Goal: Task Accomplishment & Management: Manage account settings

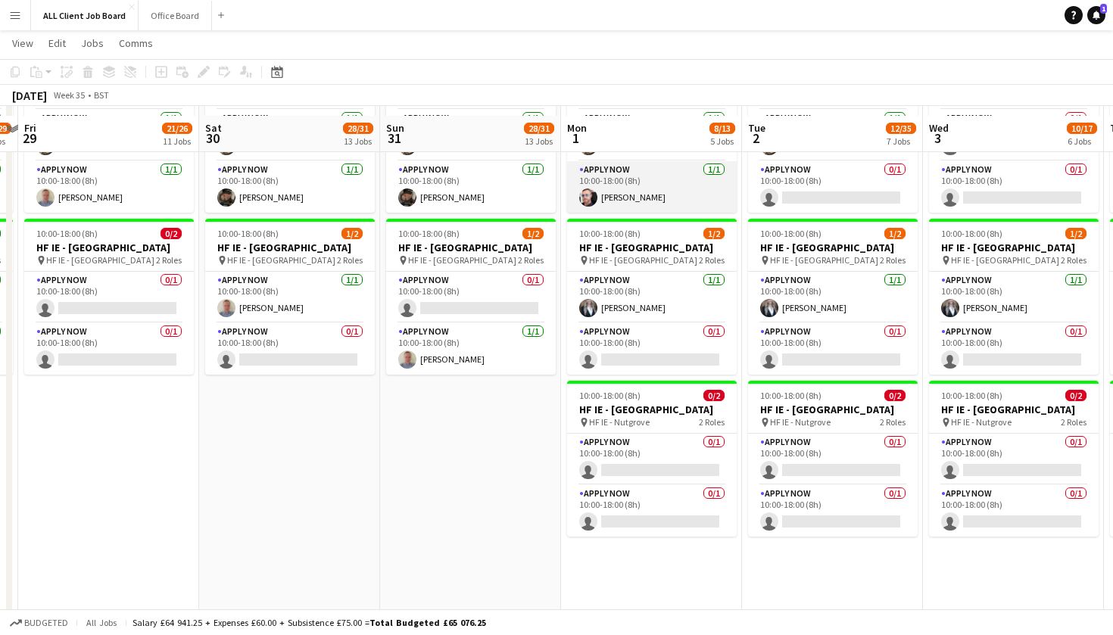
scroll to position [4508, 0]
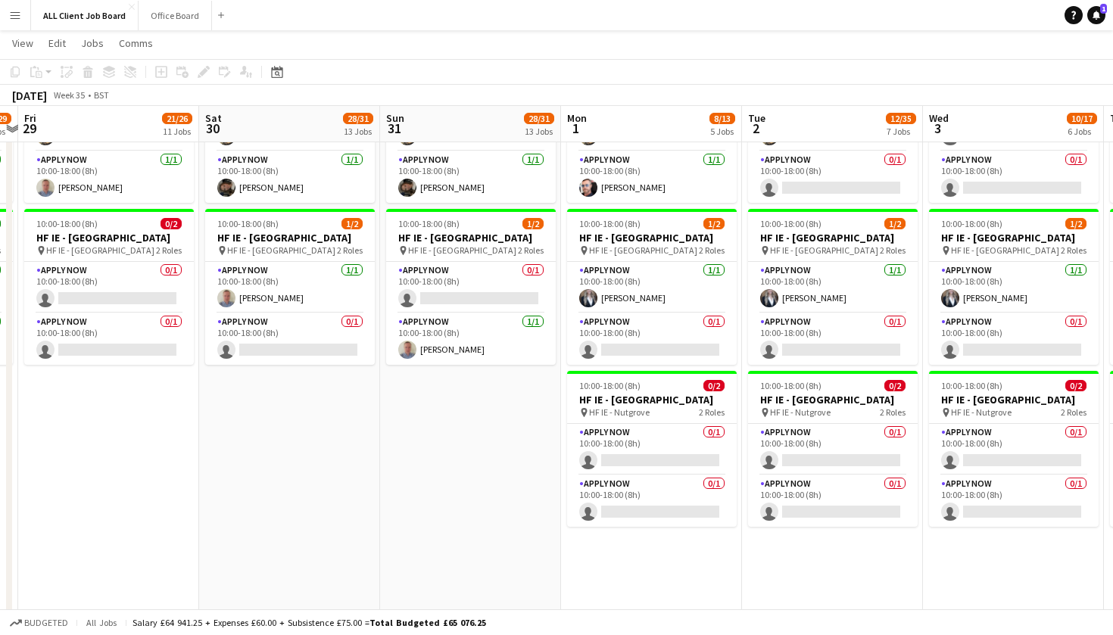
click at [281, 461] on app-date-cell "10:00-18:00 (8h) 3/3 HF IE - Dundrum Shopping Centre 3 Roles APPLY NOW 1/1 10:0…" at bounding box center [289, 347] width 181 height 716
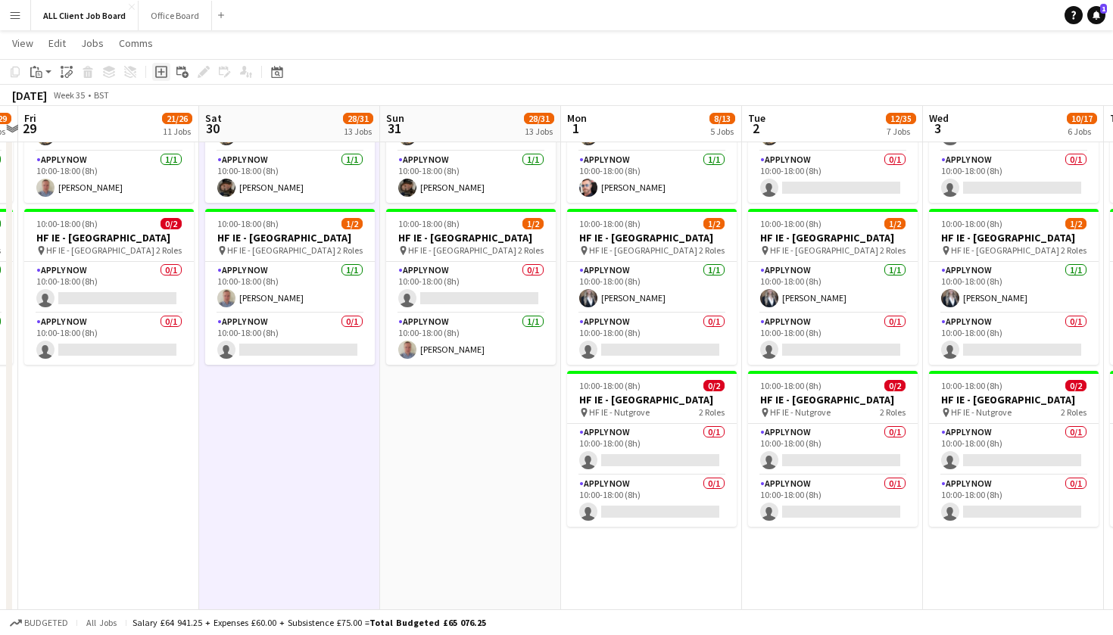
click at [163, 71] on icon "Add job" at bounding box center [161, 72] width 12 height 12
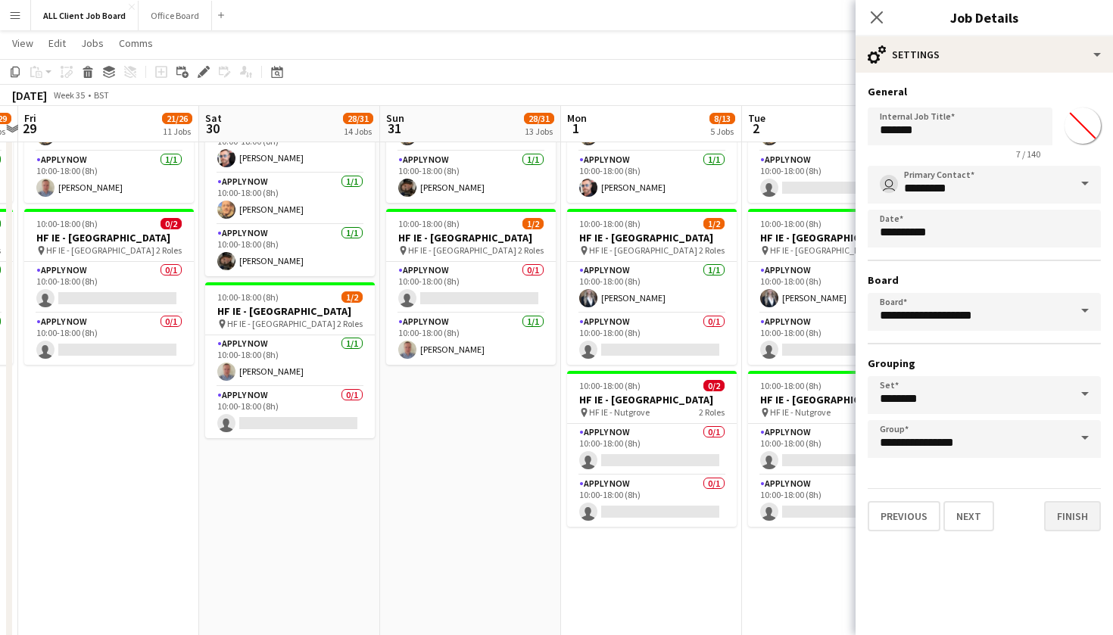
click at [1073, 525] on button "Finish" at bounding box center [1073, 516] width 57 height 30
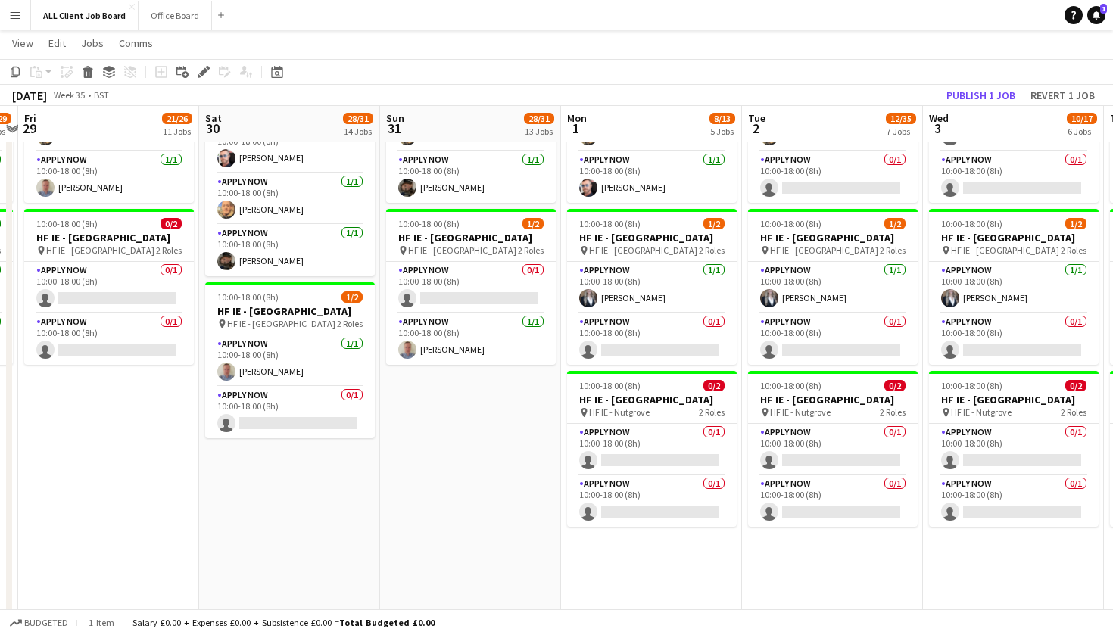
scroll to position [0, 707]
click at [273, 535] on app-date-cell "Draft New job 10:00-18:00 (8h) 3/3 HF IE - Dundrum Shopping Centre 3 Roles APPL…" at bounding box center [288, 347] width 181 height 716
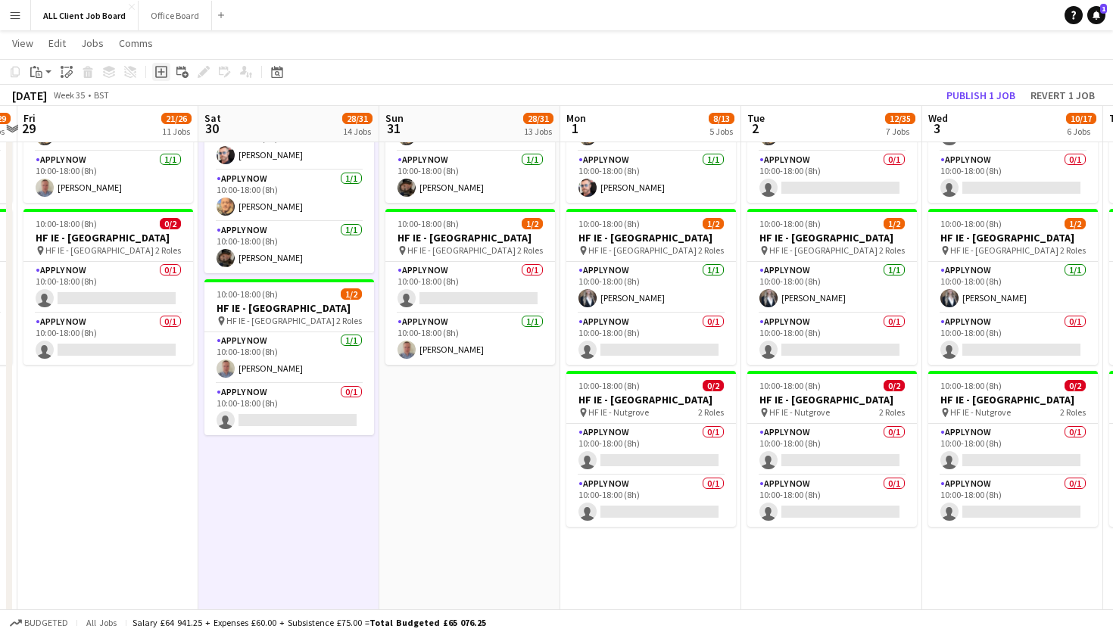
click at [161, 76] on icon "Add job" at bounding box center [161, 72] width 12 height 12
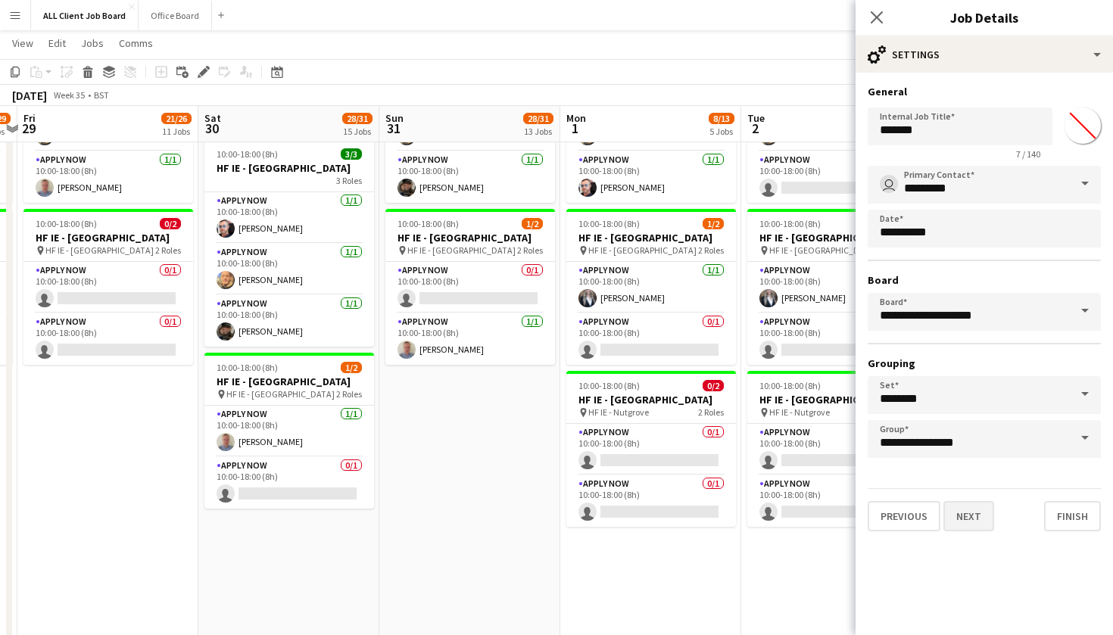
click at [985, 517] on button "Next" at bounding box center [969, 516] width 51 height 30
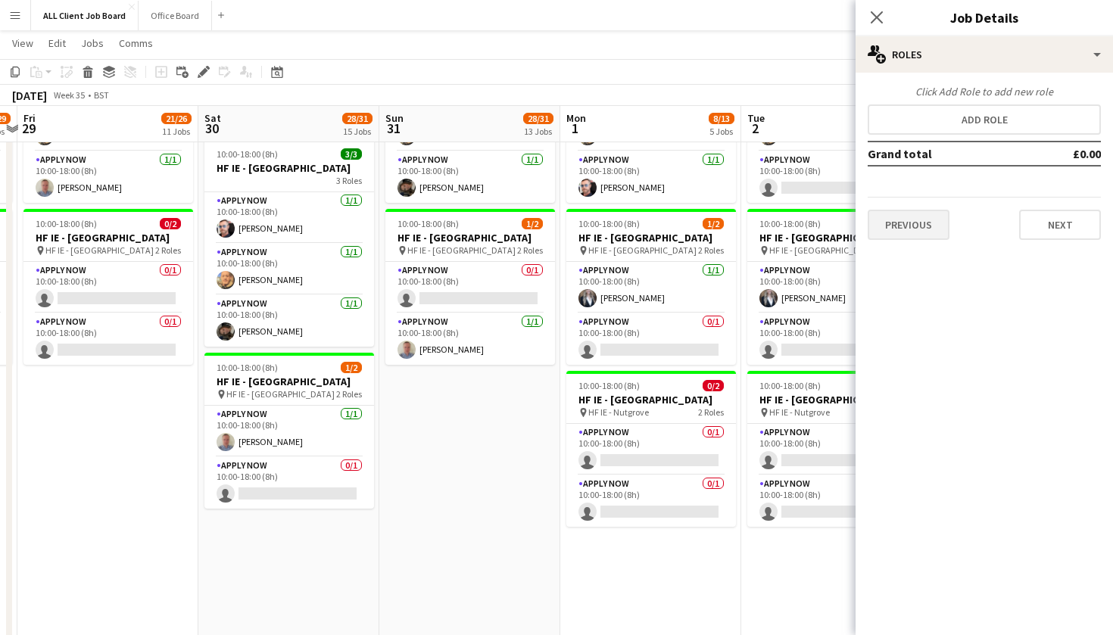
click at [911, 220] on button "Previous" at bounding box center [909, 225] width 82 height 30
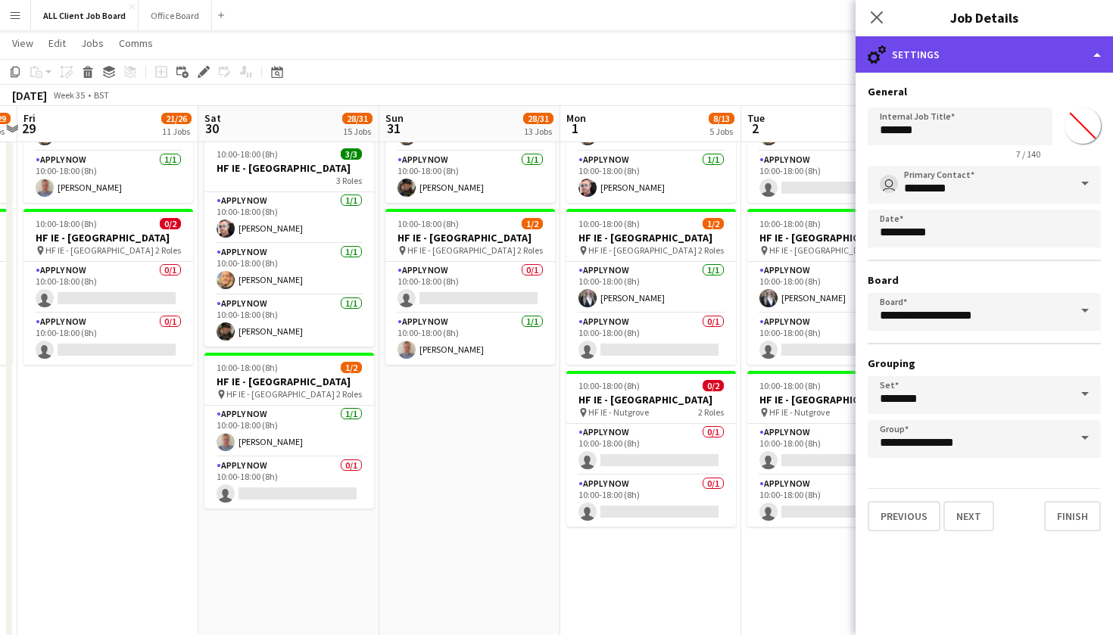
click at [1098, 54] on div "cog-double-3 Settings" at bounding box center [985, 54] width 258 height 36
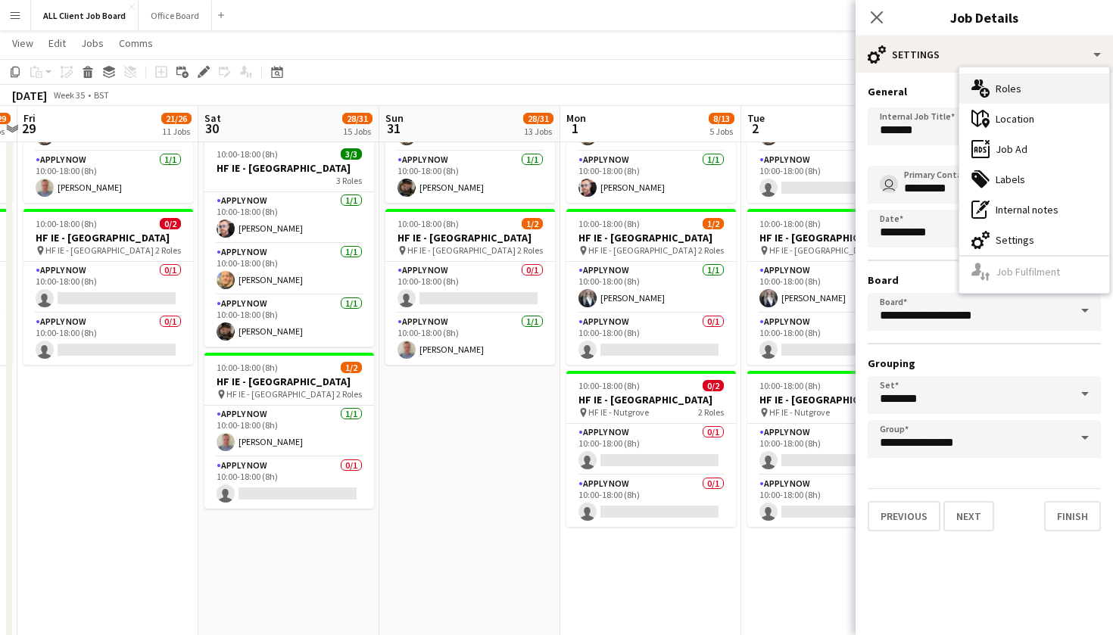
click at [1049, 88] on div "multiple-users-add Roles" at bounding box center [1035, 88] width 150 height 30
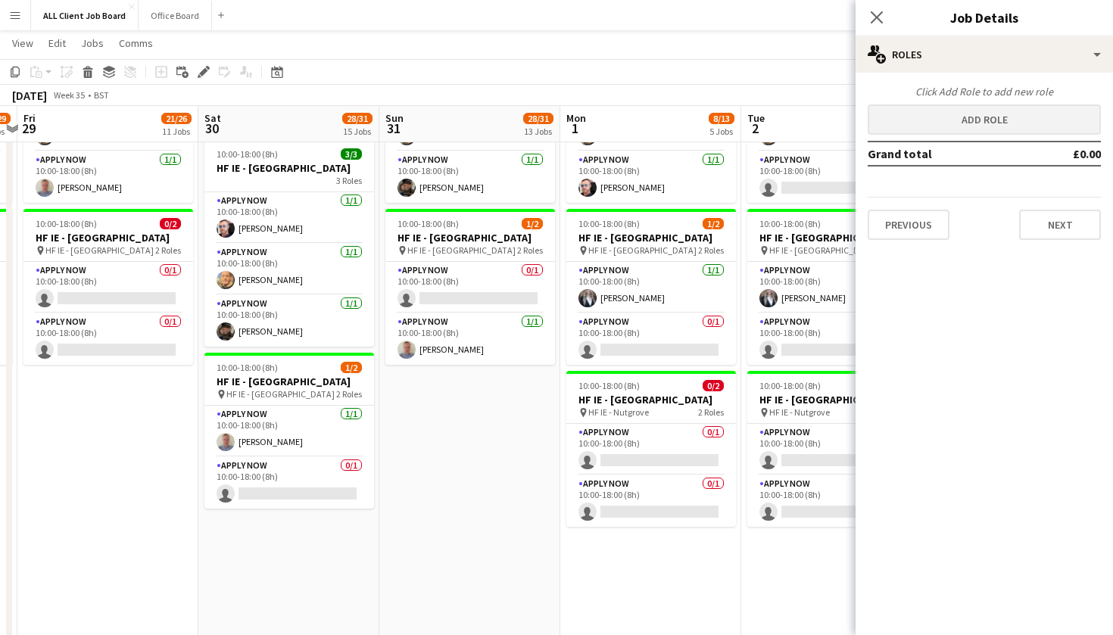
click at [1048, 127] on button "Add role" at bounding box center [984, 120] width 233 height 30
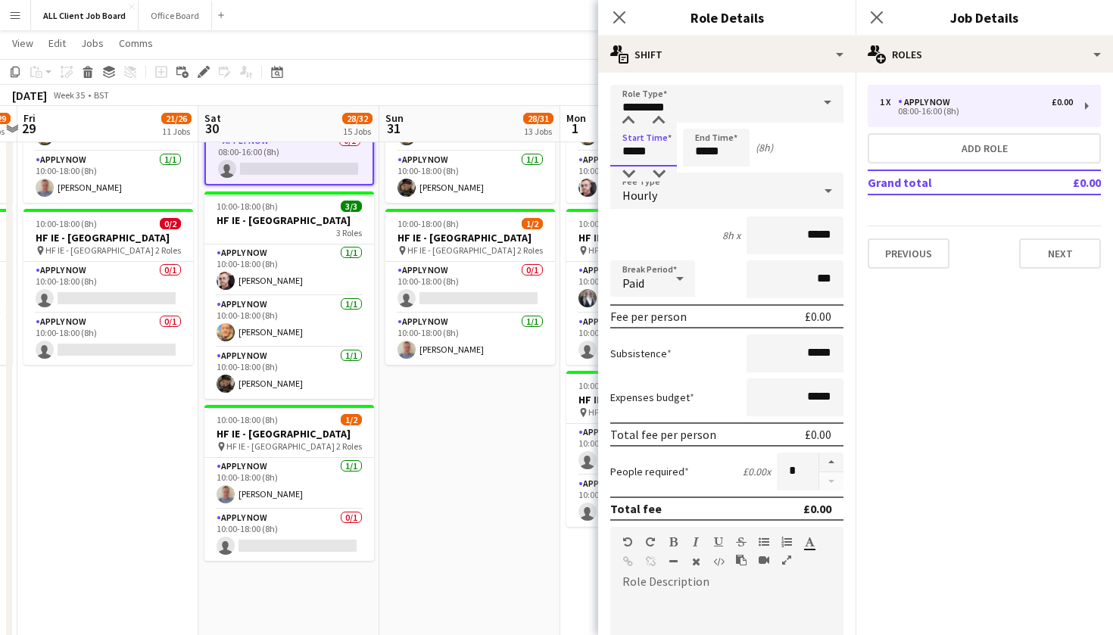
click at [652, 151] on input "*****" at bounding box center [643, 148] width 67 height 38
type input "*****"
click at [628, 117] on div at bounding box center [629, 121] width 30 height 15
click at [720, 155] on input "*****" at bounding box center [716, 148] width 67 height 38
click at [704, 120] on div at bounding box center [701, 121] width 30 height 15
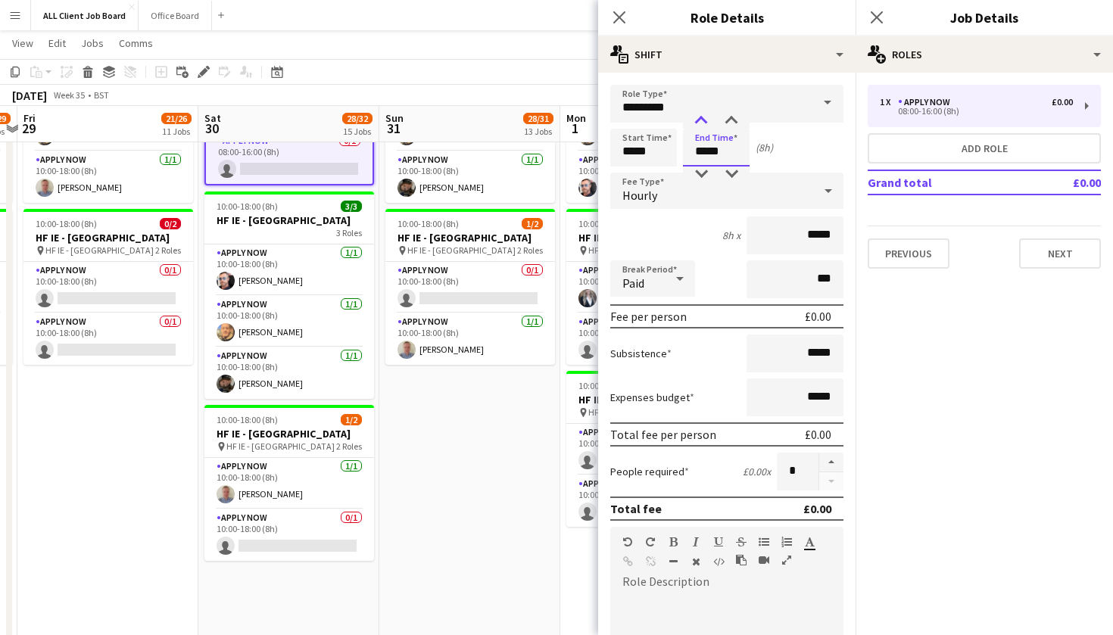
type input "*****"
click at [704, 120] on div at bounding box center [701, 121] width 30 height 15
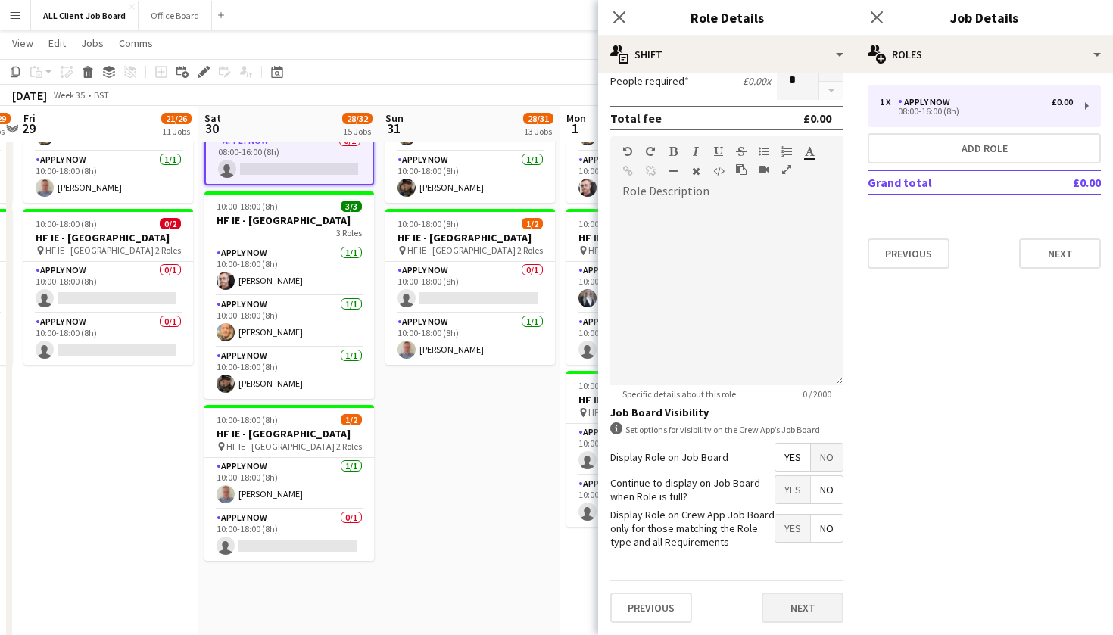
scroll to position [390, 0]
click at [806, 612] on button "Next" at bounding box center [803, 609] width 82 height 30
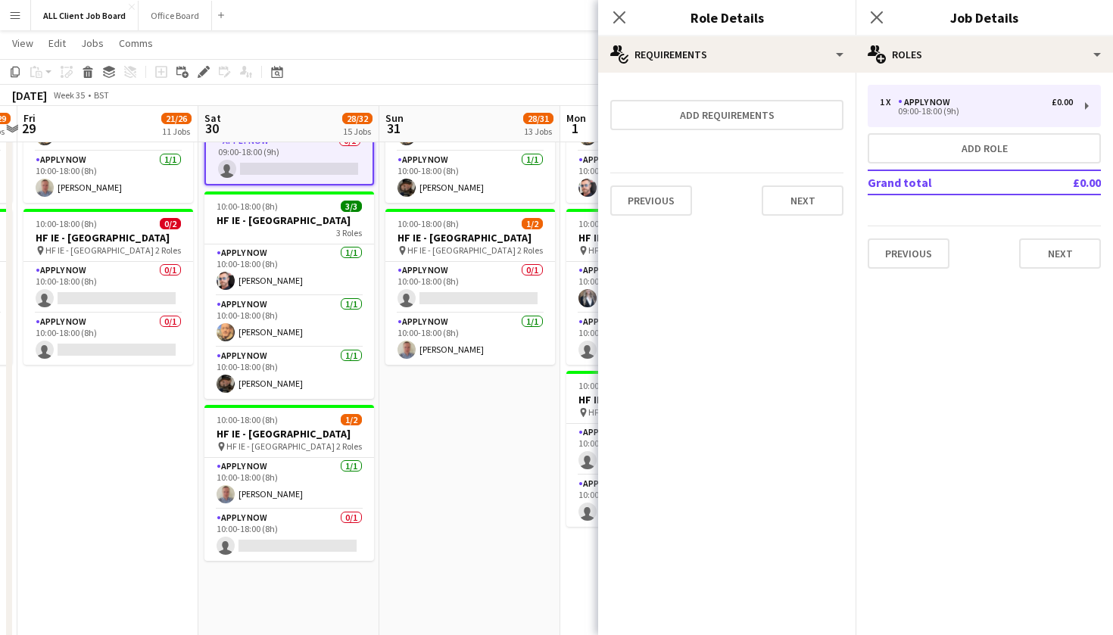
scroll to position [0, 0]
click at [792, 205] on button "Next" at bounding box center [803, 201] width 82 height 30
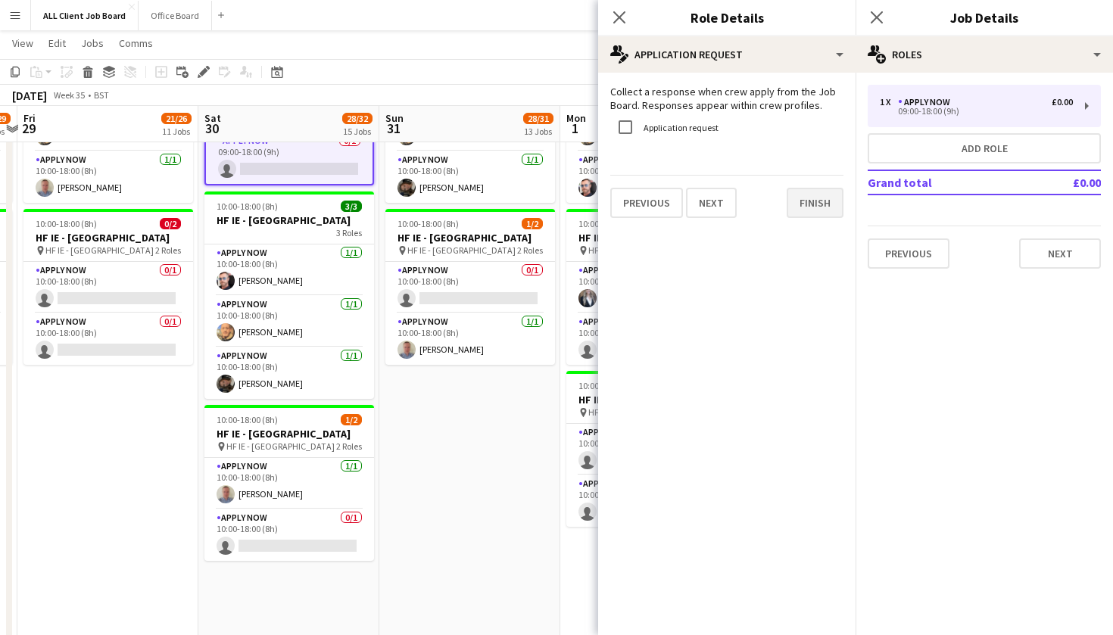
click at [792, 205] on button "Finish" at bounding box center [815, 203] width 57 height 30
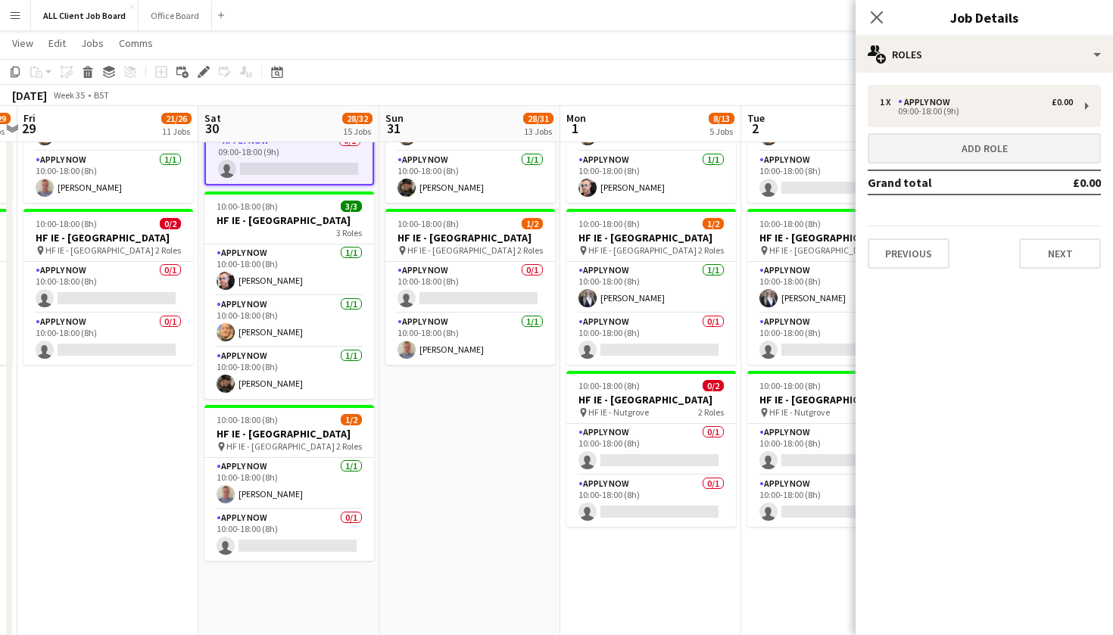
click at [906, 147] on button "Add role" at bounding box center [984, 148] width 233 height 30
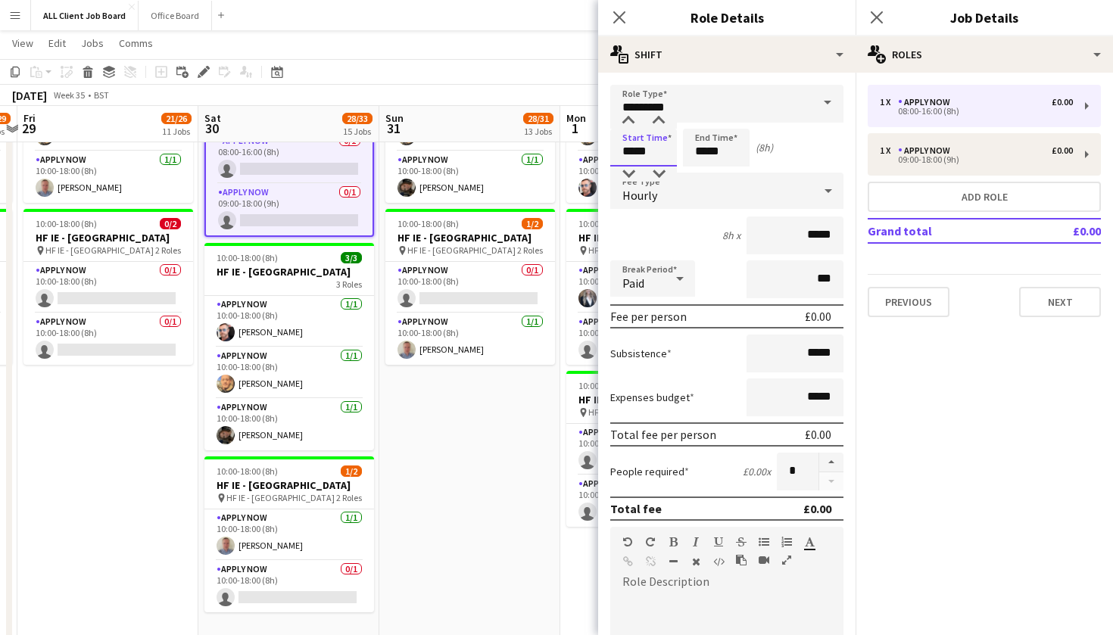
click at [657, 154] on input "*****" at bounding box center [643, 148] width 67 height 38
type input "*****"
click at [629, 119] on div at bounding box center [629, 121] width 30 height 15
click at [718, 132] on input "*****" at bounding box center [716, 148] width 67 height 38
click at [702, 122] on div at bounding box center [701, 121] width 30 height 15
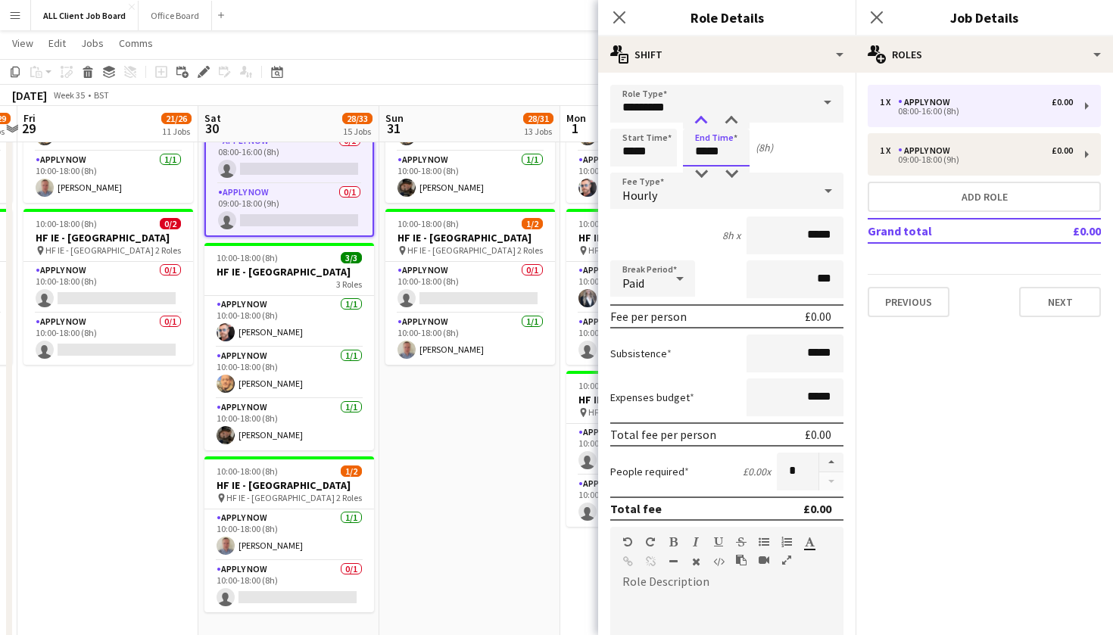
type input "*****"
click at [702, 122] on div at bounding box center [701, 121] width 30 height 15
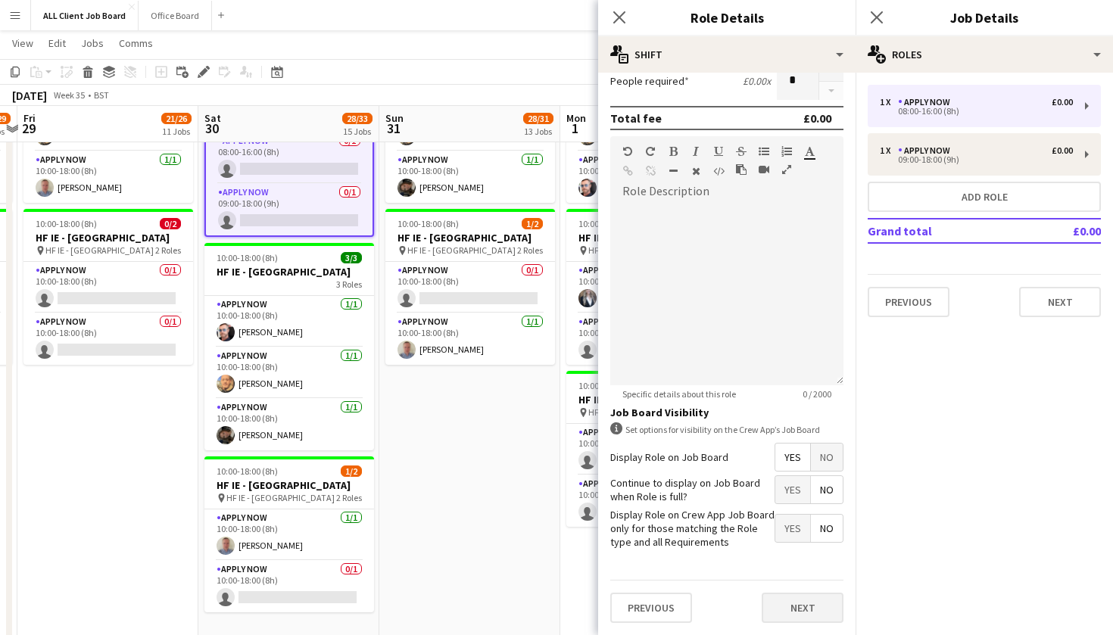
scroll to position [390, 0]
click at [796, 612] on button "Next" at bounding box center [803, 609] width 82 height 30
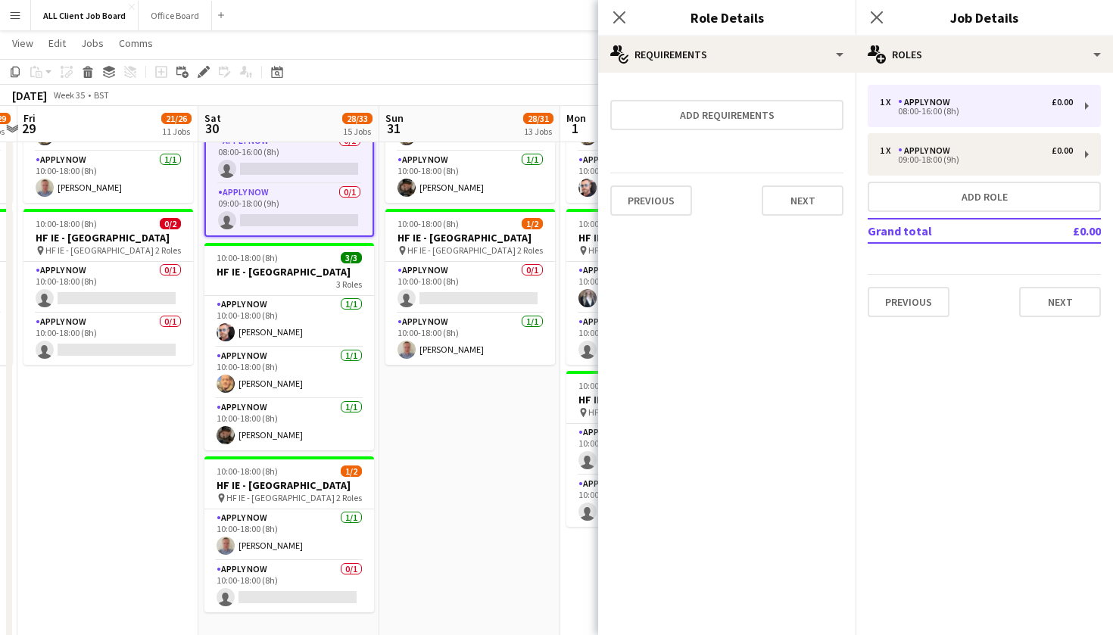
scroll to position [0, 0]
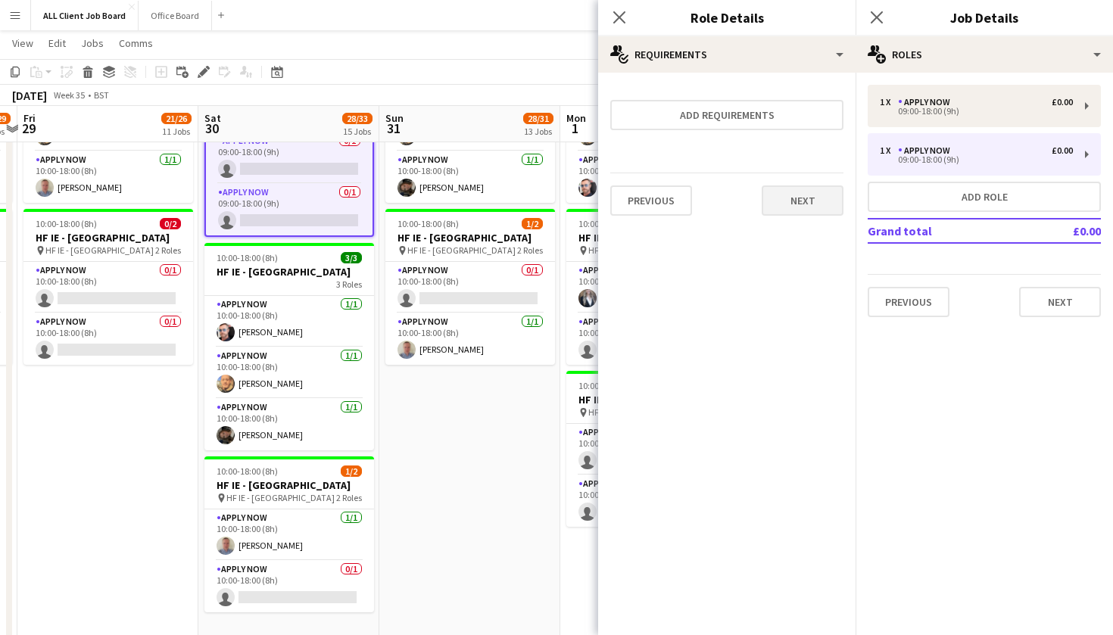
click at [804, 201] on button "Next" at bounding box center [803, 201] width 82 height 30
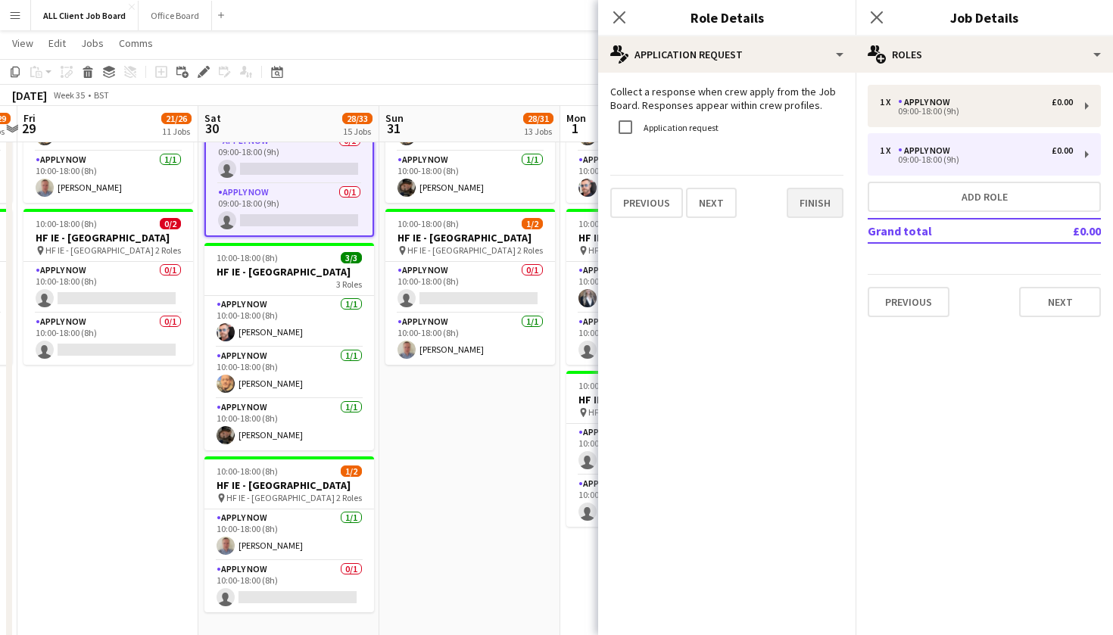
click at [812, 208] on button "Finish" at bounding box center [815, 203] width 57 height 30
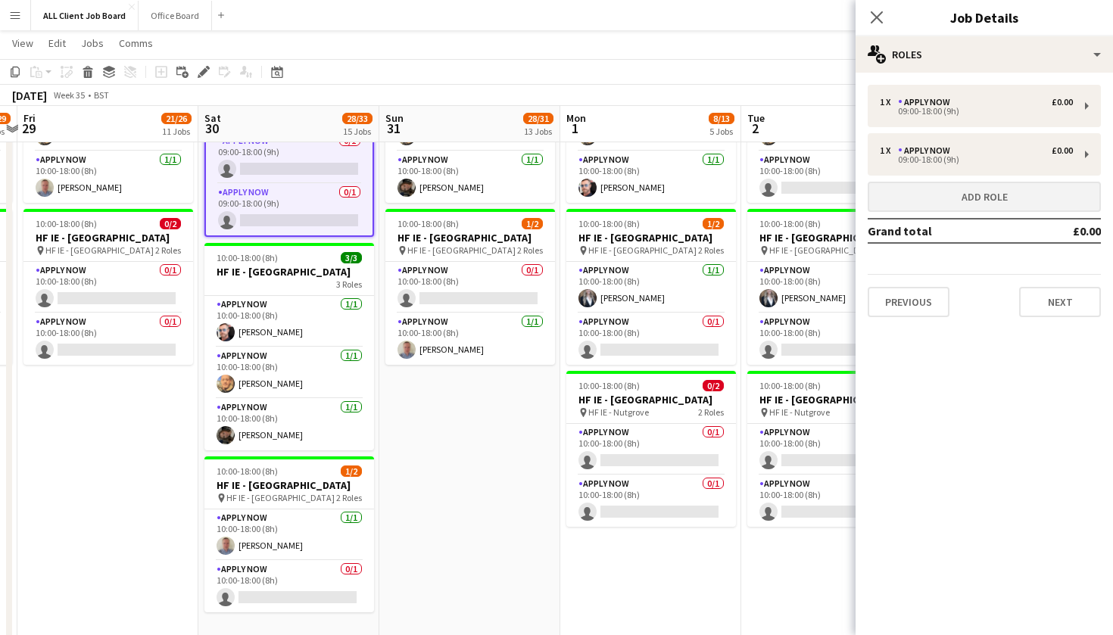
click at [919, 200] on button "Add role" at bounding box center [984, 197] width 233 height 30
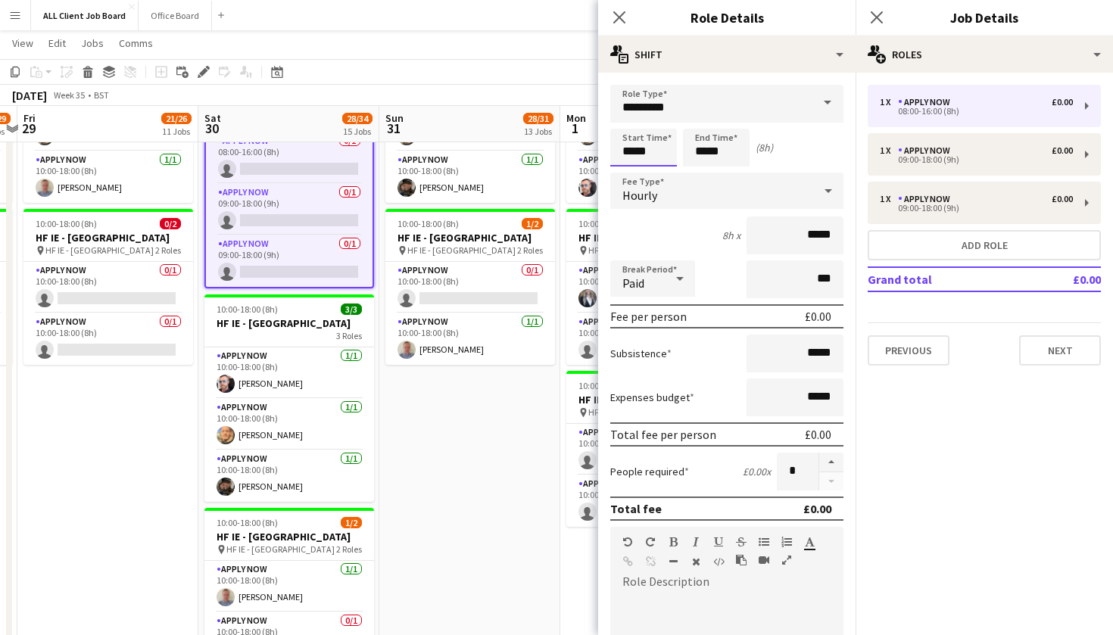
click at [651, 159] on input "*****" at bounding box center [643, 148] width 67 height 38
type input "*****"
click at [628, 122] on div at bounding box center [629, 121] width 30 height 15
click at [712, 135] on input "*****" at bounding box center [716, 148] width 67 height 38
click at [697, 109] on input "*********" at bounding box center [726, 104] width 233 height 38
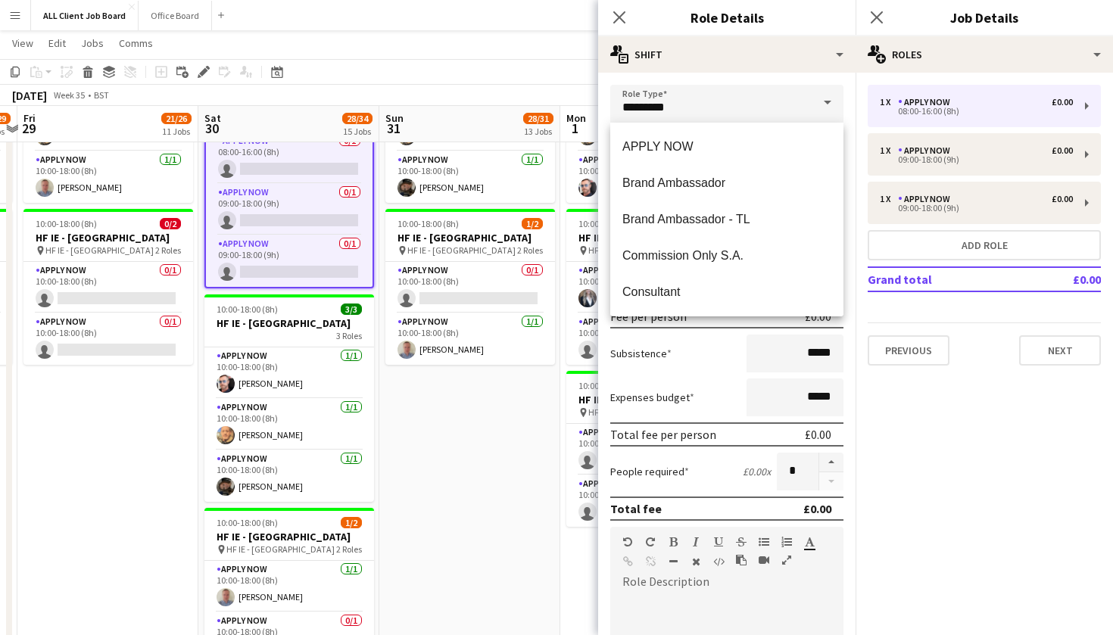
click at [760, 81] on div "Role Type ********* Start Time ***** End Time ***** (7h) Fee Type Hourly 7h x *…" at bounding box center [727, 550] width 258 height 954
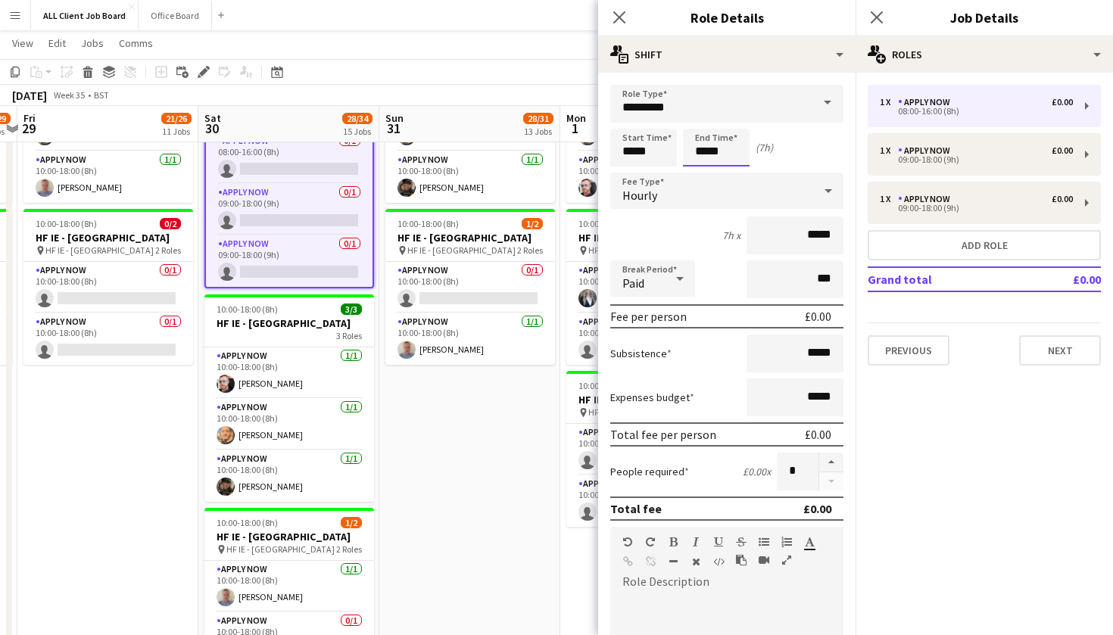
click at [710, 140] on input "*****" at bounding box center [716, 148] width 67 height 38
click at [702, 117] on div at bounding box center [701, 121] width 30 height 15
type input "*****"
click at [702, 117] on div at bounding box center [701, 121] width 30 height 15
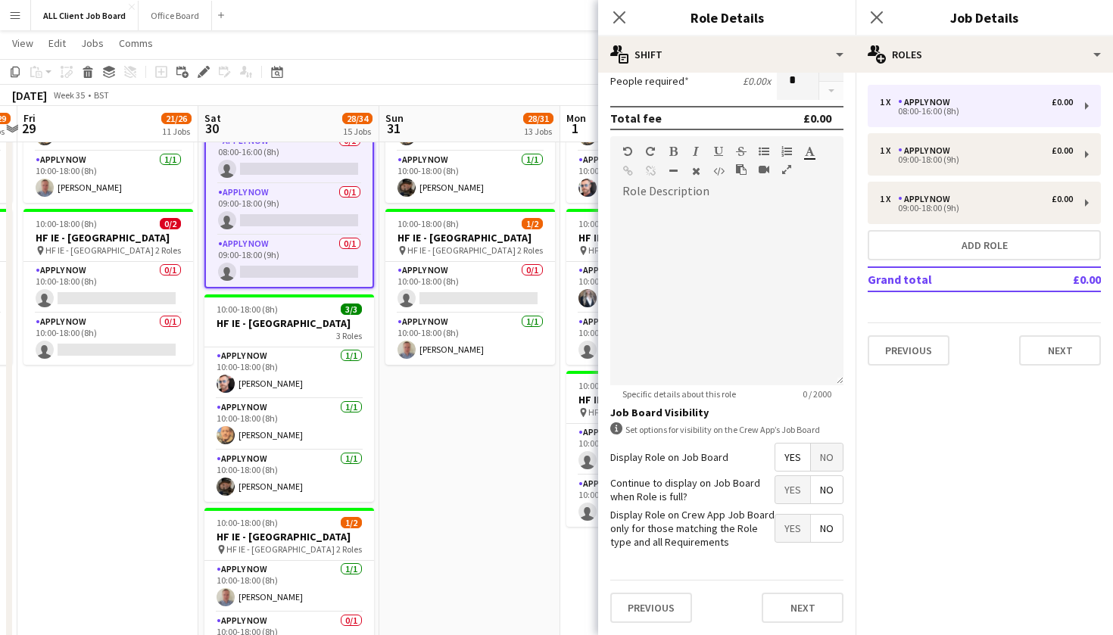
scroll to position [390, 0]
click at [800, 618] on button "Next" at bounding box center [803, 609] width 82 height 30
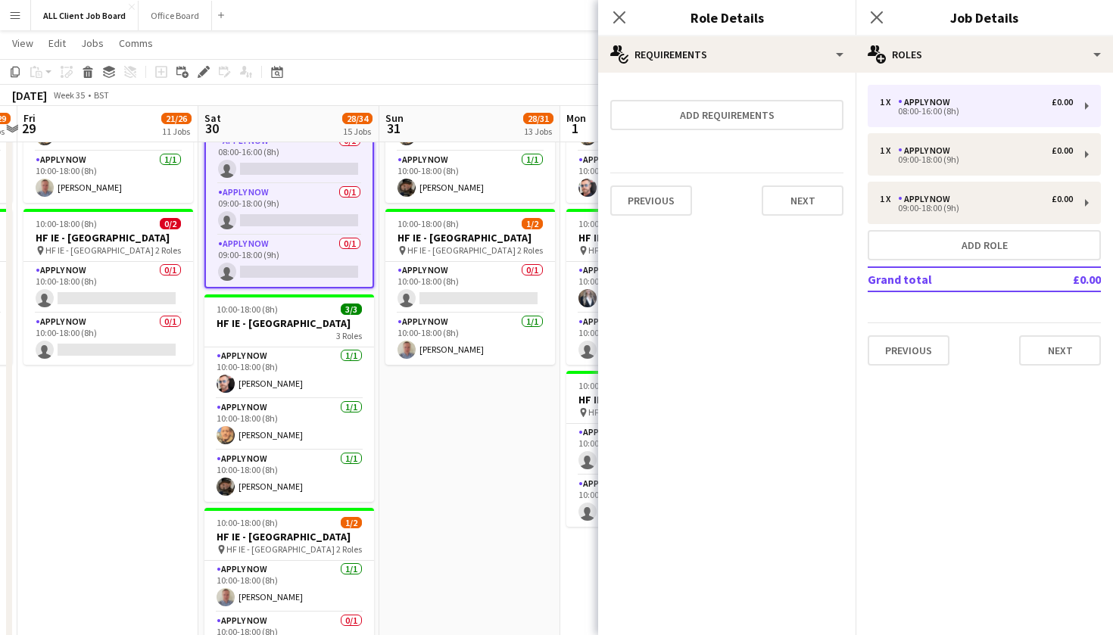
scroll to position [0, 0]
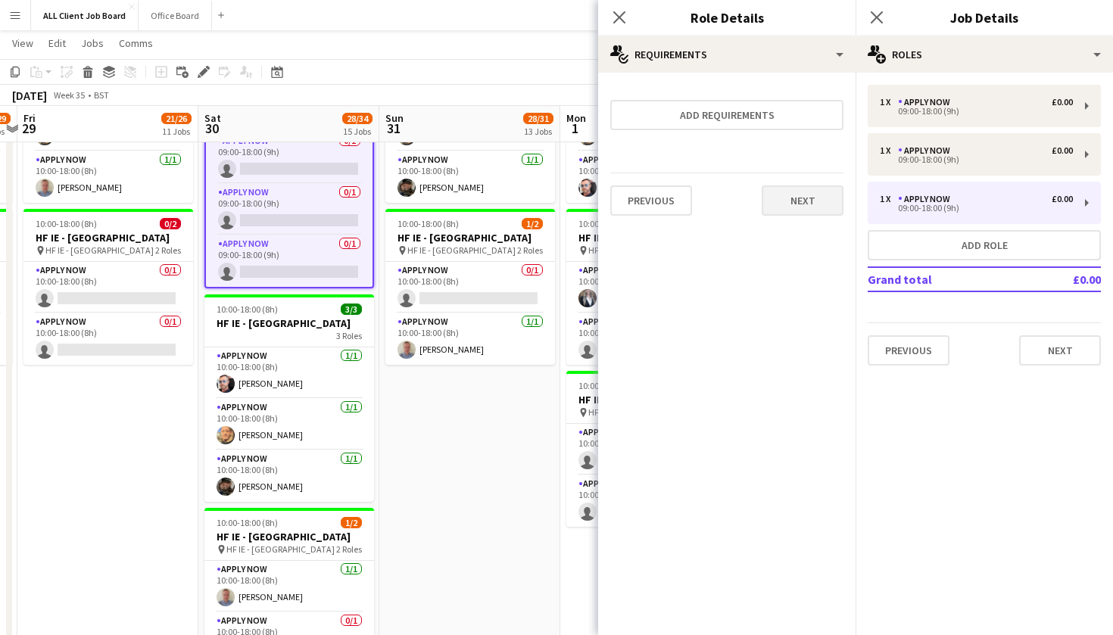
click at [817, 201] on button "Next" at bounding box center [803, 201] width 82 height 30
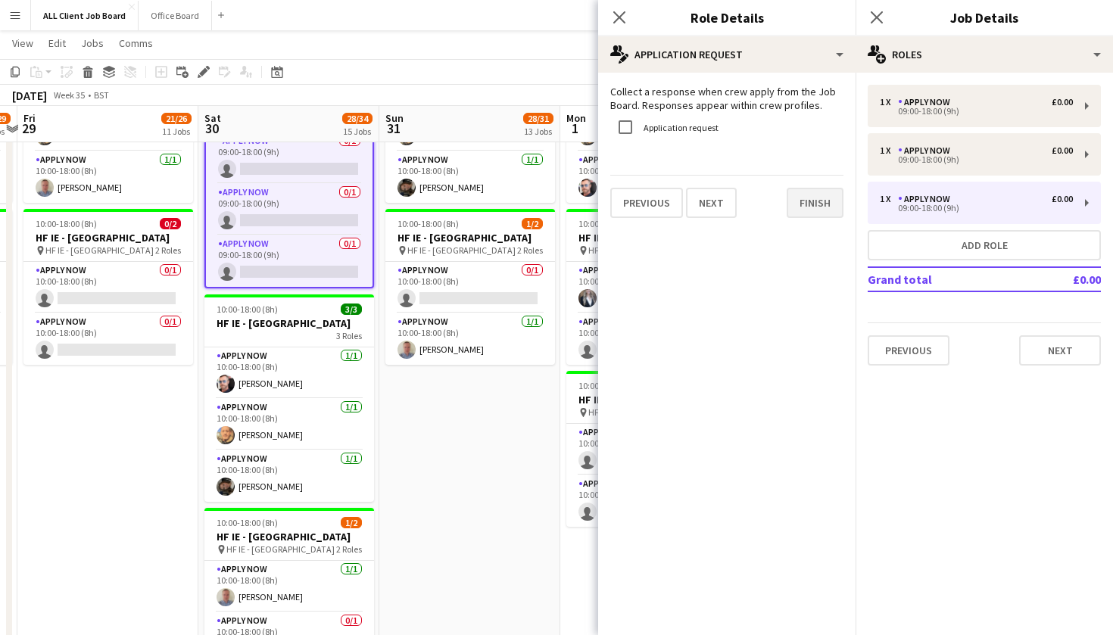
click at [817, 201] on button "Finish" at bounding box center [815, 203] width 57 height 30
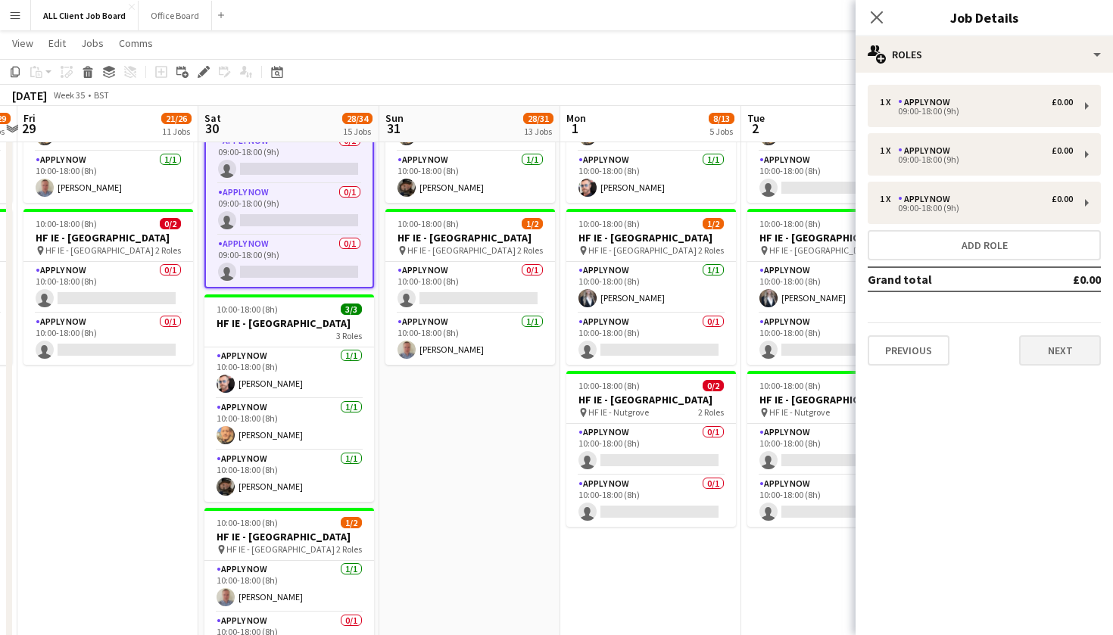
click at [1055, 351] on button "Next" at bounding box center [1061, 351] width 82 height 30
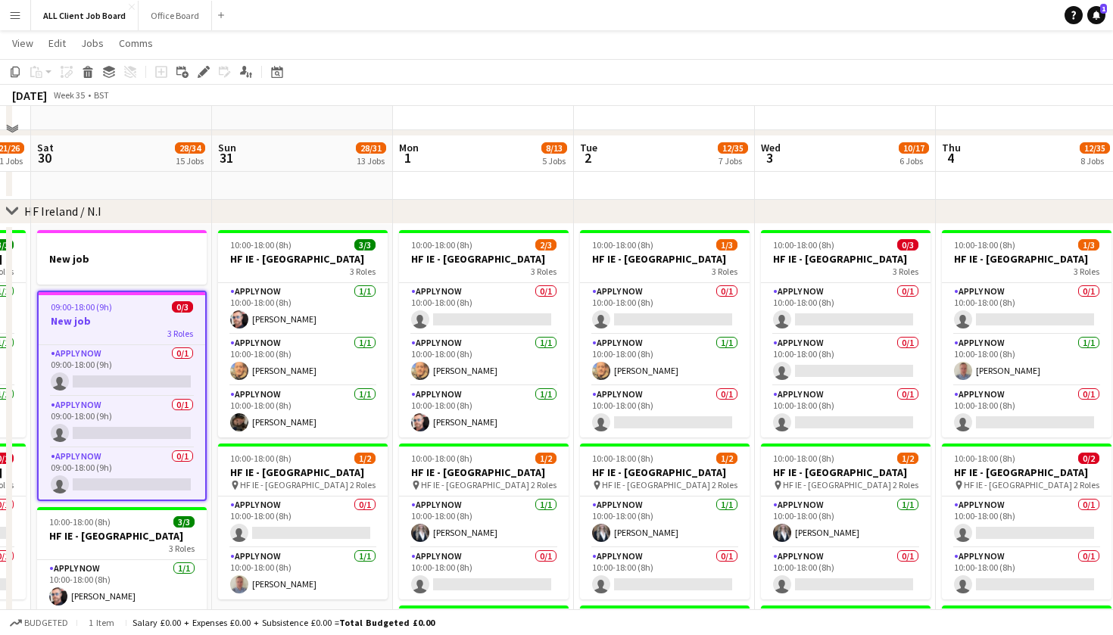
scroll to position [4565, 0]
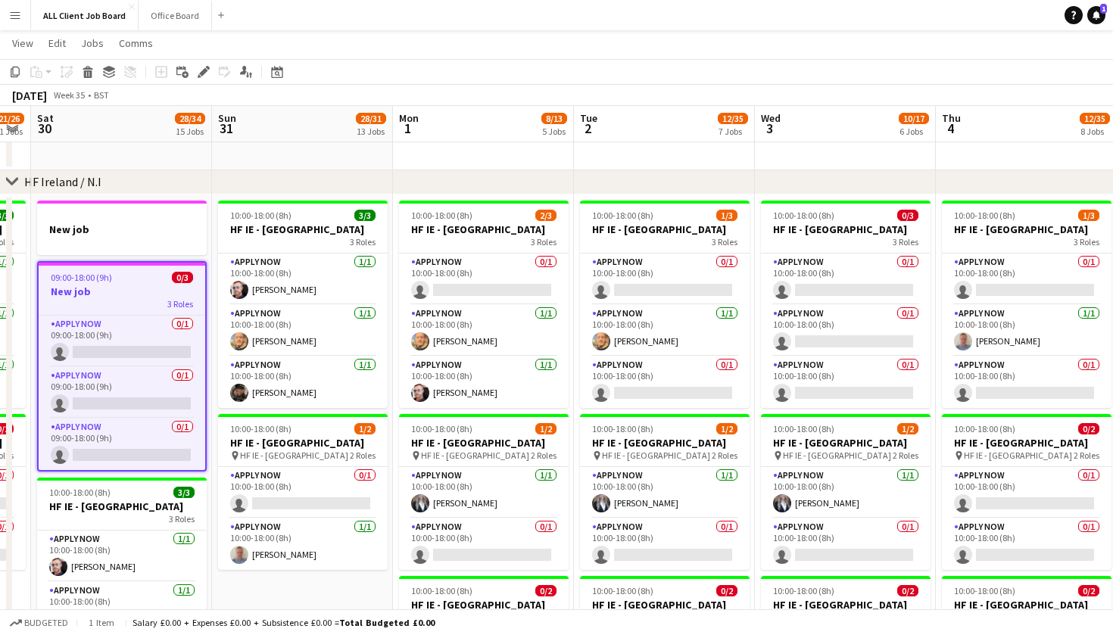
click at [115, 285] on h3 "New job" at bounding box center [122, 292] width 167 height 14
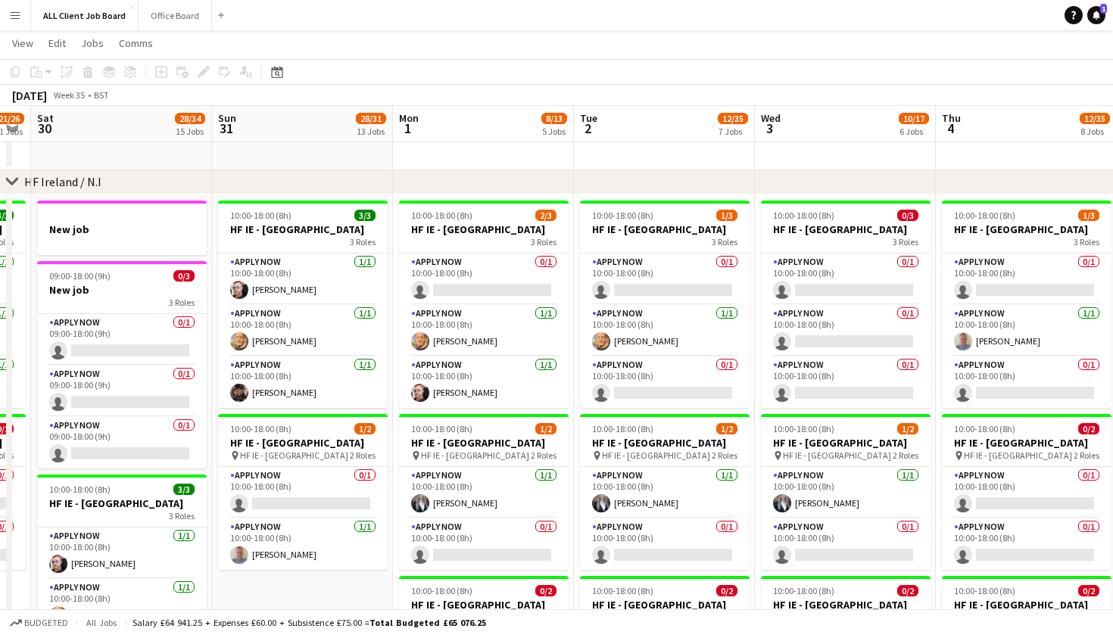
click at [936, 68] on app-toolbar "Copy Paste Paste Command V Paste with crew Command Shift V Paste linked Job Del…" at bounding box center [556, 72] width 1113 height 26
click at [139, 211] on div at bounding box center [122, 215] width 170 height 11
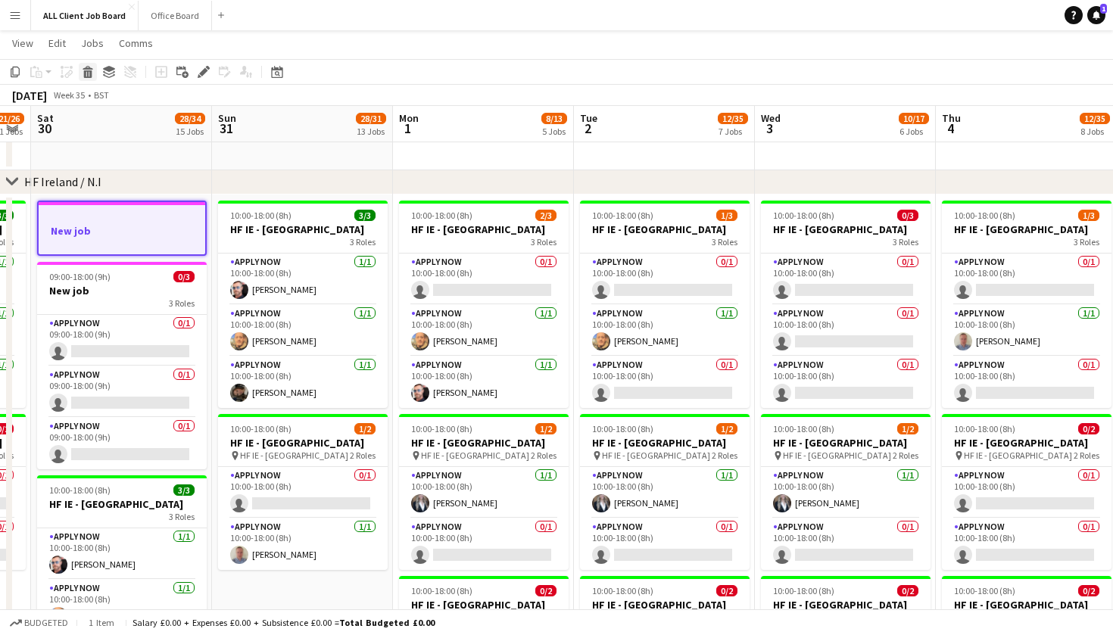
click at [86, 71] on icon at bounding box center [88, 74] width 8 height 8
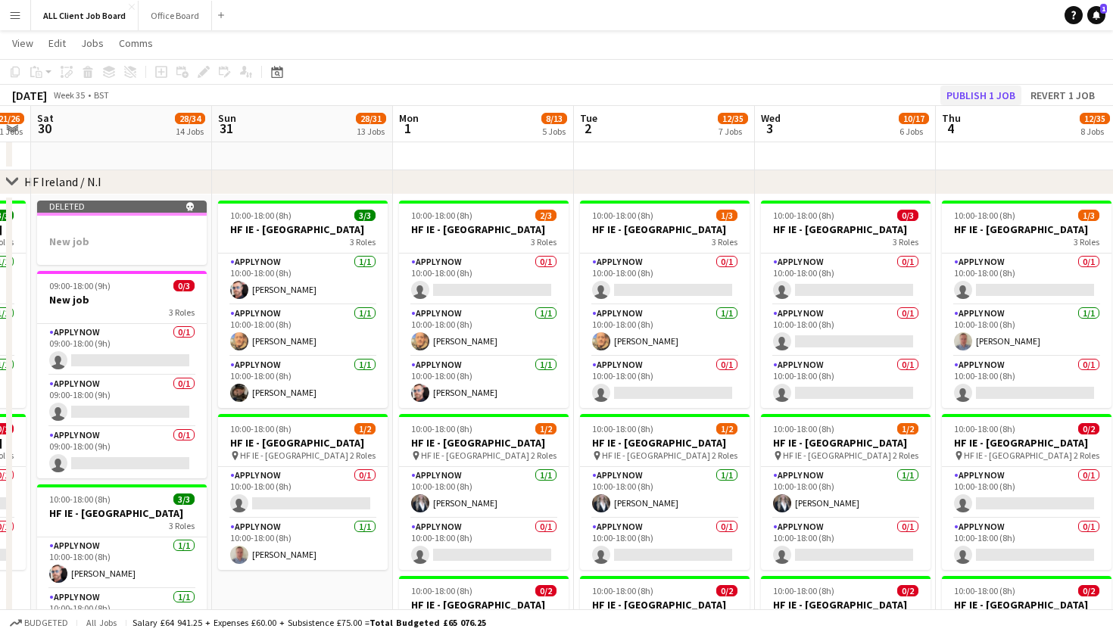
click at [984, 96] on button "Publish 1 job" at bounding box center [981, 96] width 81 height 20
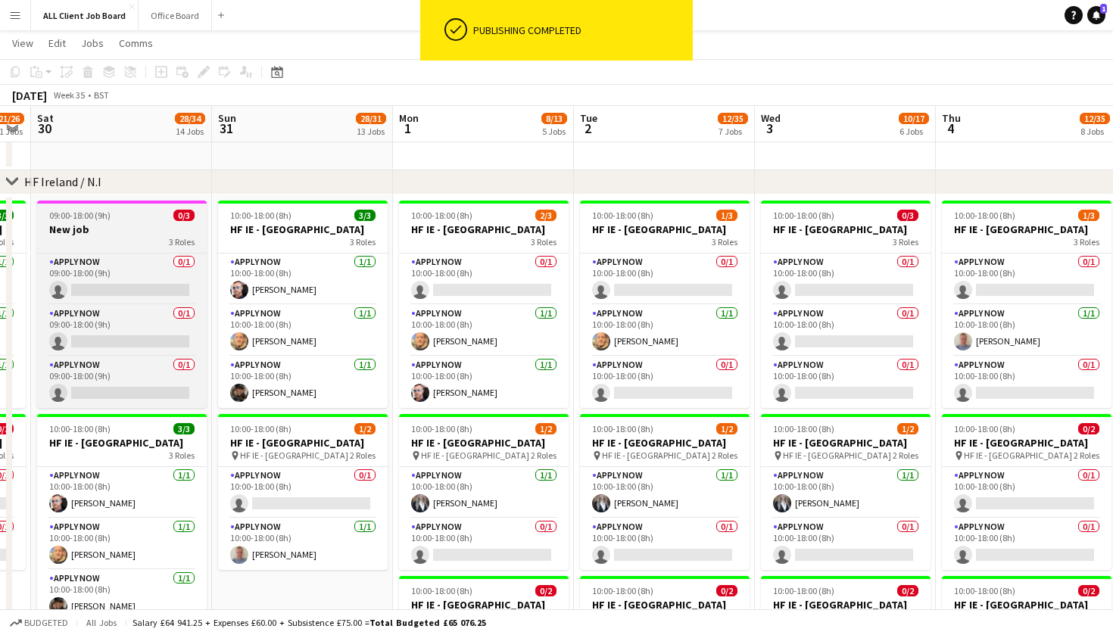
click at [135, 233] on h3 "New job" at bounding box center [122, 230] width 170 height 14
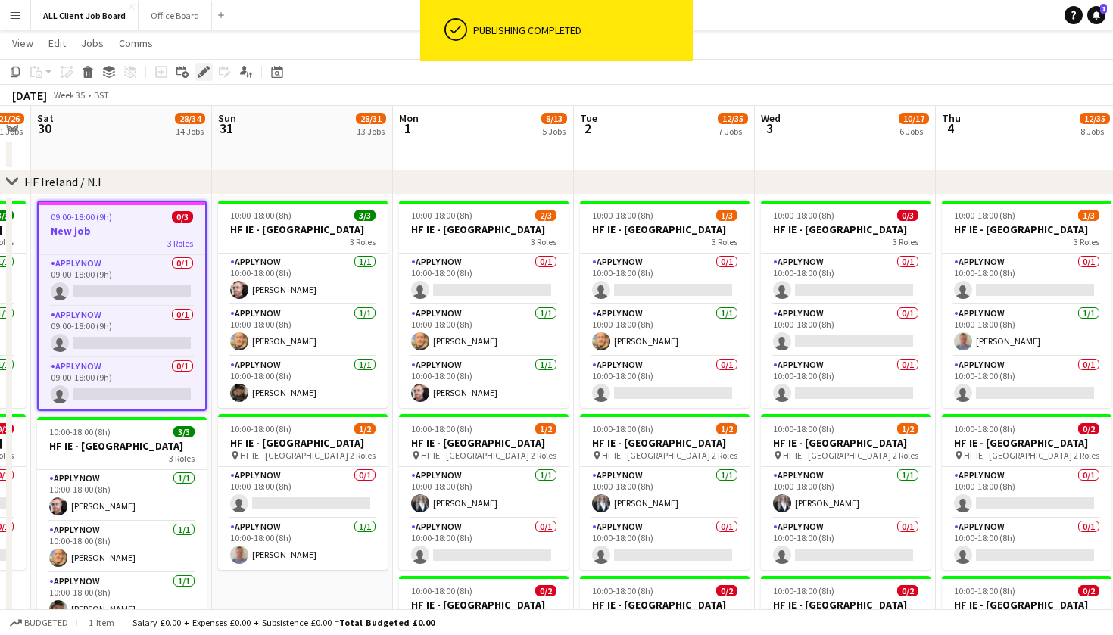
click at [202, 65] on div "Edit" at bounding box center [204, 72] width 18 height 18
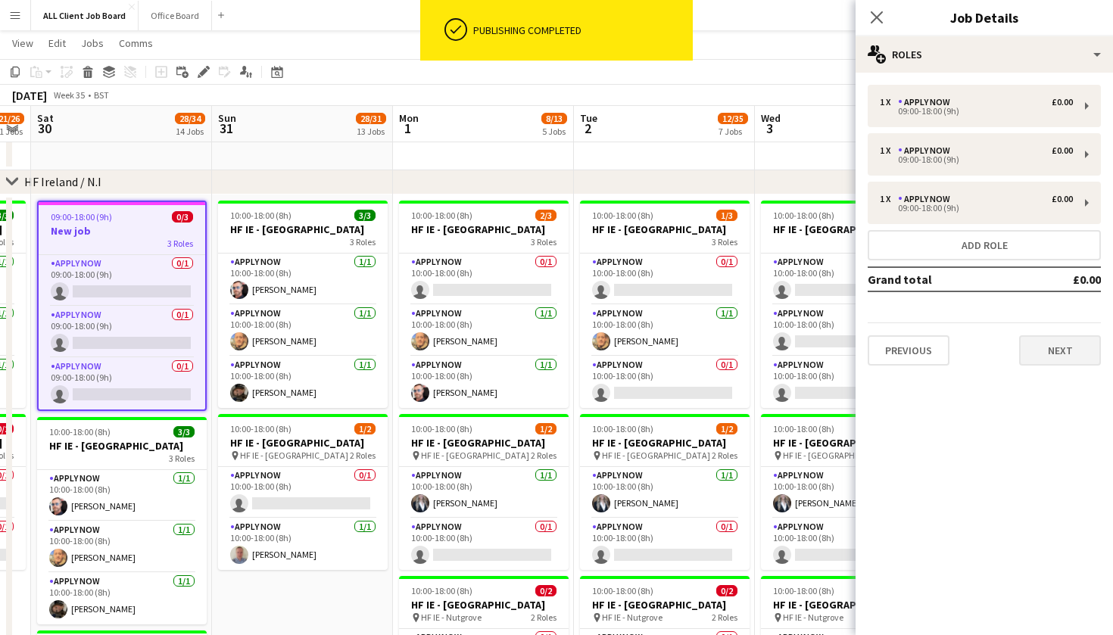
click at [1051, 351] on button "Next" at bounding box center [1061, 351] width 82 height 30
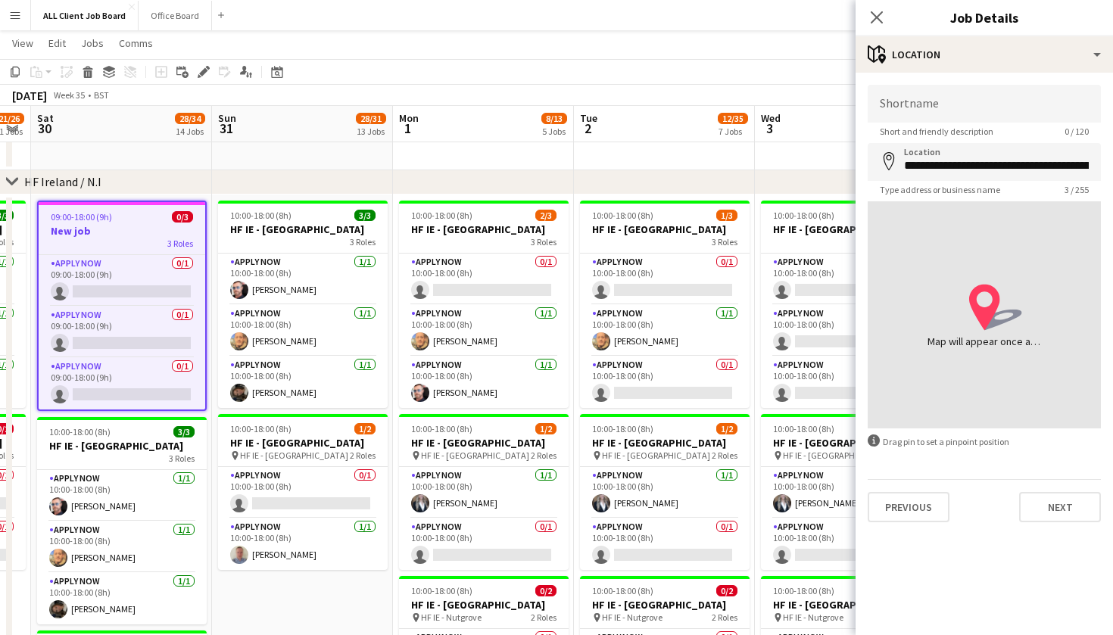
type input "**********"
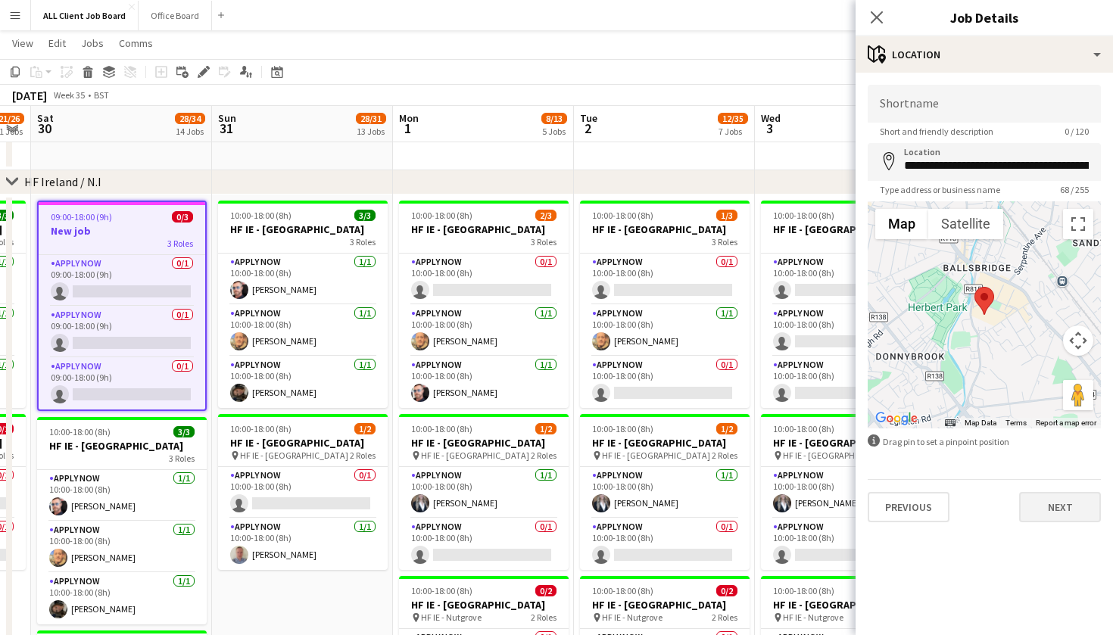
click at [1052, 522] on button "Next" at bounding box center [1061, 507] width 82 height 30
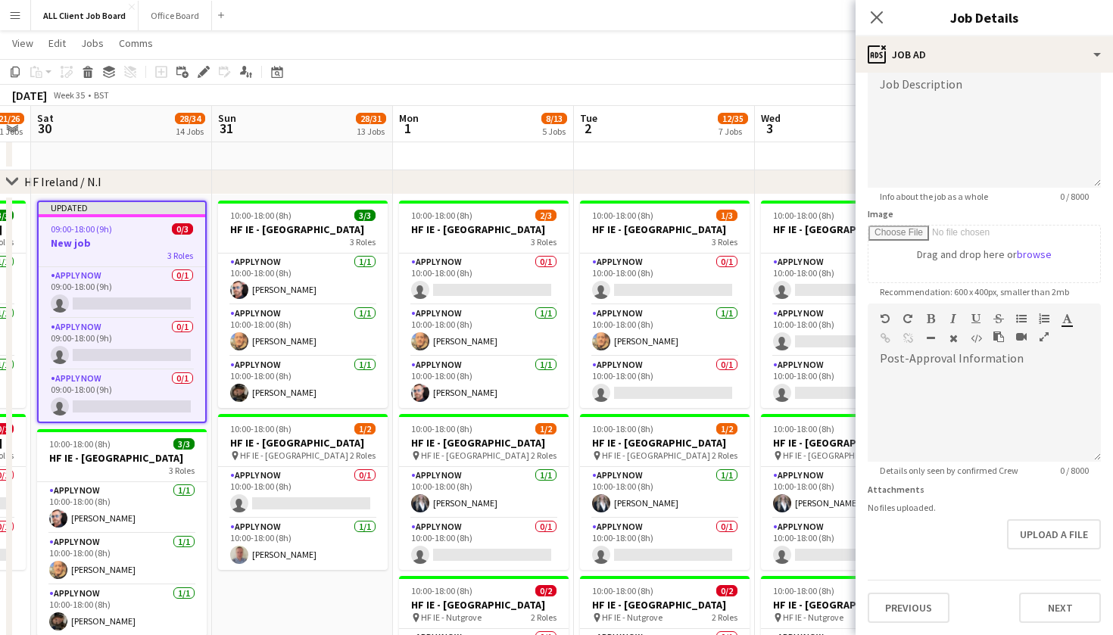
scroll to position [114, 0]
click at [1051, 612] on button "Next" at bounding box center [1061, 608] width 82 height 30
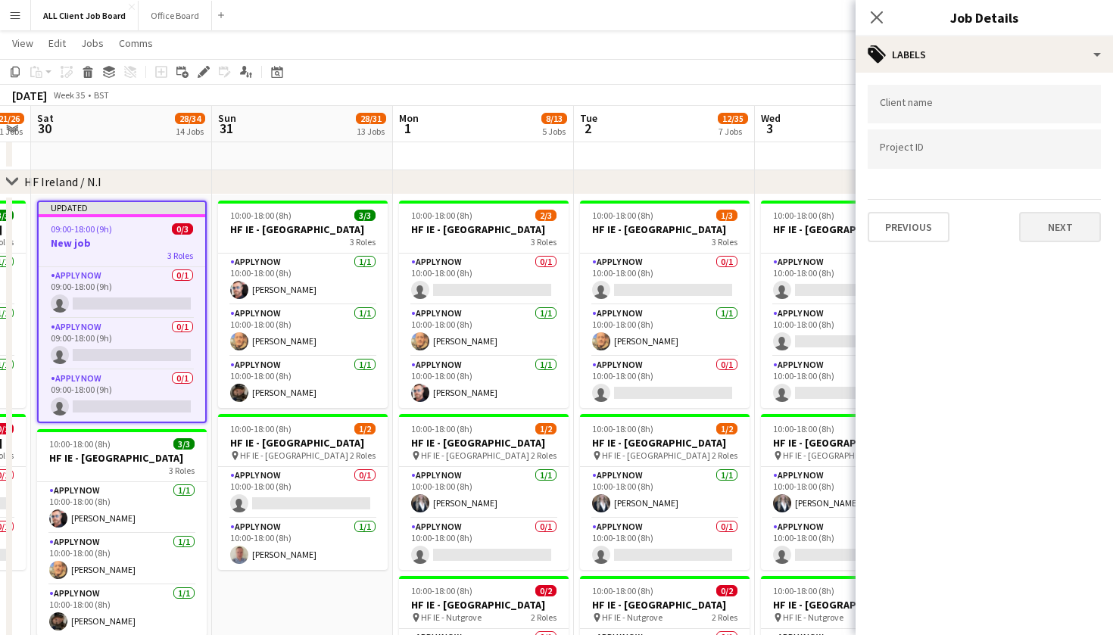
click at [1039, 233] on button "Next" at bounding box center [1061, 227] width 82 height 30
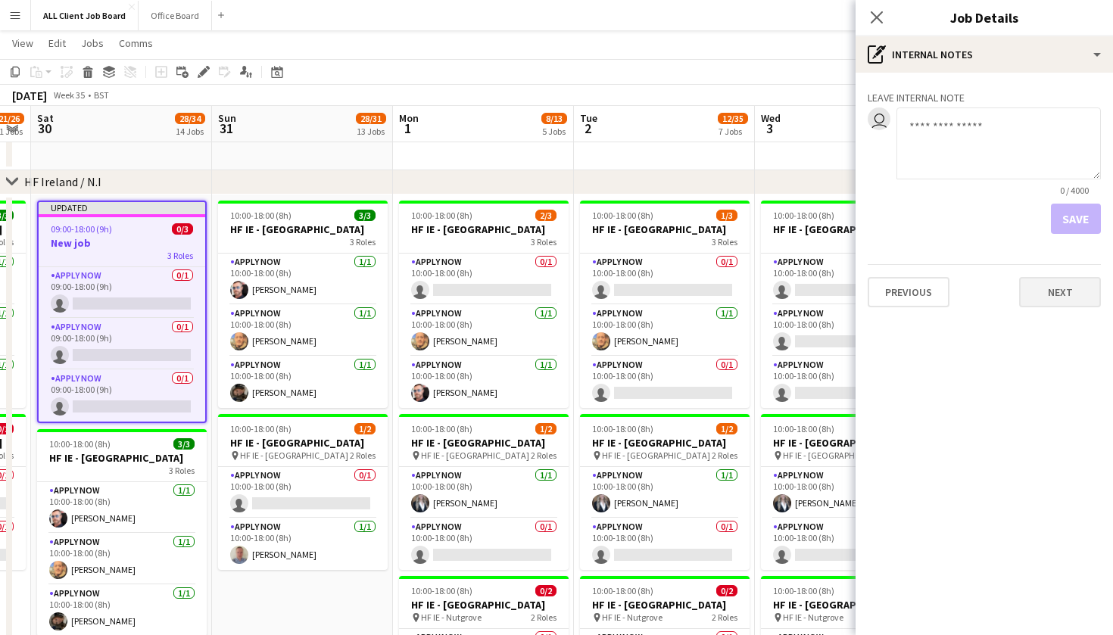
click at [1048, 300] on button "Next" at bounding box center [1061, 292] width 82 height 30
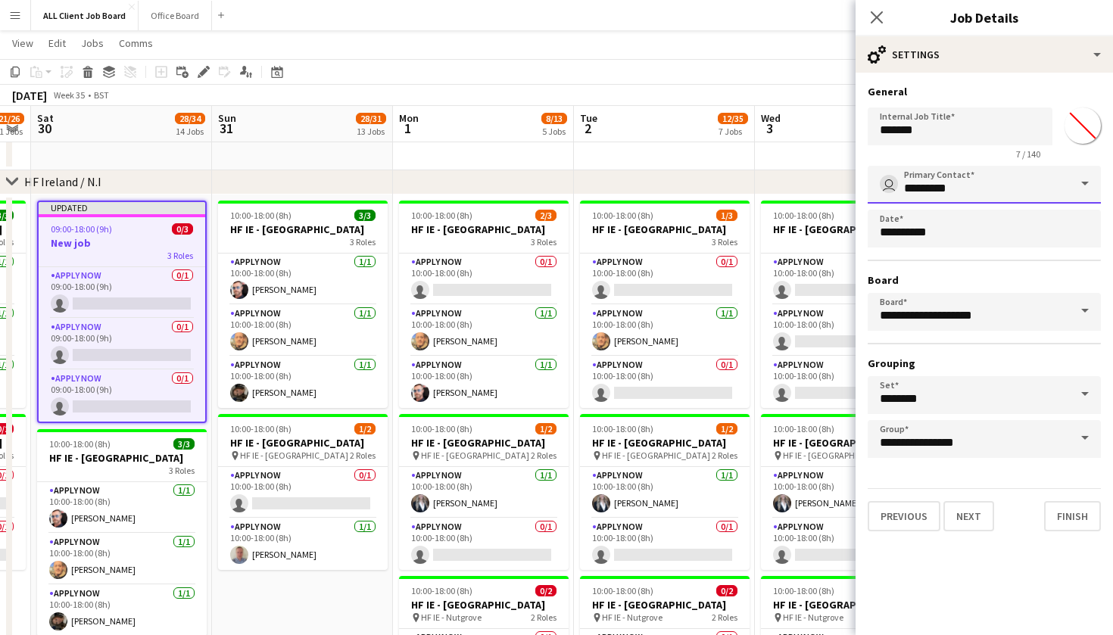
click at [982, 194] on input "*********" at bounding box center [984, 185] width 233 height 38
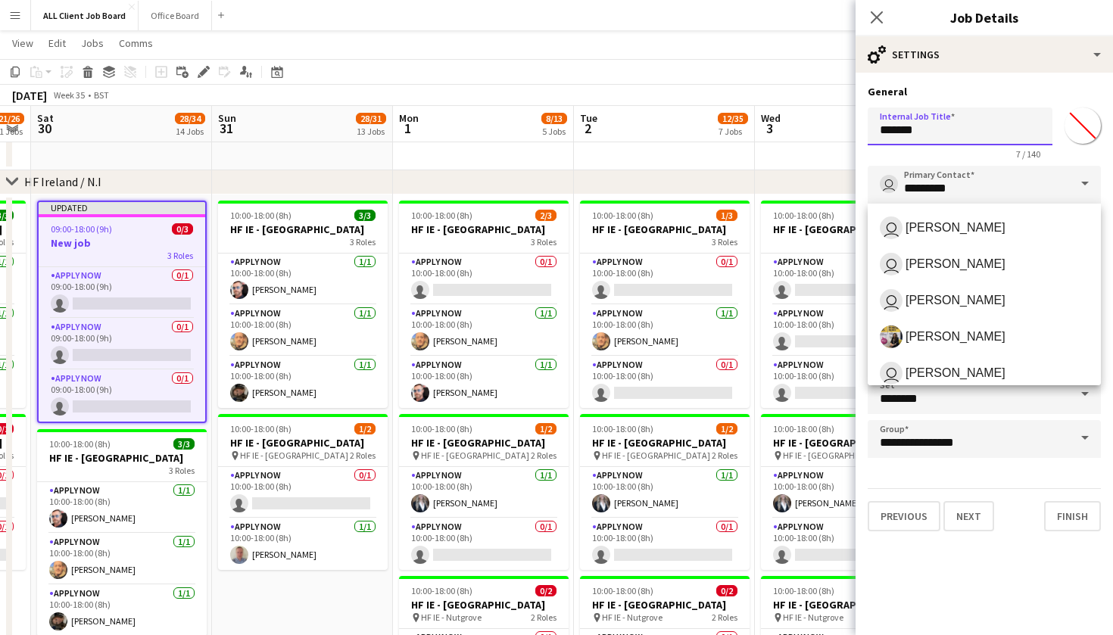
click at [965, 136] on input "*******" at bounding box center [960, 127] width 185 height 38
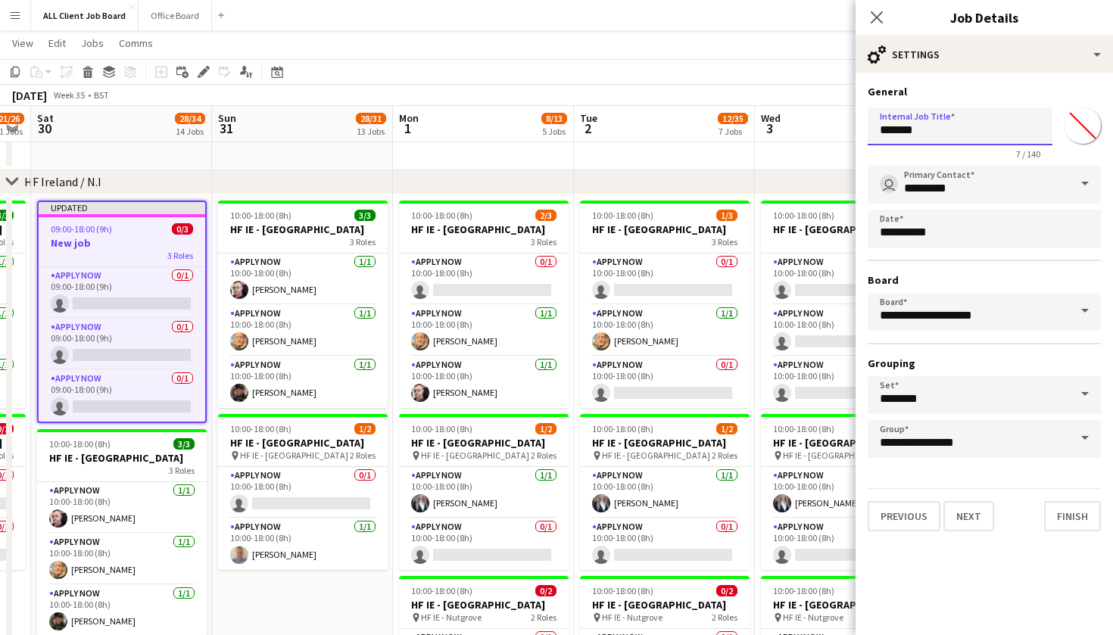
click at [965, 136] on input "*******" at bounding box center [960, 127] width 185 height 38
type input "**********"
click at [1064, 514] on button "Finish" at bounding box center [1073, 516] width 57 height 30
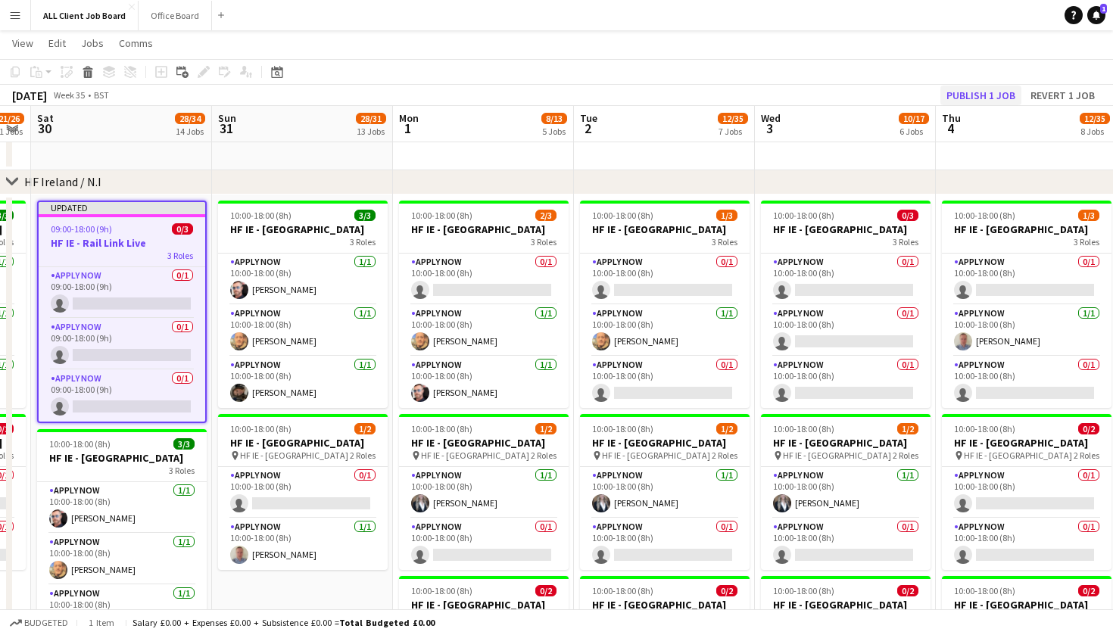
click at [978, 93] on button "Publish 1 job" at bounding box center [981, 96] width 81 height 20
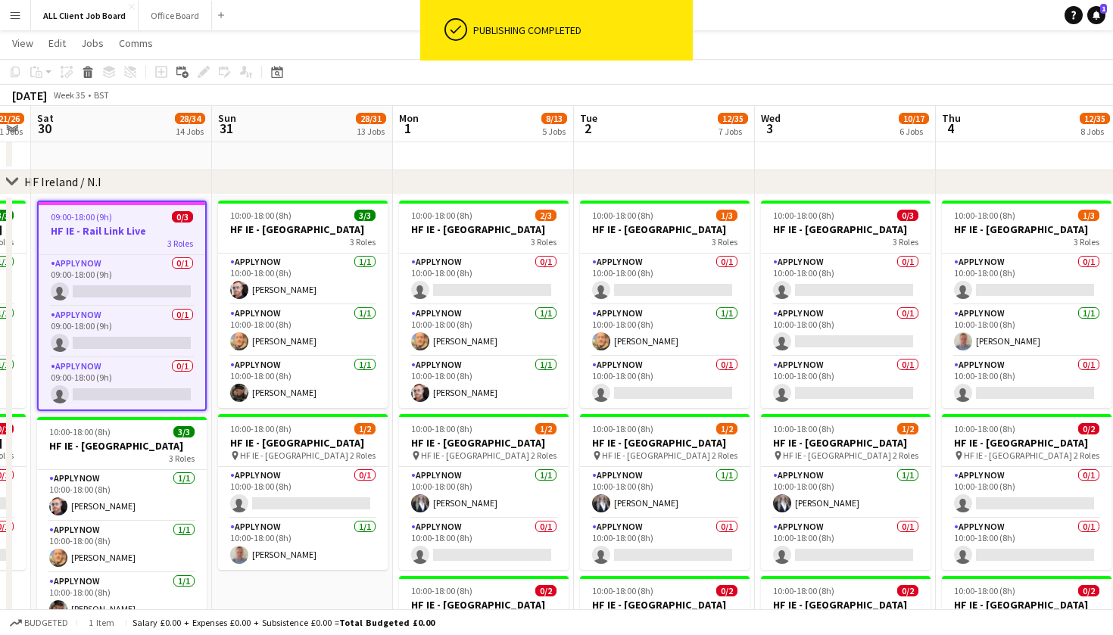
click at [126, 238] on div "3 Roles" at bounding box center [122, 244] width 167 height 12
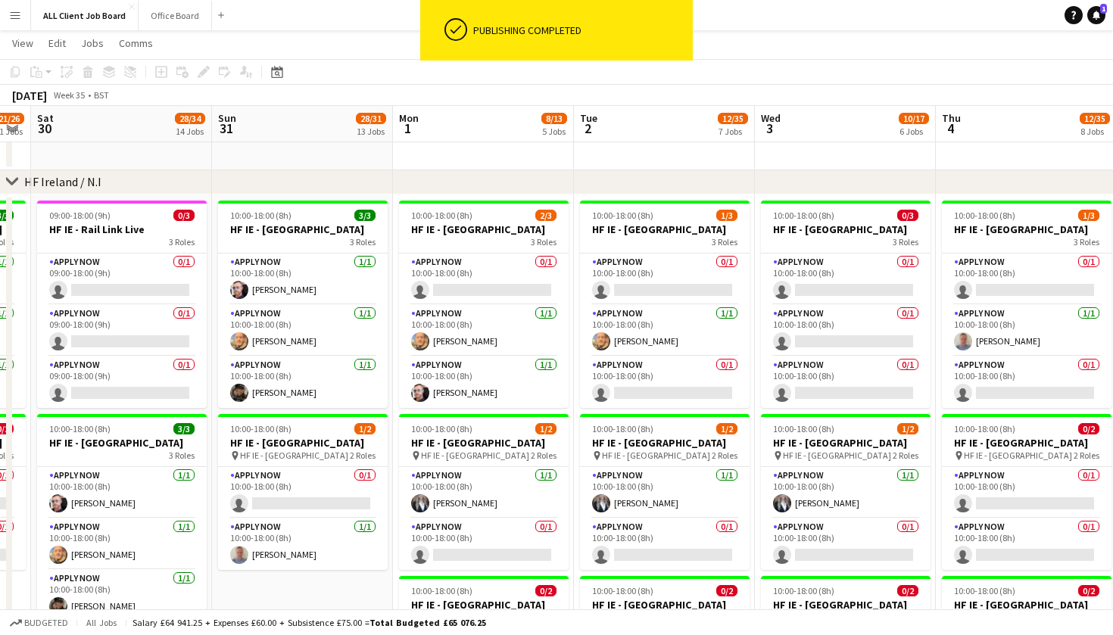
click at [334, 92] on div "August 2025 Week 35 • BST" at bounding box center [556, 95] width 1113 height 21
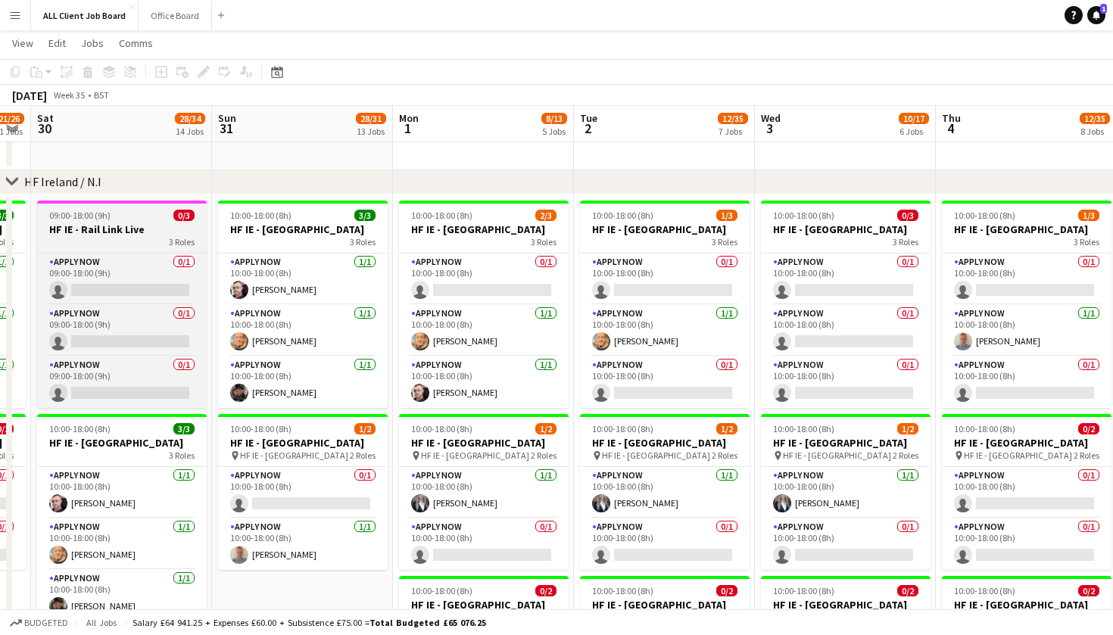
click at [111, 226] on h3 "HF IE - Rail Link Live" at bounding box center [122, 230] width 170 height 14
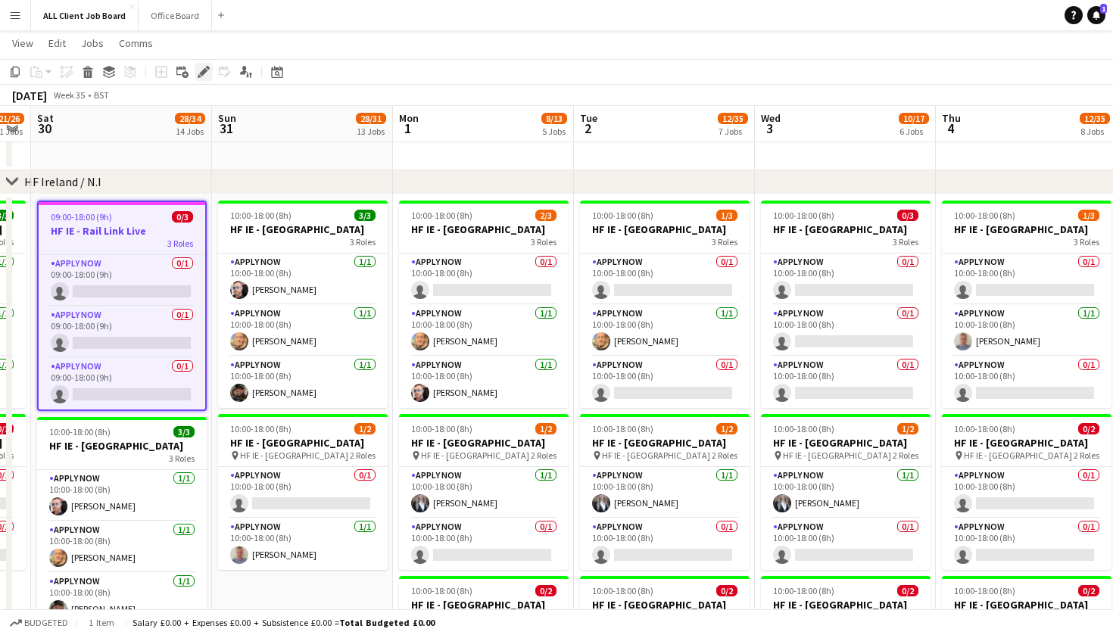
click at [207, 74] on icon "Edit" at bounding box center [204, 72] width 12 height 12
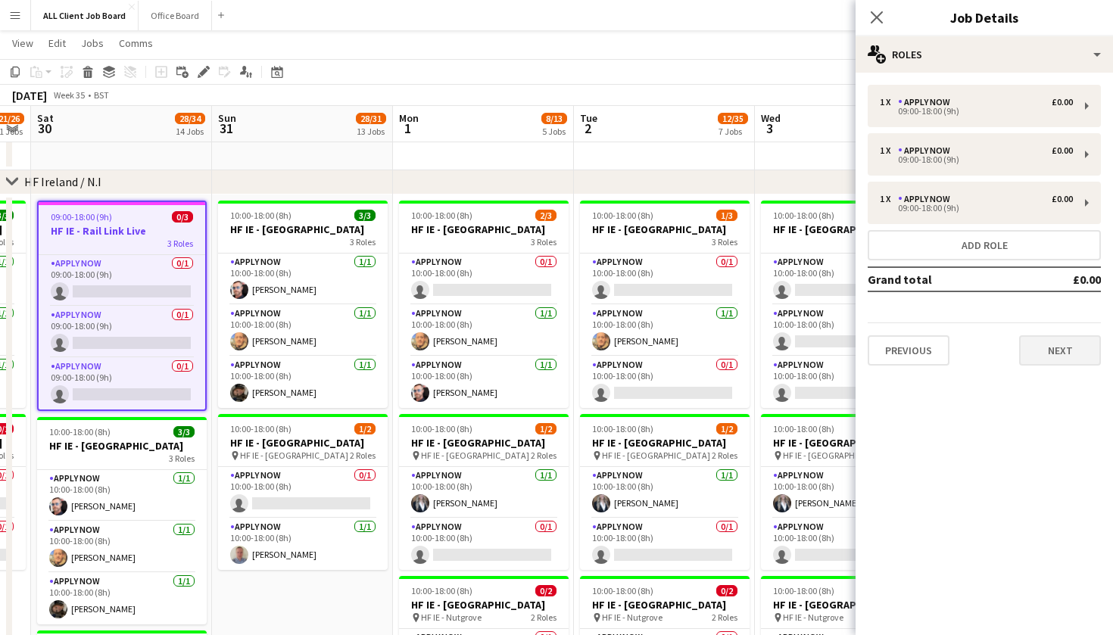
click at [1046, 348] on button "Next" at bounding box center [1061, 351] width 82 height 30
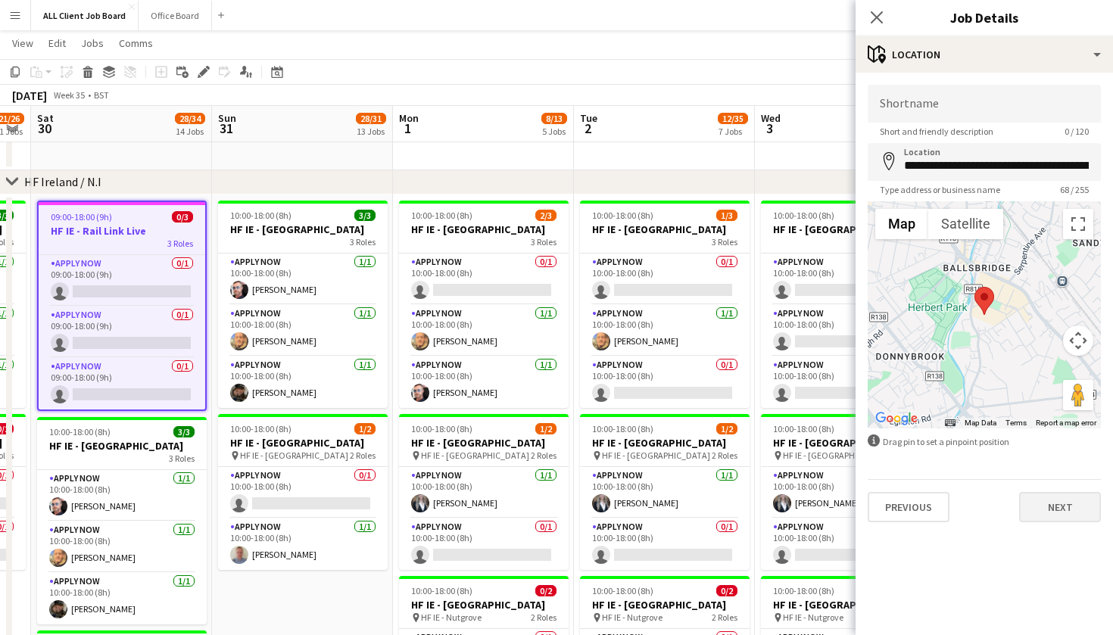
click at [1051, 498] on button "Next" at bounding box center [1061, 507] width 82 height 30
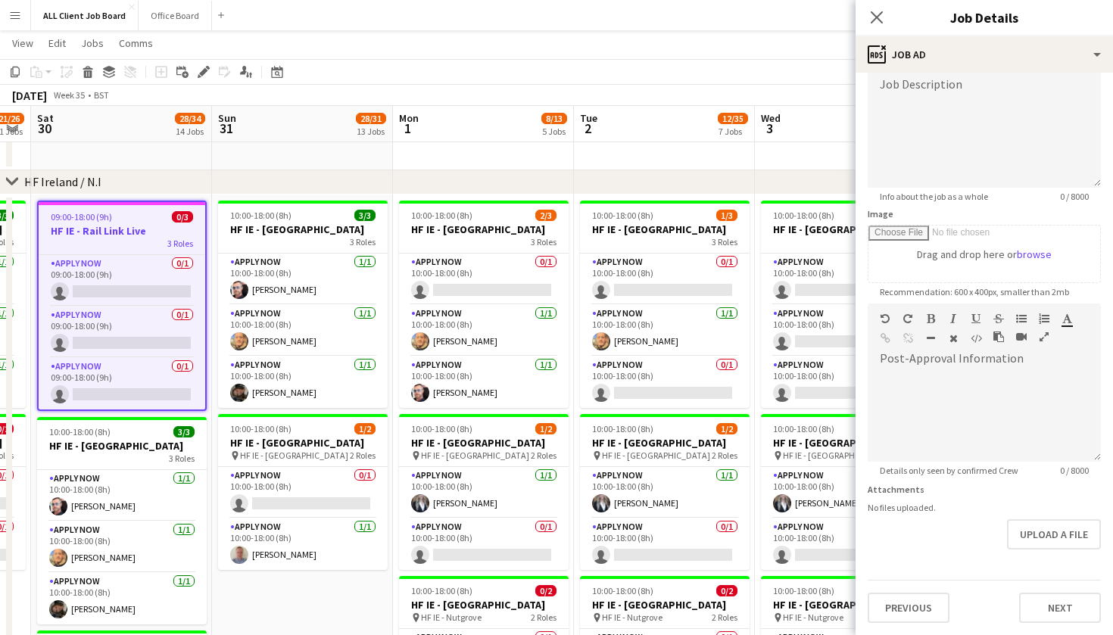
scroll to position [114, 0]
click at [1066, 591] on div "Previous Next" at bounding box center [984, 601] width 233 height 43
click at [1062, 609] on button "Next" at bounding box center [1061, 608] width 82 height 30
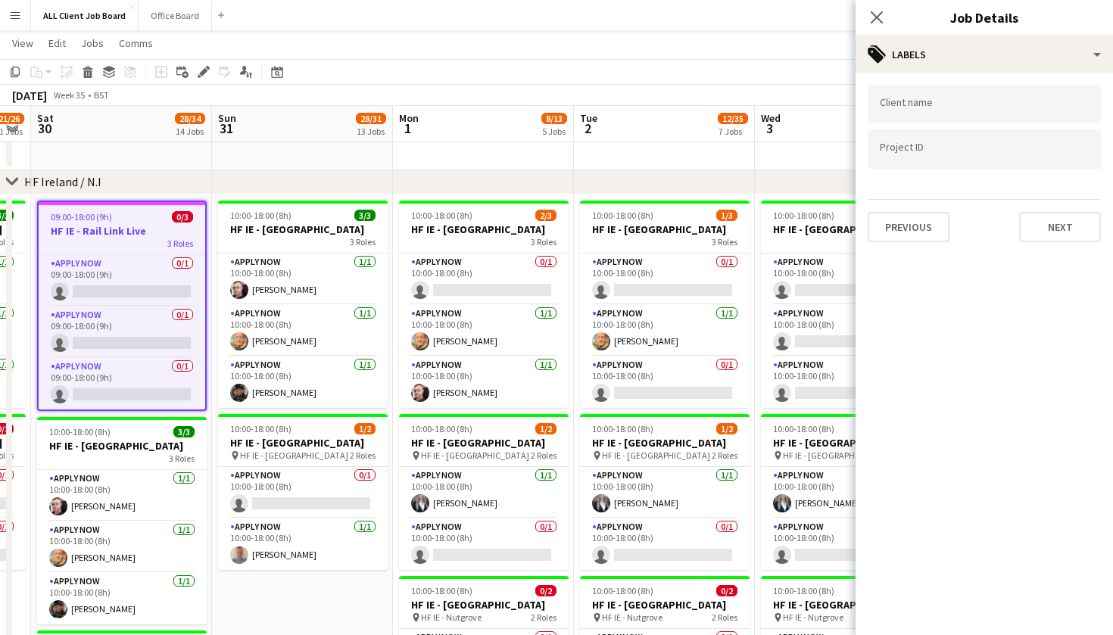
scroll to position [0, 0]
click at [1071, 223] on button "Next" at bounding box center [1061, 227] width 82 height 30
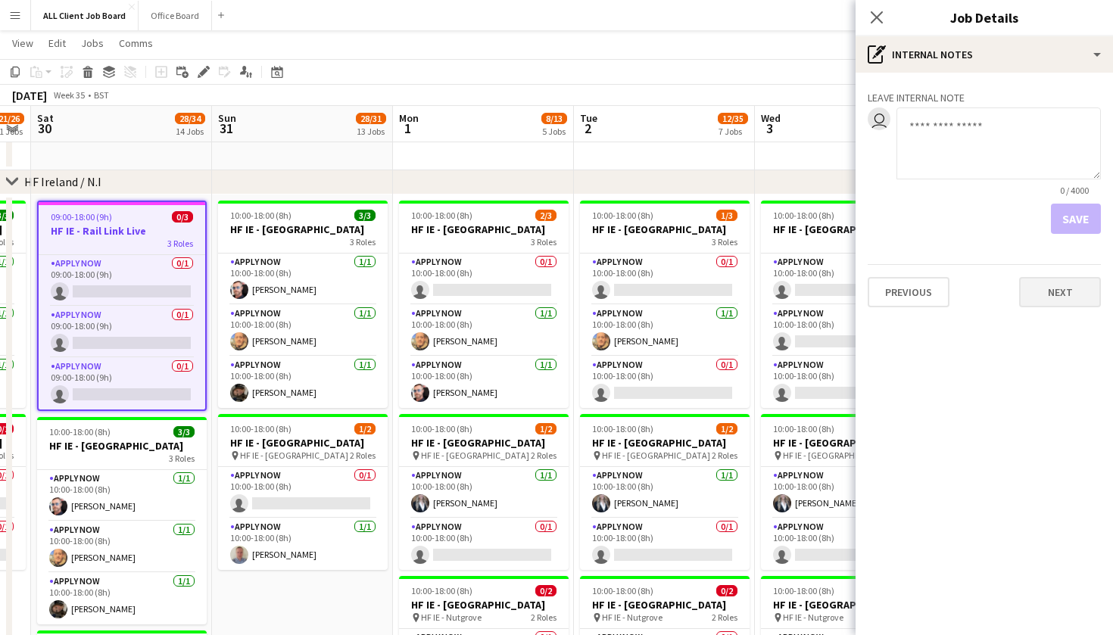
click at [1057, 299] on button "Next" at bounding box center [1061, 292] width 82 height 30
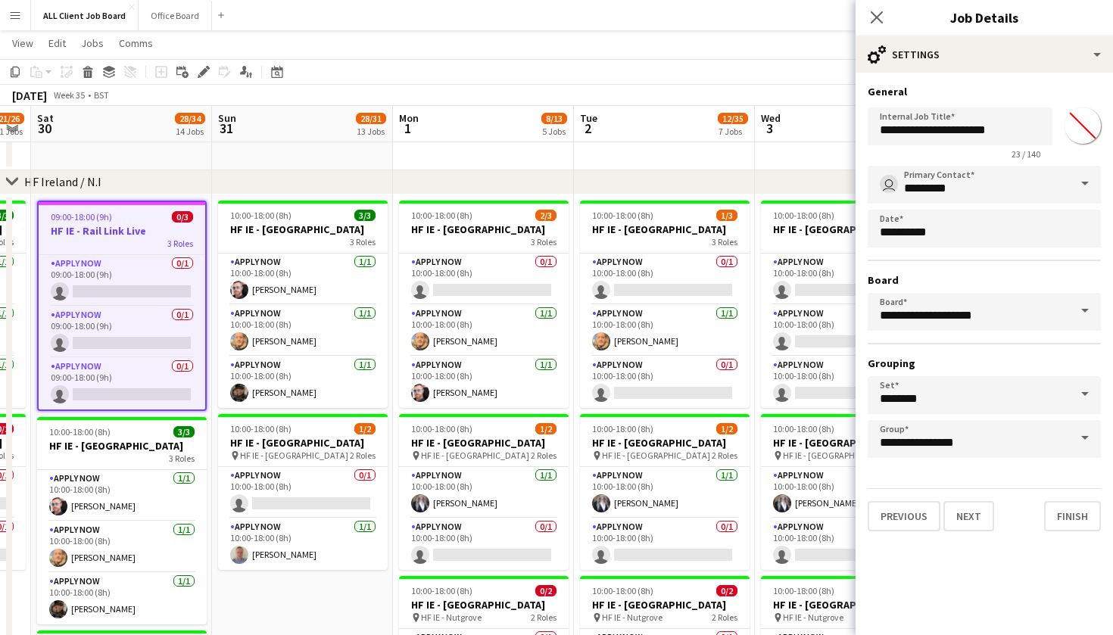
click at [1076, 133] on input "*******" at bounding box center [1083, 125] width 55 height 55
type input "*******"
click at [1063, 511] on button "Finish" at bounding box center [1073, 516] width 57 height 30
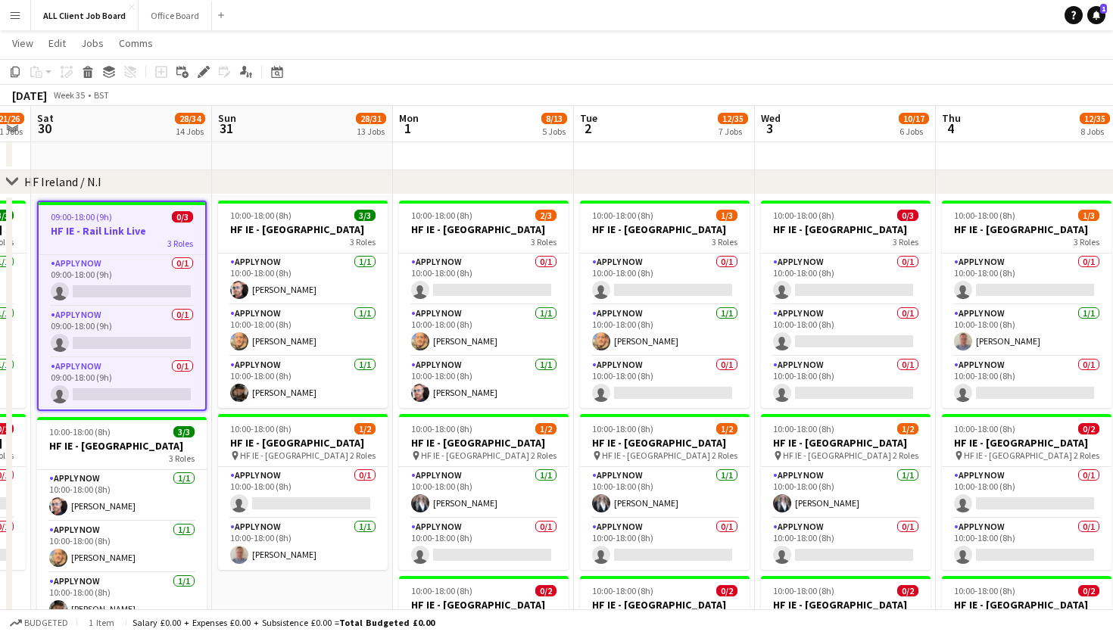
click at [920, 65] on app-toolbar "Copy Paste Paste Command V Paste with crew Command Shift V Paste linked Job Del…" at bounding box center [556, 72] width 1113 height 26
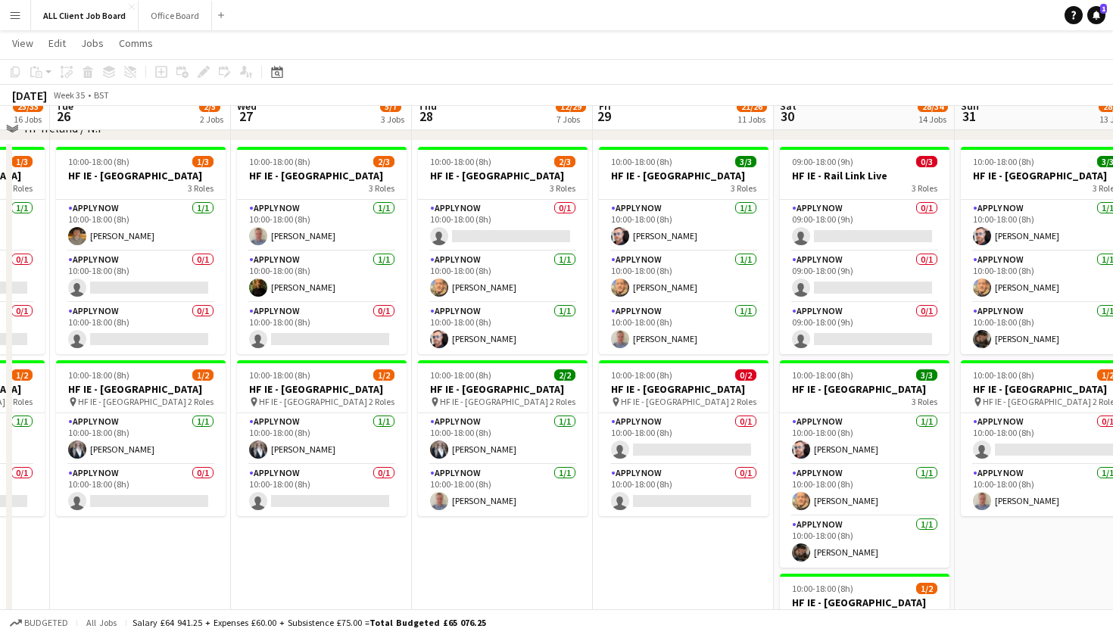
scroll to position [4595, 0]
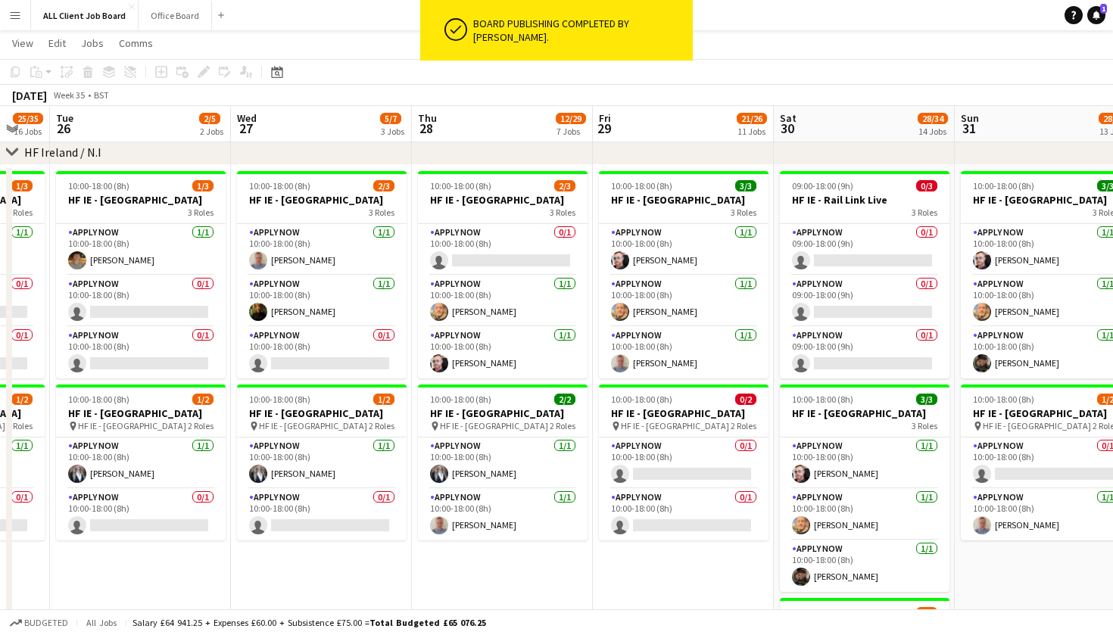
click at [763, 64] on app-toolbar "Copy Paste Paste Command V Paste with crew Command Shift V Paste linked Job Del…" at bounding box center [556, 72] width 1113 height 26
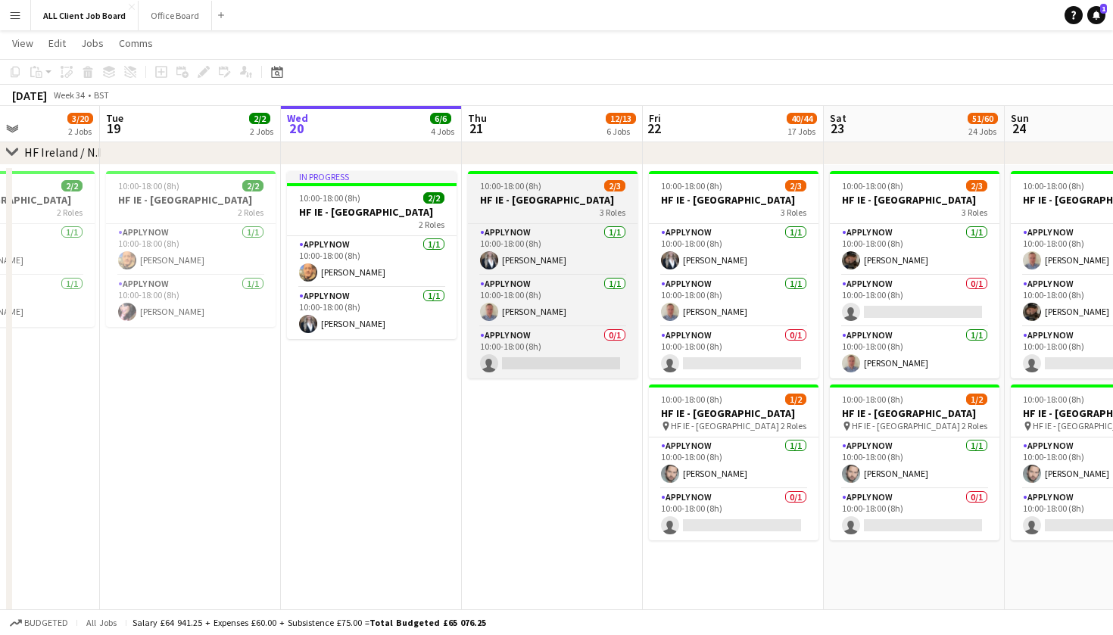
scroll to position [0, 492]
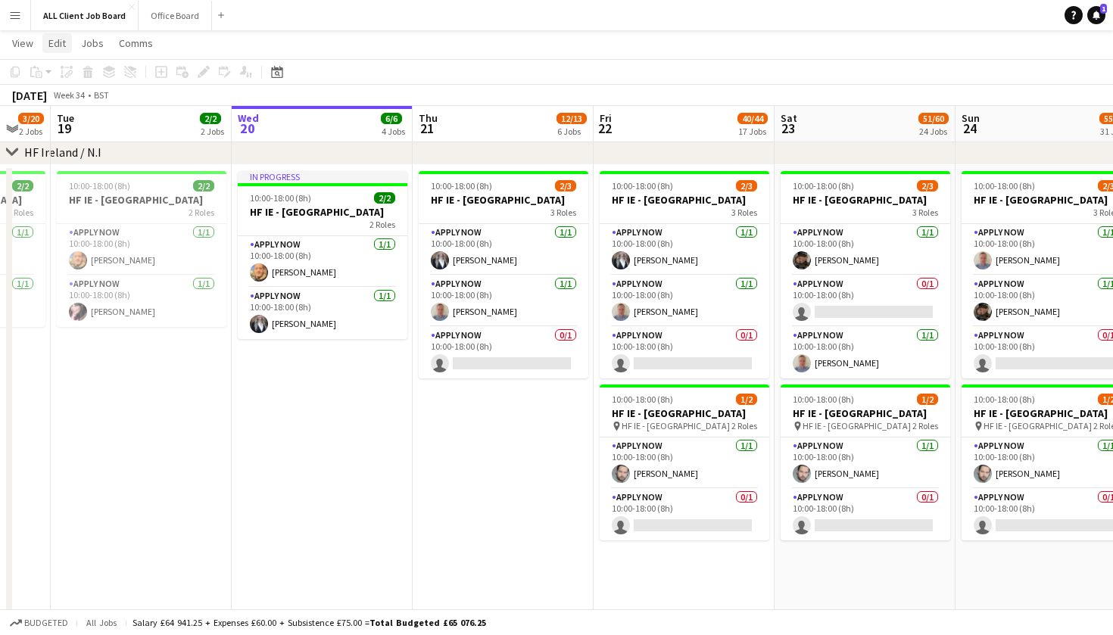
click at [51, 43] on span "Edit" at bounding box center [56, 43] width 17 height 14
click at [21, 39] on span "View" at bounding box center [22, 43] width 21 height 14
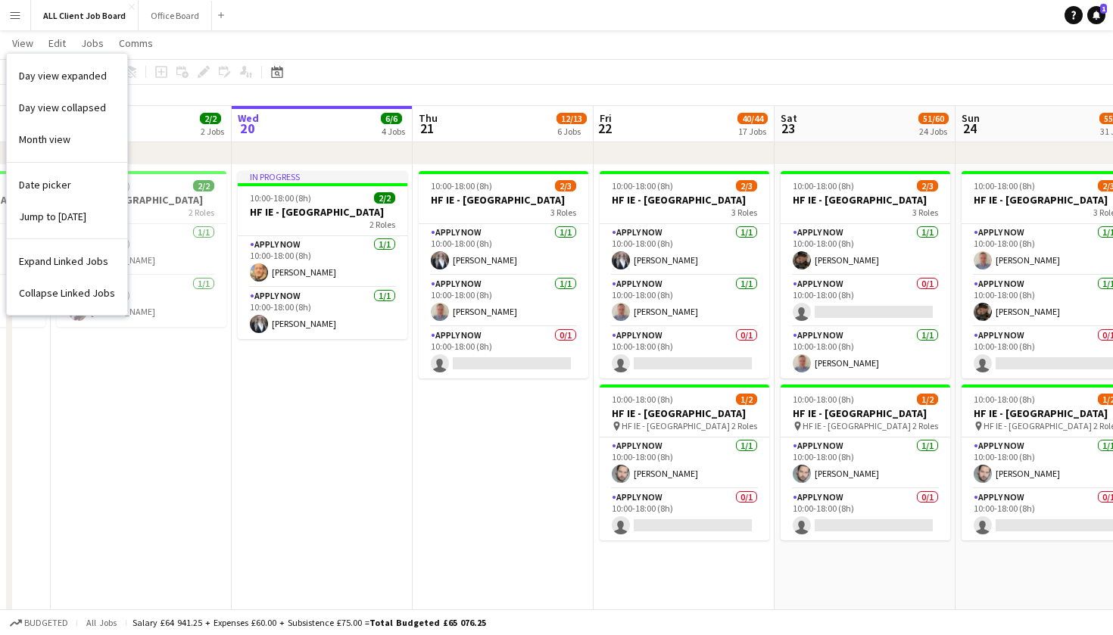
click at [16, 14] on app-icon "Menu" at bounding box center [15, 15] width 12 height 12
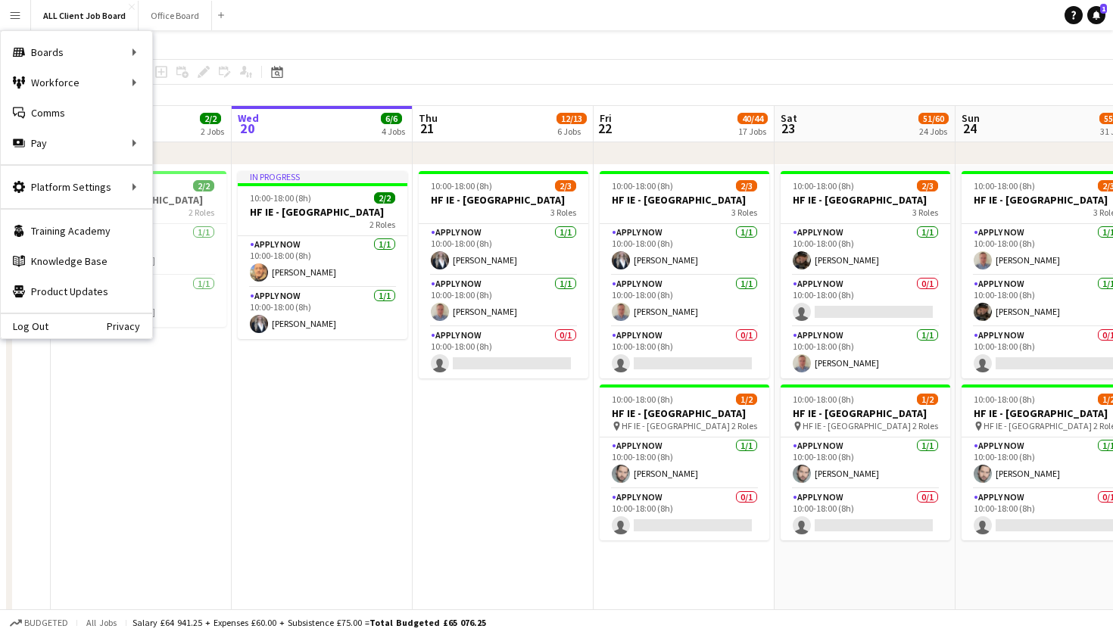
click at [187, 45] on app-page-menu "View Day view expanded Day view collapsed Month view Date picker Jump to today …" at bounding box center [556, 44] width 1113 height 29
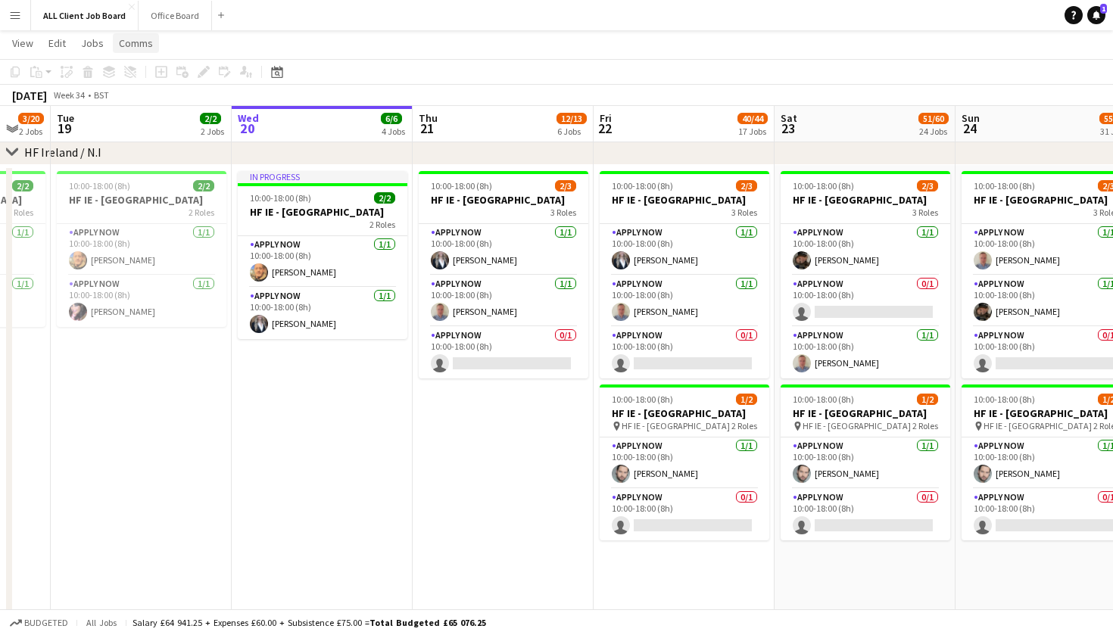
click at [139, 49] on span "Comms" at bounding box center [136, 43] width 34 height 14
click at [195, 48] on app-page-menu "View Day view expanded Day view collapsed Month view Date picker Jump to today …" at bounding box center [556, 44] width 1113 height 29
click at [89, 47] on span "Jobs" at bounding box center [92, 43] width 23 height 14
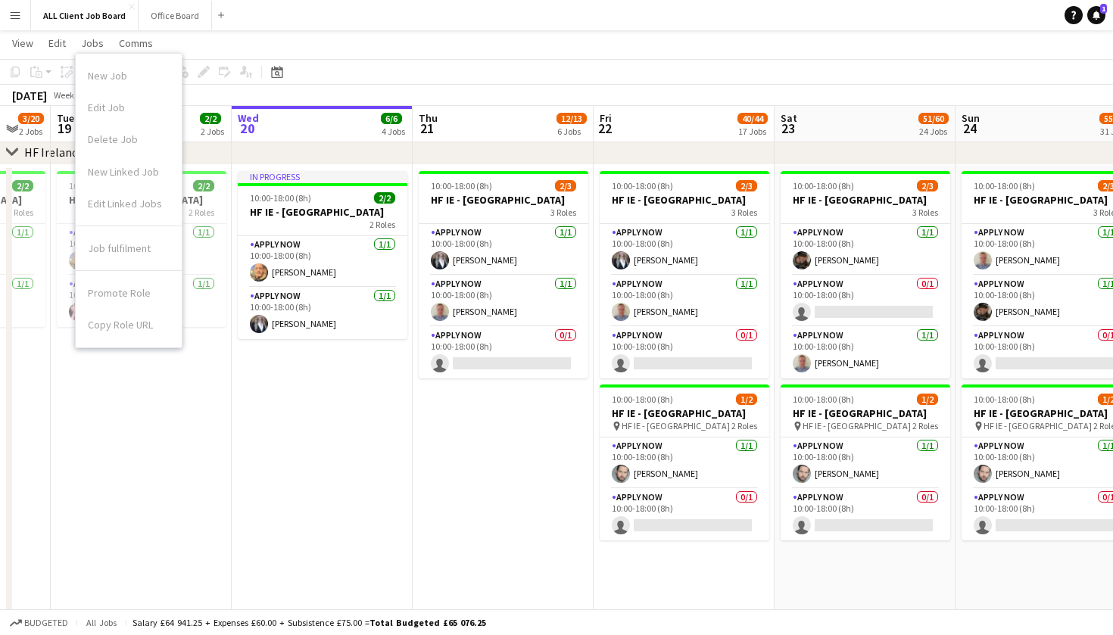
click at [236, 43] on app-page-menu "View Day view expanded Day view collapsed Month view Date picker Jump to today …" at bounding box center [556, 44] width 1113 height 29
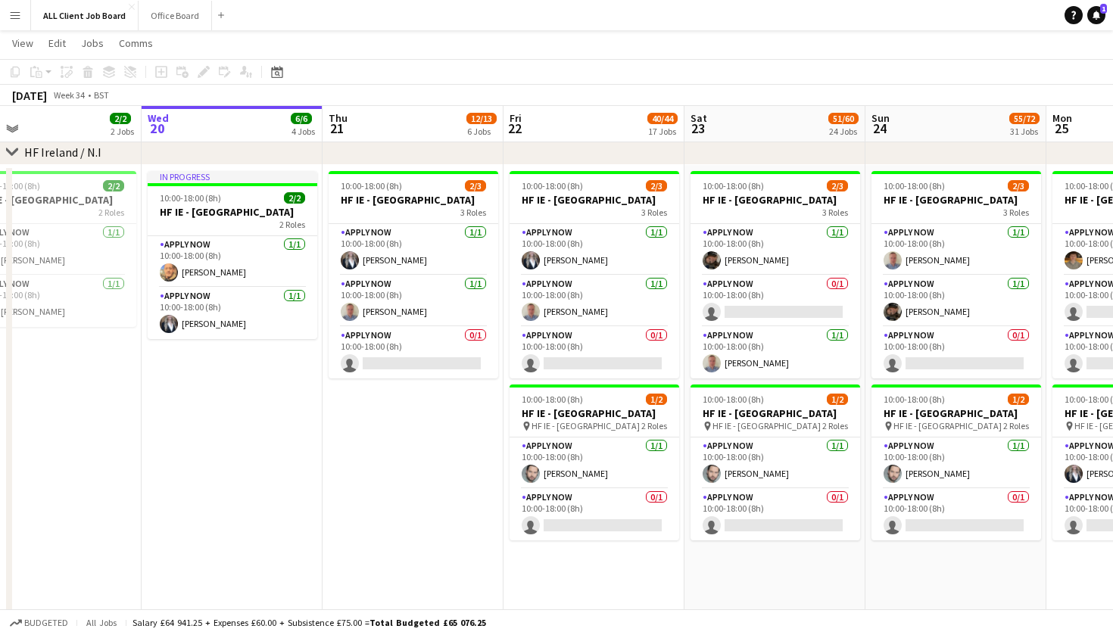
scroll to position [0, 586]
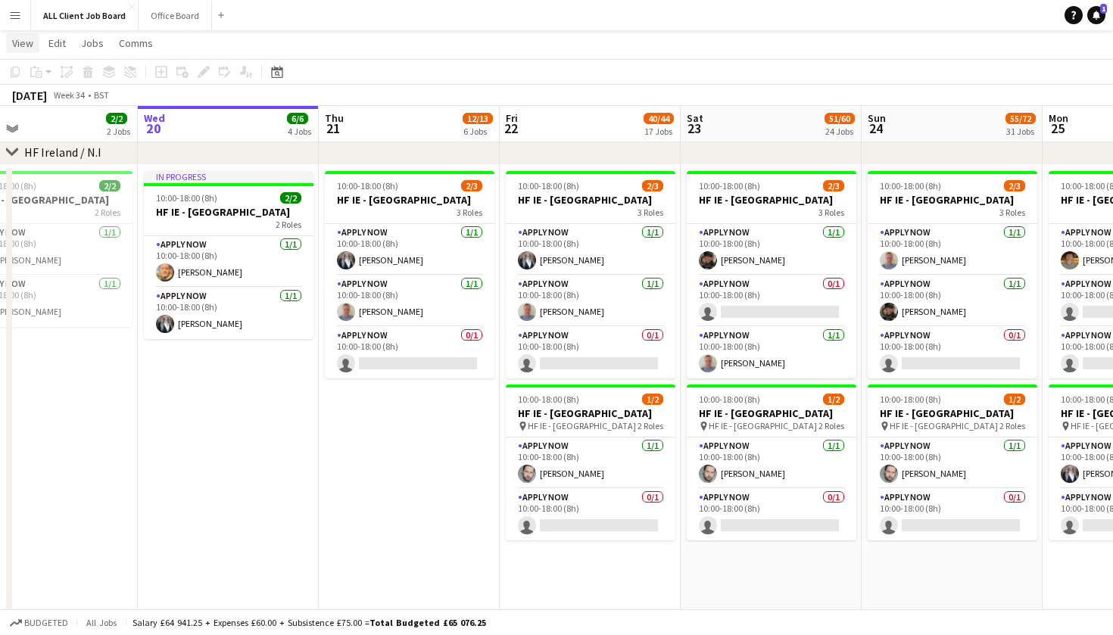
click at [25, 46] on span "View" at bounding box center [22, 43] width 21 height 14
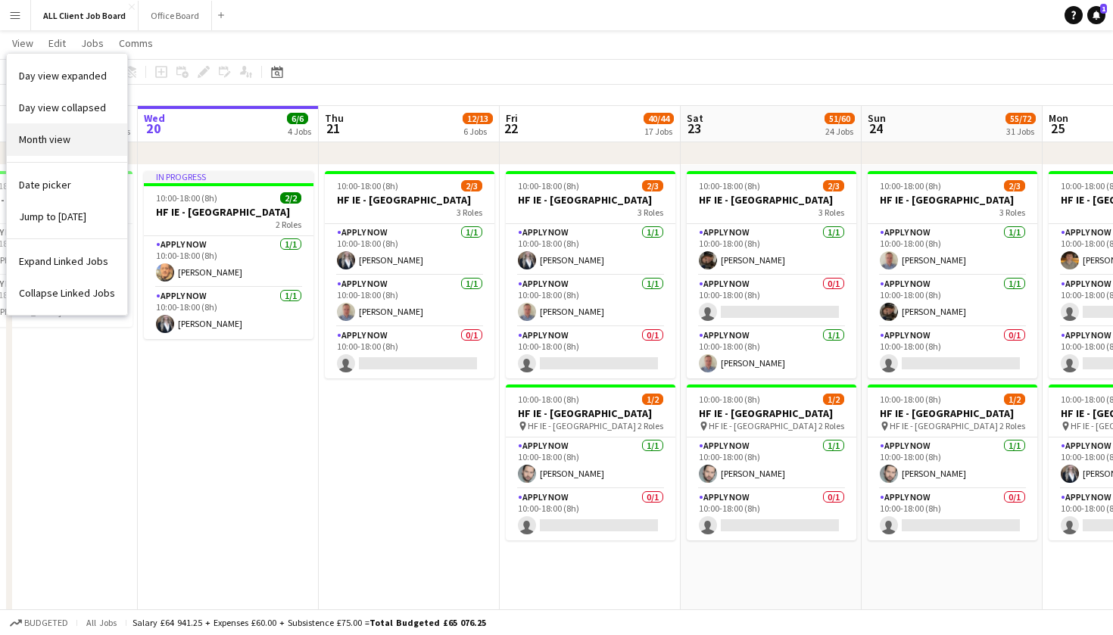
click at [55, 133] on span "Month view" at bounding box center [45, 140] width 52 height 14
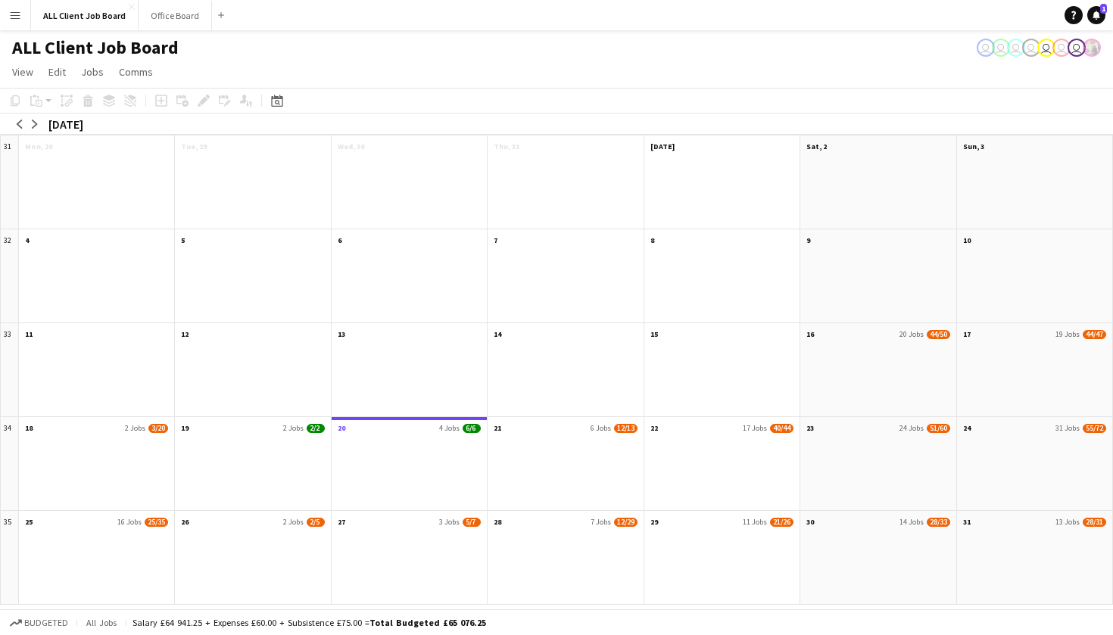
scroll to position [0, 0]
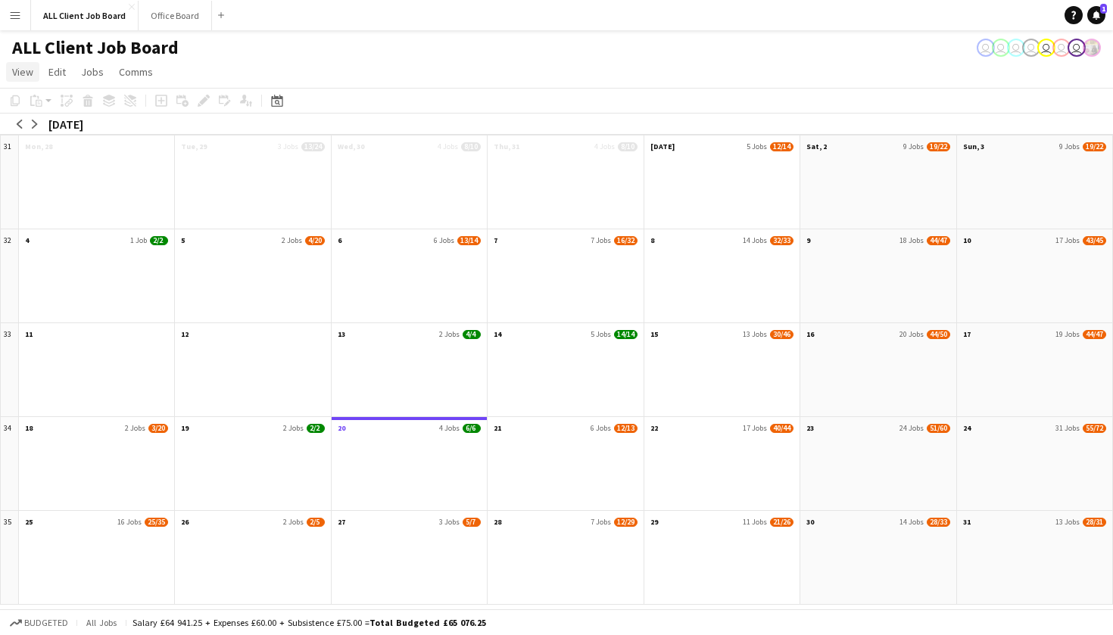
click at [23, 70] on span "View" at bounding box center [22, 72] width 21 height 14
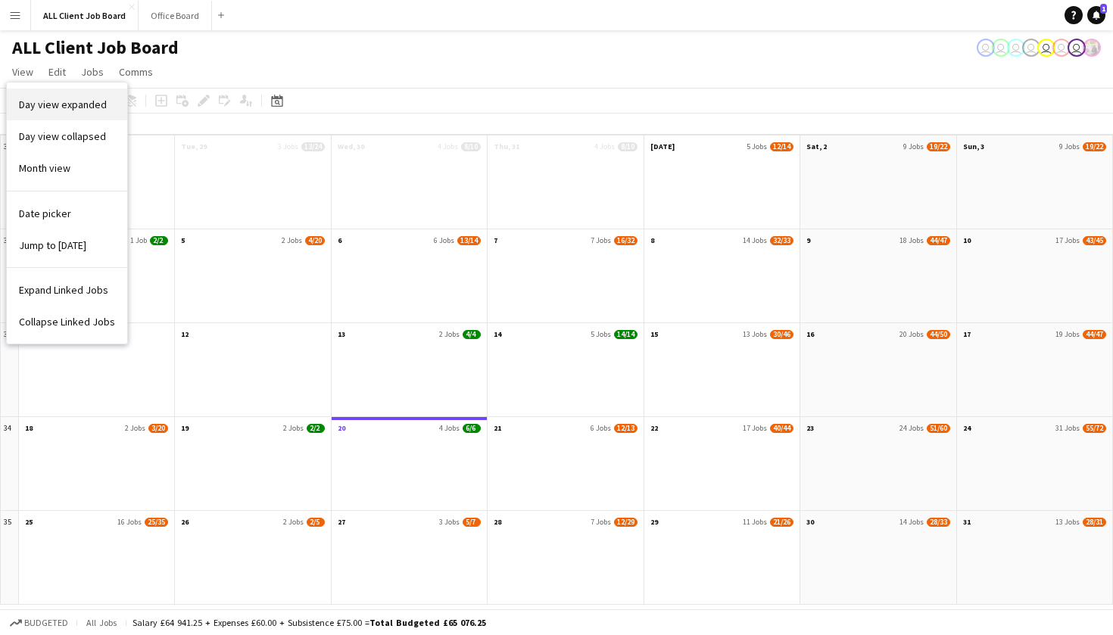
click at [28, 102] on span "Day view expanded" at bounding box center [63, 105] width 88 height 14
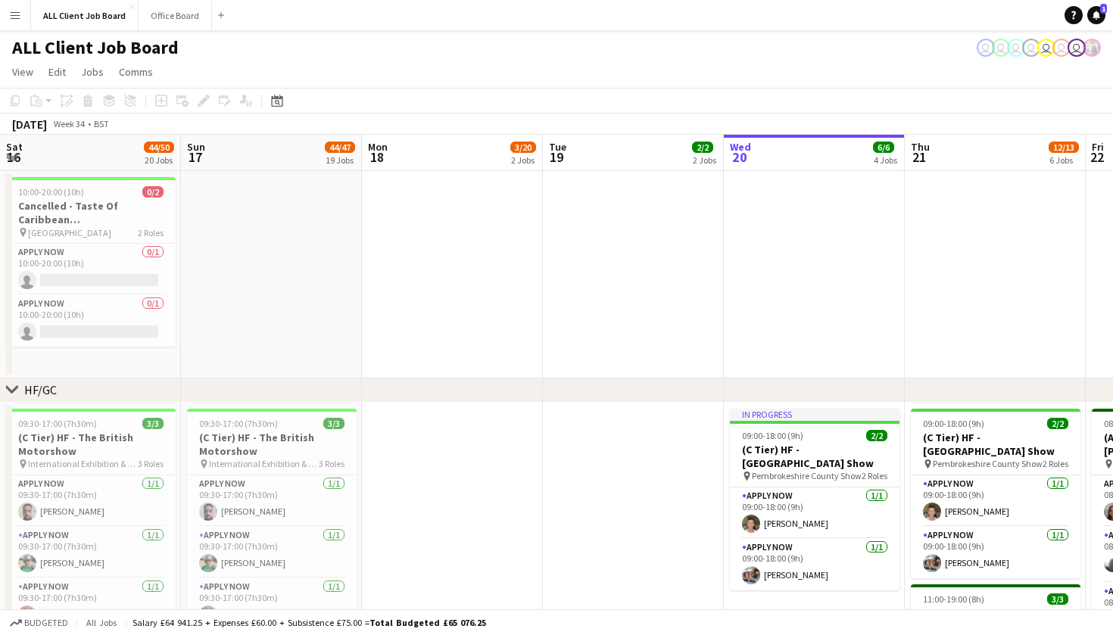
scroll to position [0, 586]
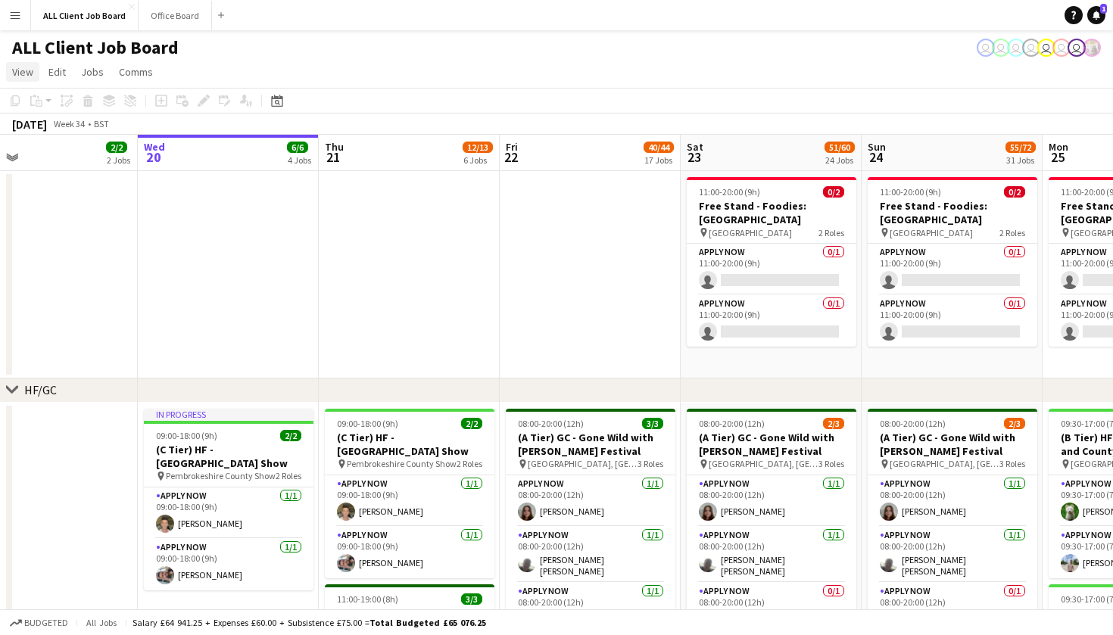
click at [29, 77] on span "View" at bounding box center [22, 72] width 21 height 14
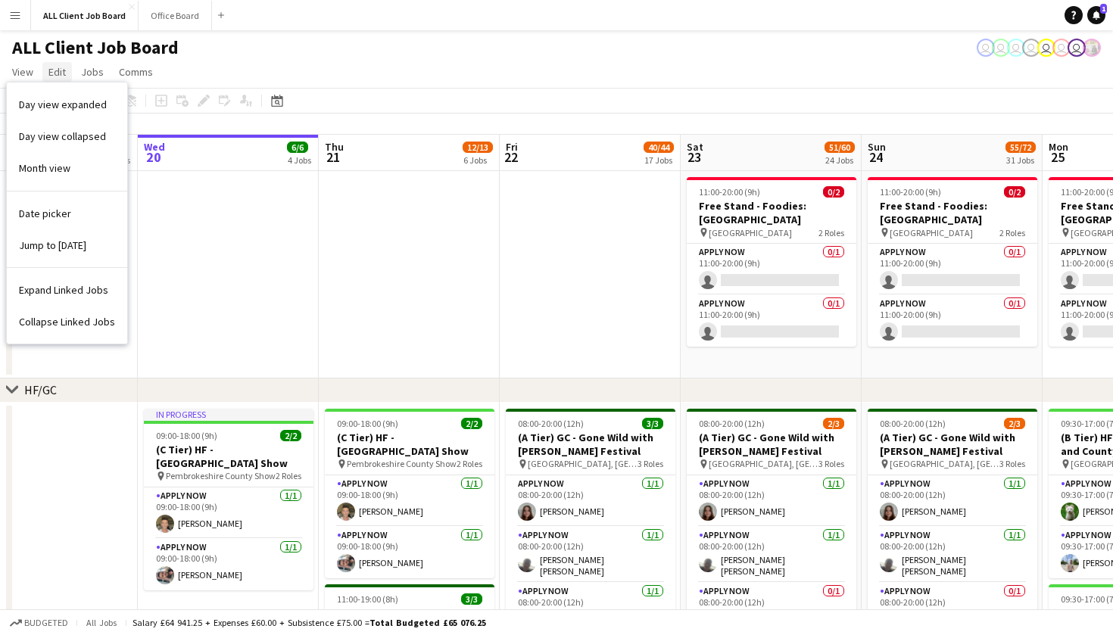
click at [61, 73] on span "Edit" at bounding box center [56, 72] width 17 height 14
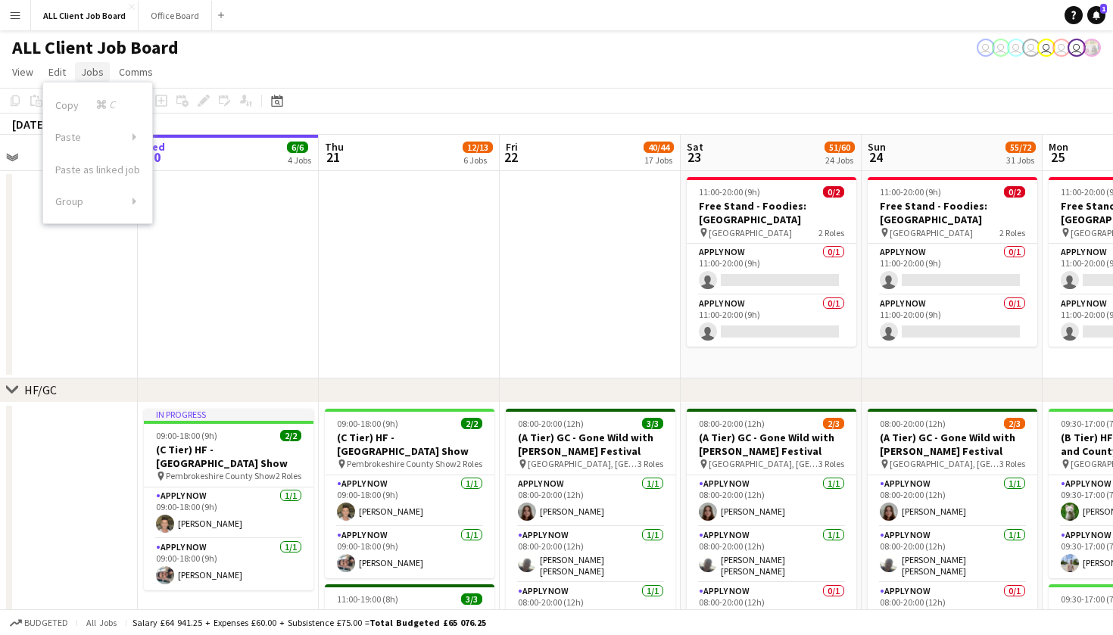
click at [84, 74] on span "Jobs" at bounding box center [92, 72] width 23 height 14
click at [123, 77] on span "Comms" at bounding box center [136, 72] width 34 height 14
click at [258, 51] on div "ALL Client Job Board user user user user user user user" at bounding box center [556, 44] width 1113 height 29
click at [27, 16] on button "Menu" at bounding box center [15, 15] width 30 height 30
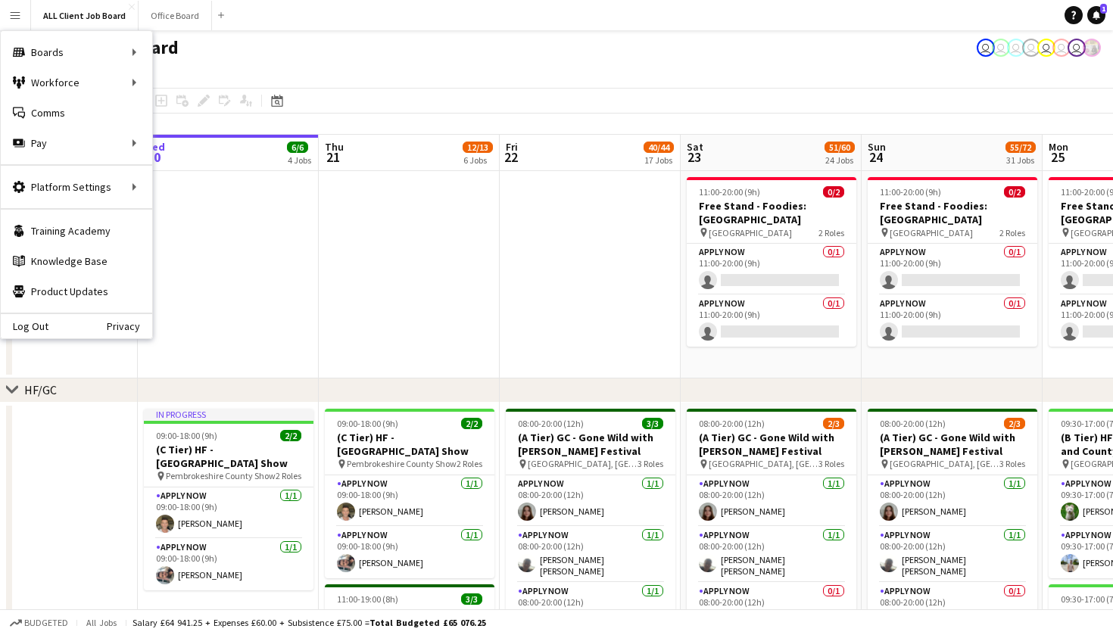
click at [308, 291] on app-date-cell at bounding box center [228, 275] width 181 height 208
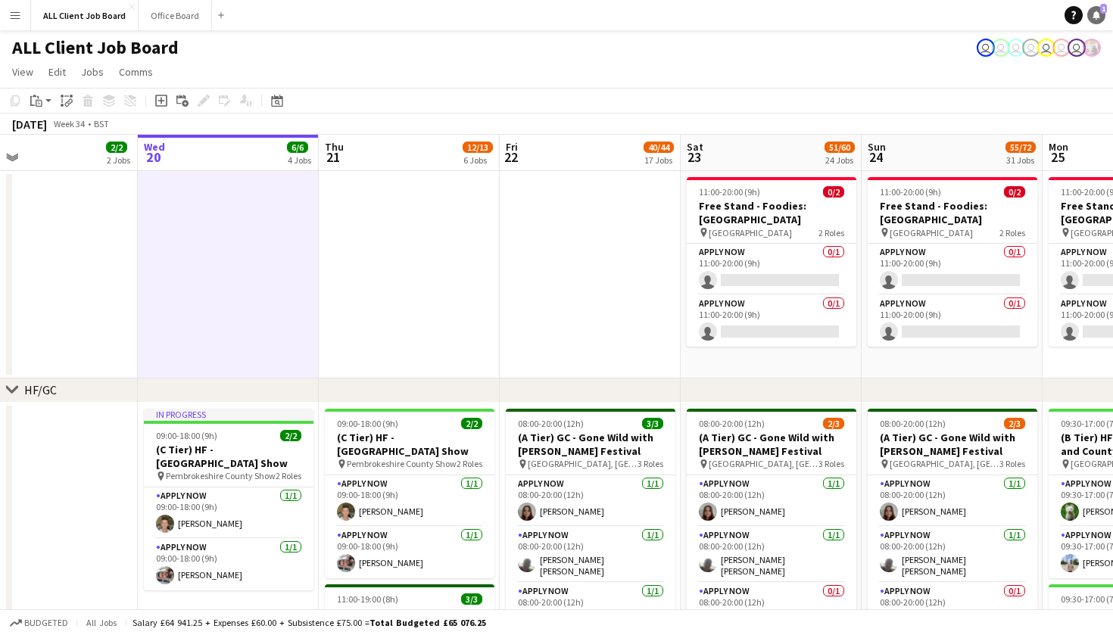
click at [1099, 19] on icon "Notifications" at bounding box center [1096, 15] width 9 height 9
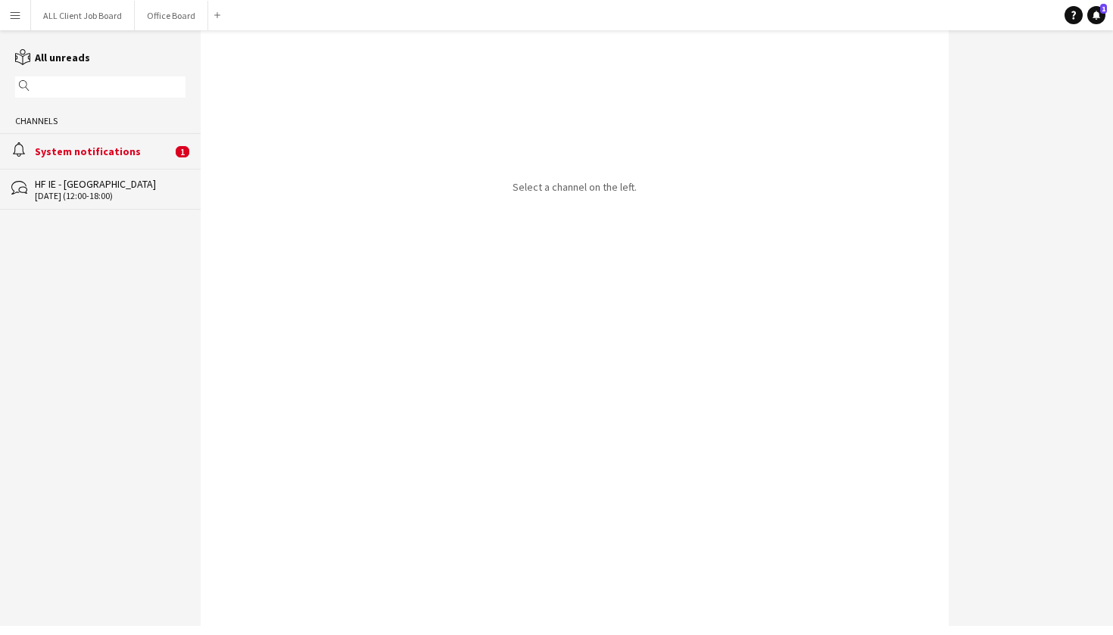
click at [106, 206] on div "bubbles HF IE - Blanchardstown Shopping Centre 17-04-2025 (12:00-18:00)" at bounding box center [100, 189] width 201 height 41
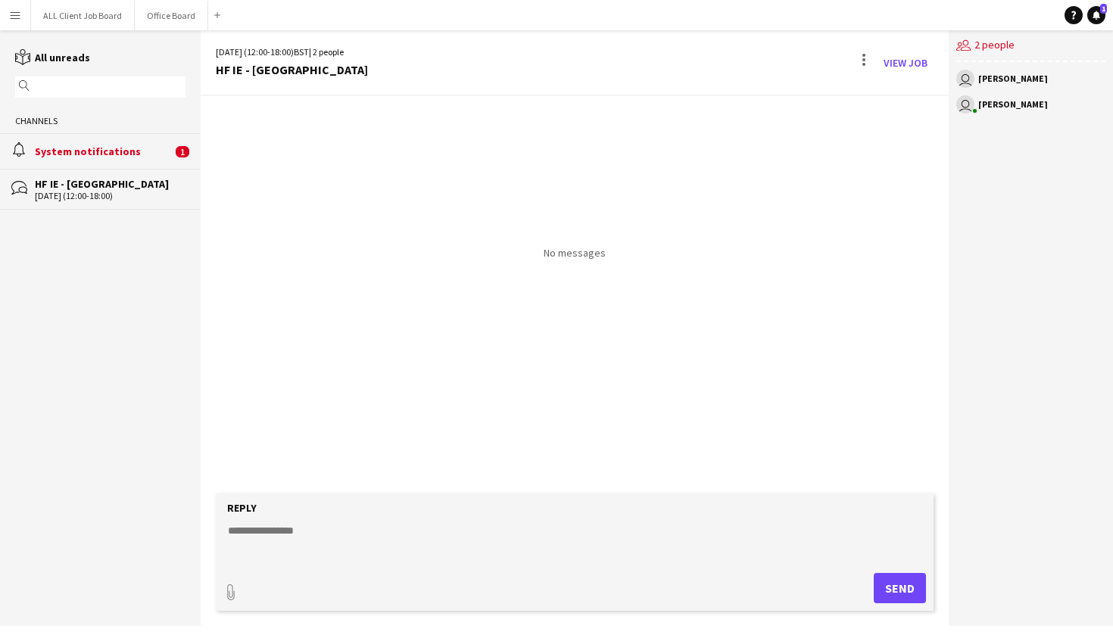
click at [108, 151] on div "System notifications" at bounding box center [103, 152] width 137 height 14
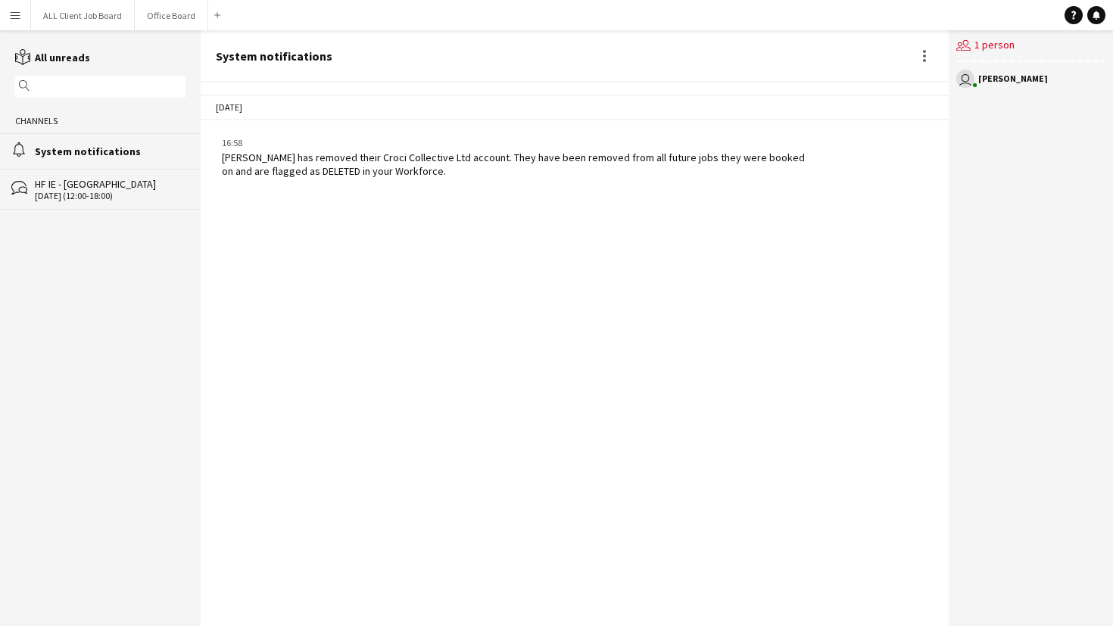
click at [323, 184] on app-chat-system-message "16:58 Amanda Ullathorne has removed their Croci Collective Ltd account. They ha…" at bounding box center [575, 157] width 748 height 57
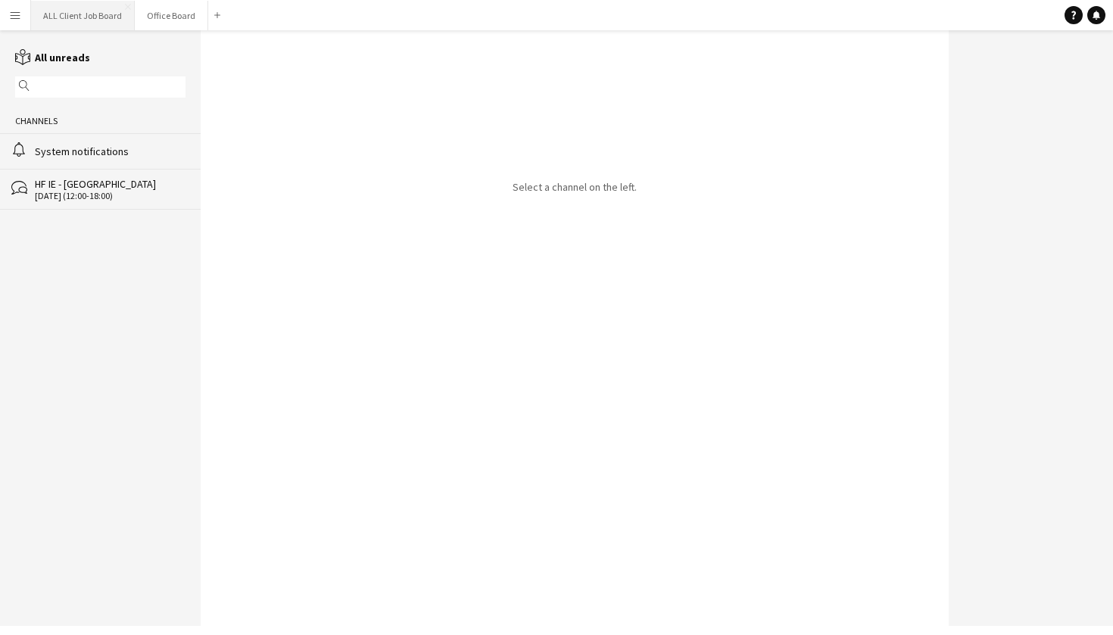
click at [63, 17] on button "ALL Client Job Board Close" at bounding box center [83, 16] width 104 height 30
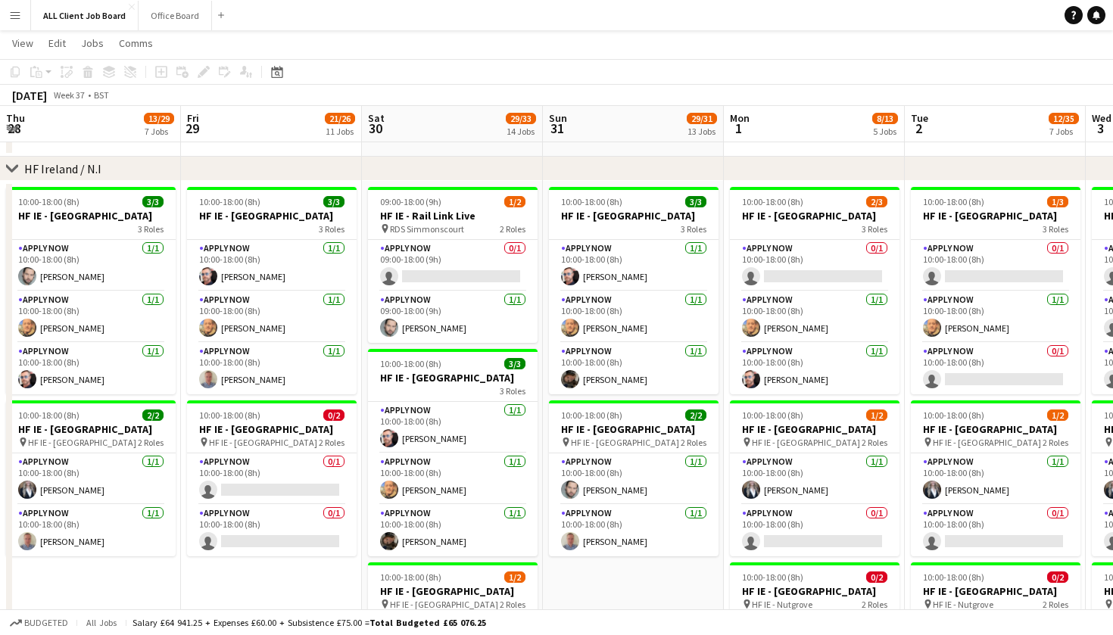
scroll to position [0, 362]
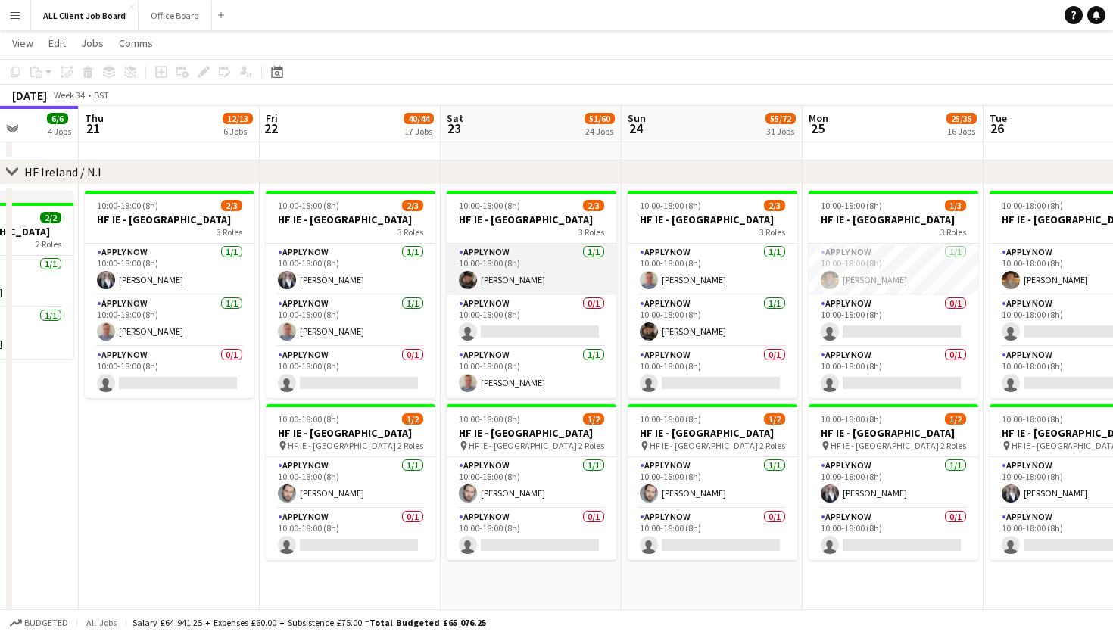
scroll to position [0, 651]
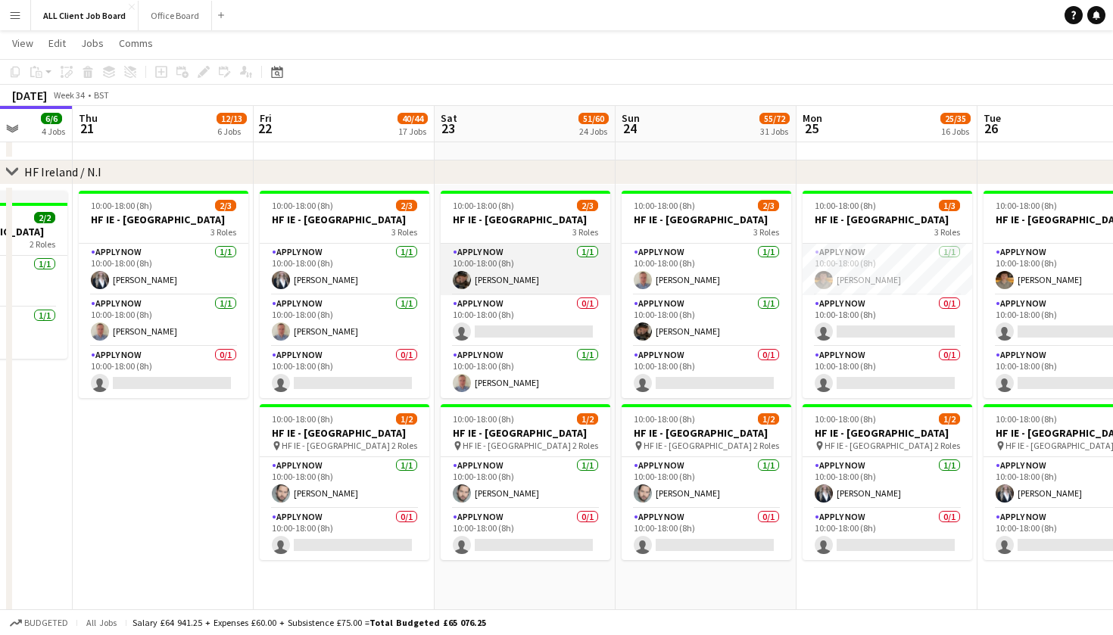
click at [556, 287] on app-card-role "APPLY NOW 1/1 10:00-18:00 (8h) Victoria Vedi" at bounding box center [526, 270] width 170 height 52
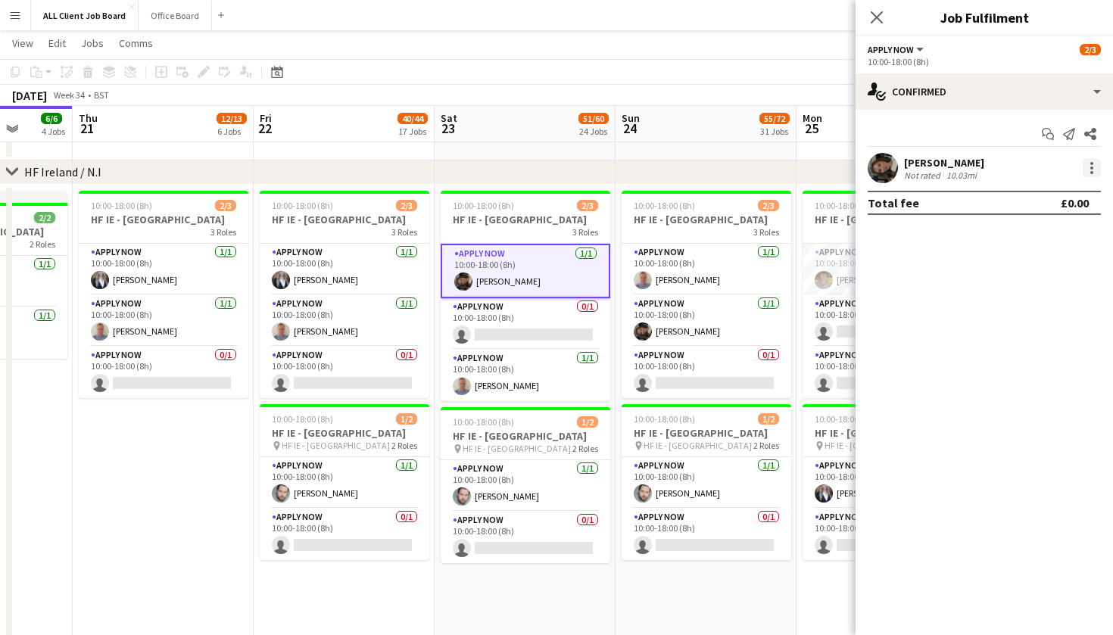
click at [1091, 168] on div at bounding box center [1092, 168] width 3 height 3
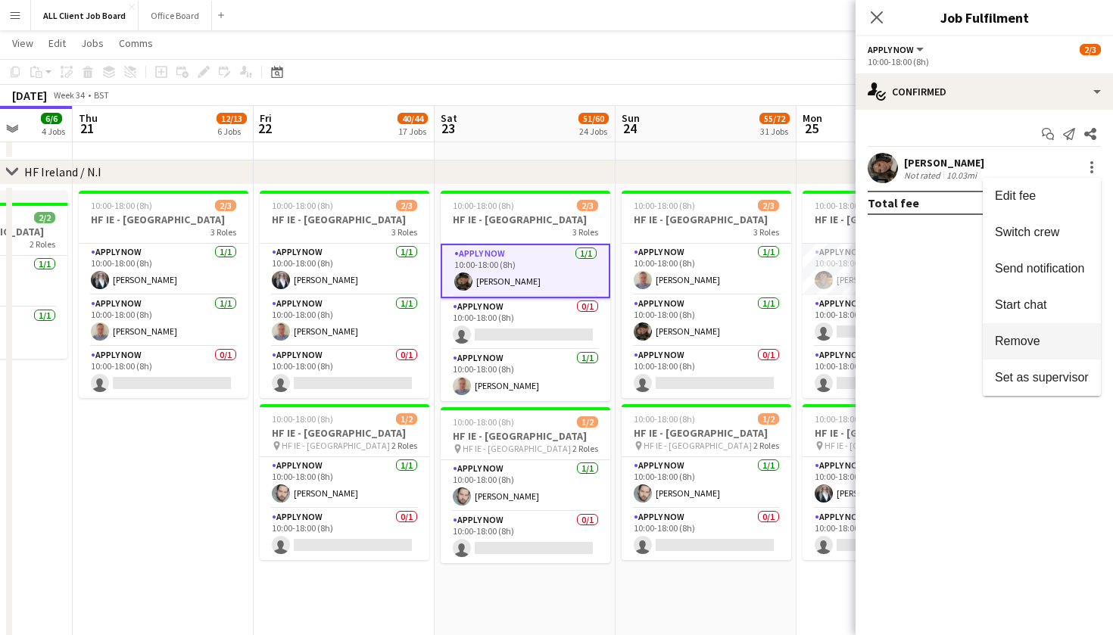
click at [1048, 333] on button "Remove" at bounding box center [1042, 341] width 118 height 36
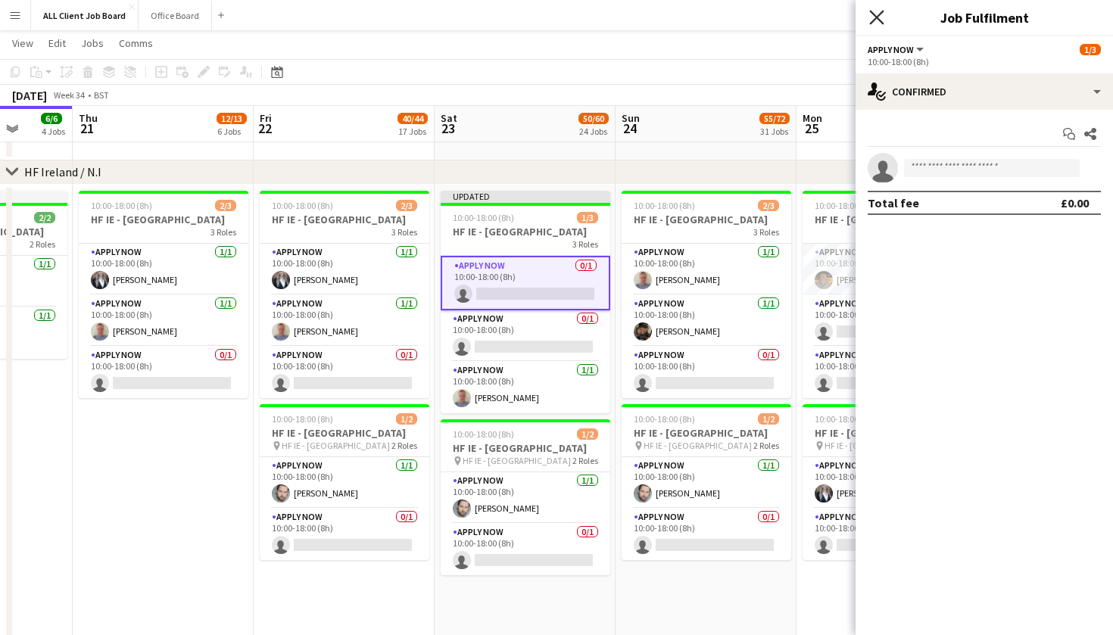
click at [884, 18] on icon "Close pop-in" at bounding box center [877, 17] width 14 height 14
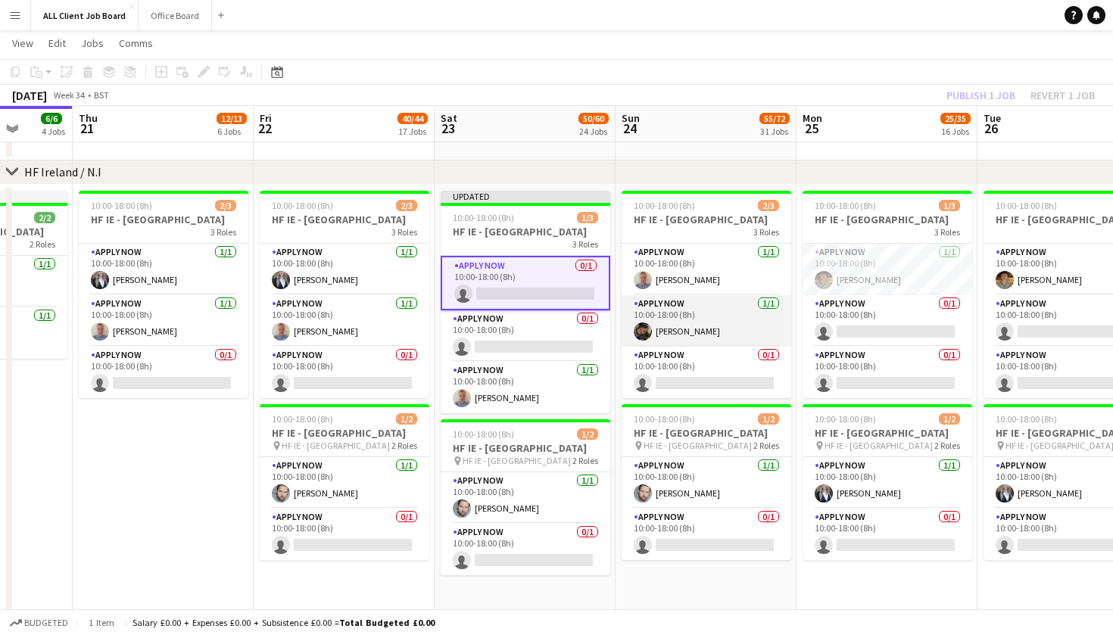
click at [704, 342] on app-card-role "APPLY NOW 1/1 10:00-18:00 (8h) Victoria Vedi" at bounding box center [707, 321] width 170 height 52
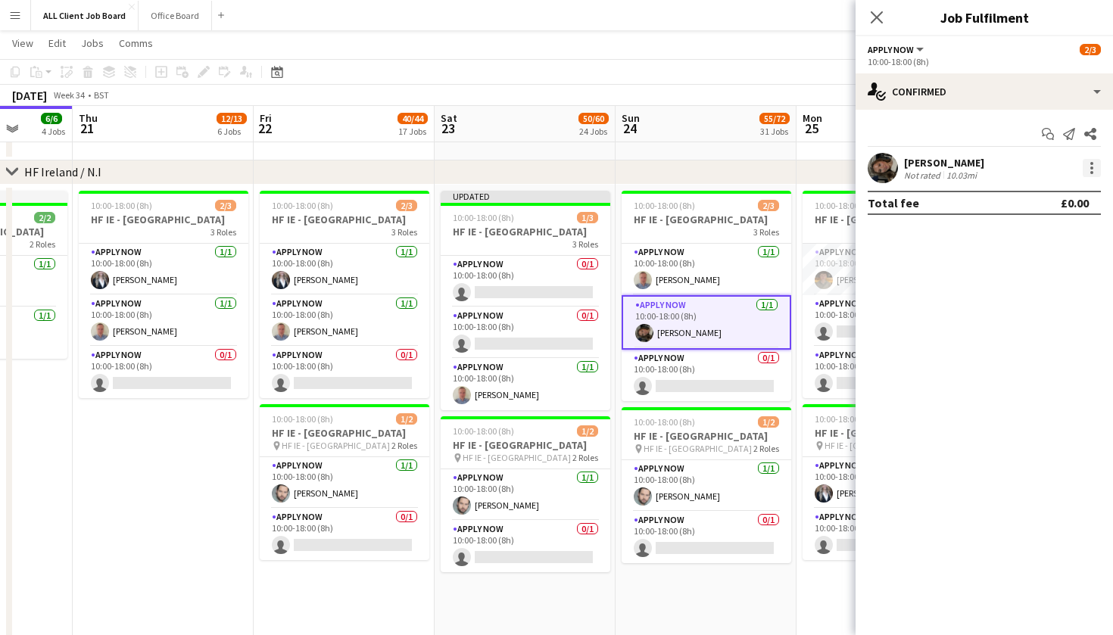
click at [1092, 172] on div at bounding box center [1092, 172] width 3 height 3
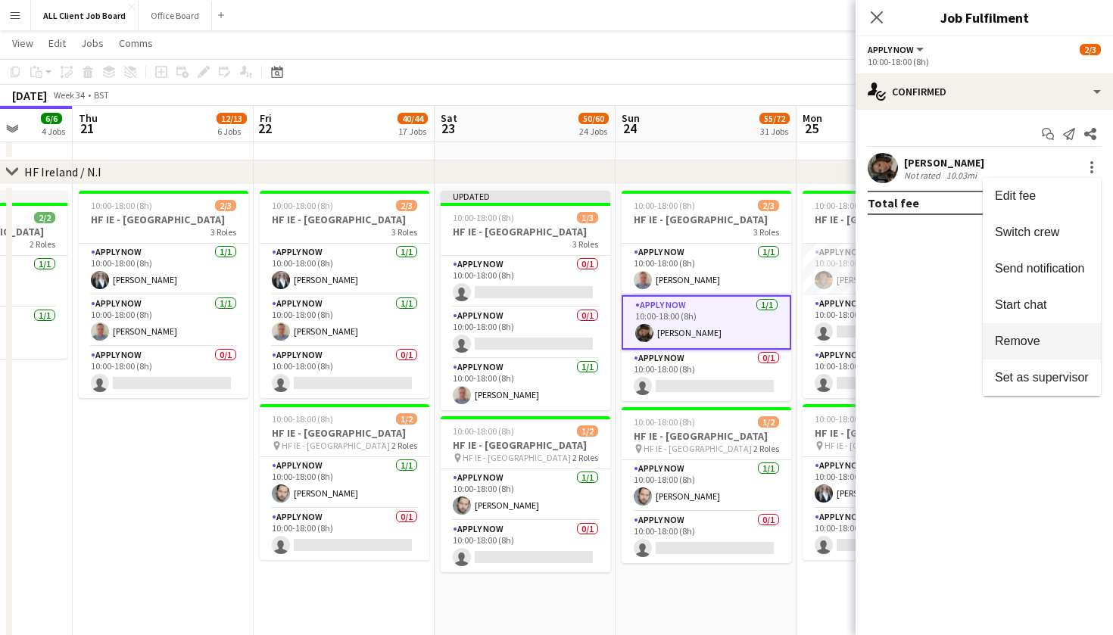
click at [1060, 347] on span "Remove" at bounding box center [1042, 342] width 94 height 14
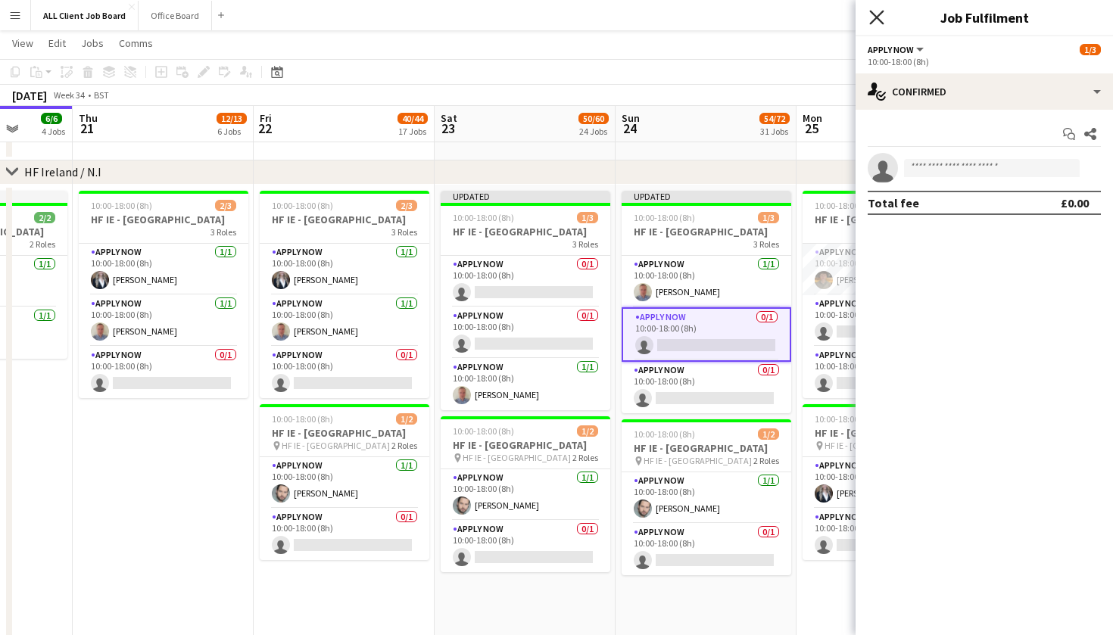
click at [881, 22] on icon at bounding box center [877, 17] width 14 height 14
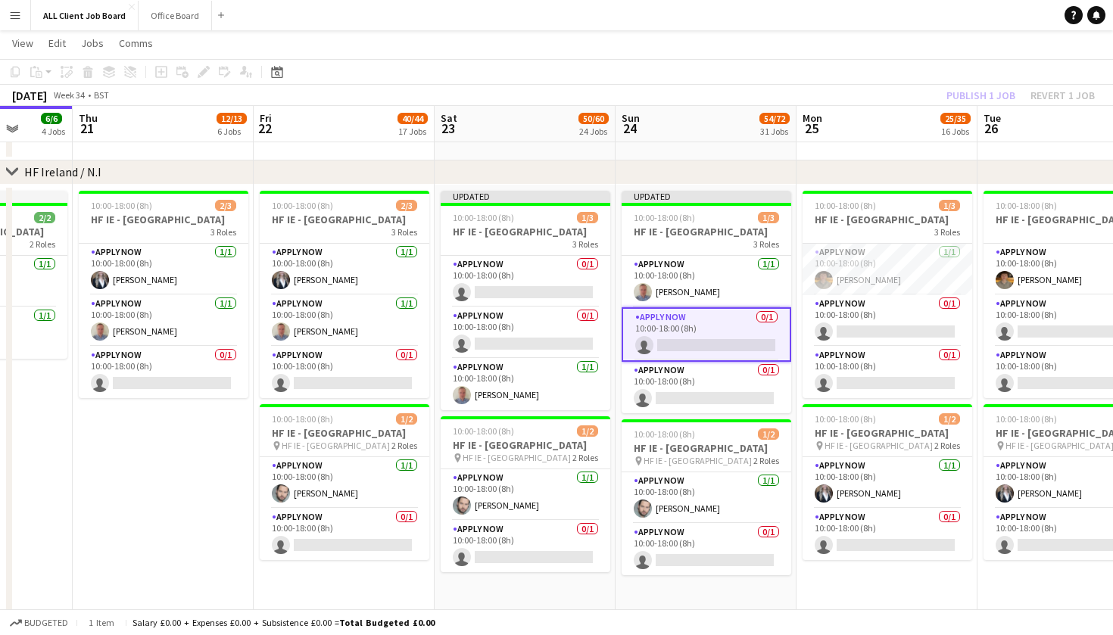
click at [938, 58] on app-page-menu "View Day view expanded Day view collapsed Month view Date picker Jump to today …" at bounding box center [556, 44] width 1113 height 29
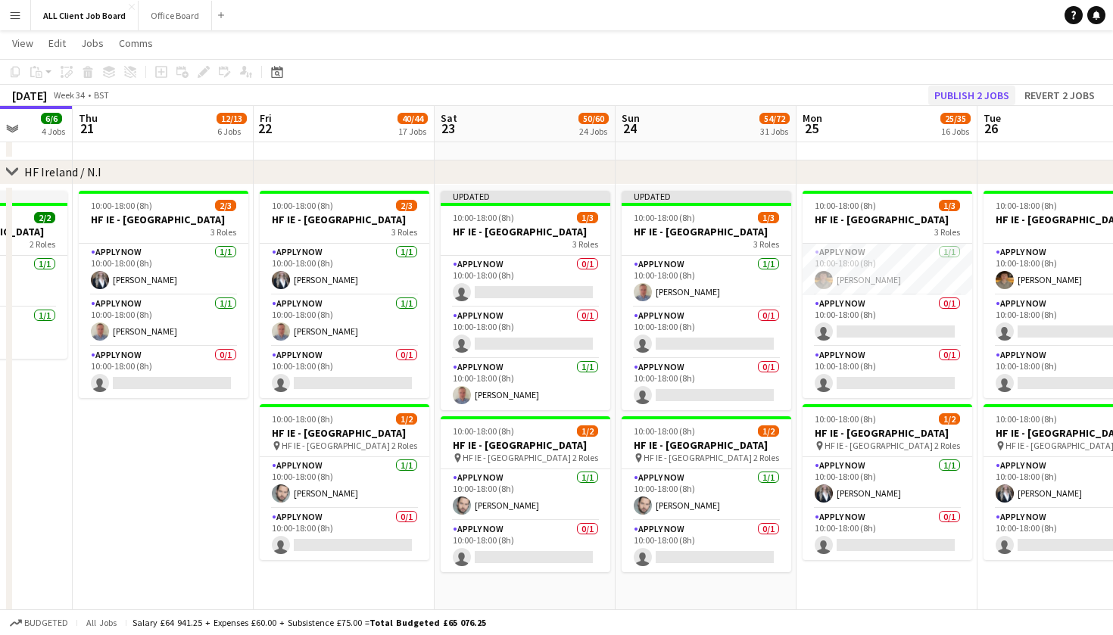
click at [963, 101] on button "Publish 2 jobs" at bounding box center [972, 96] width 87 height 20
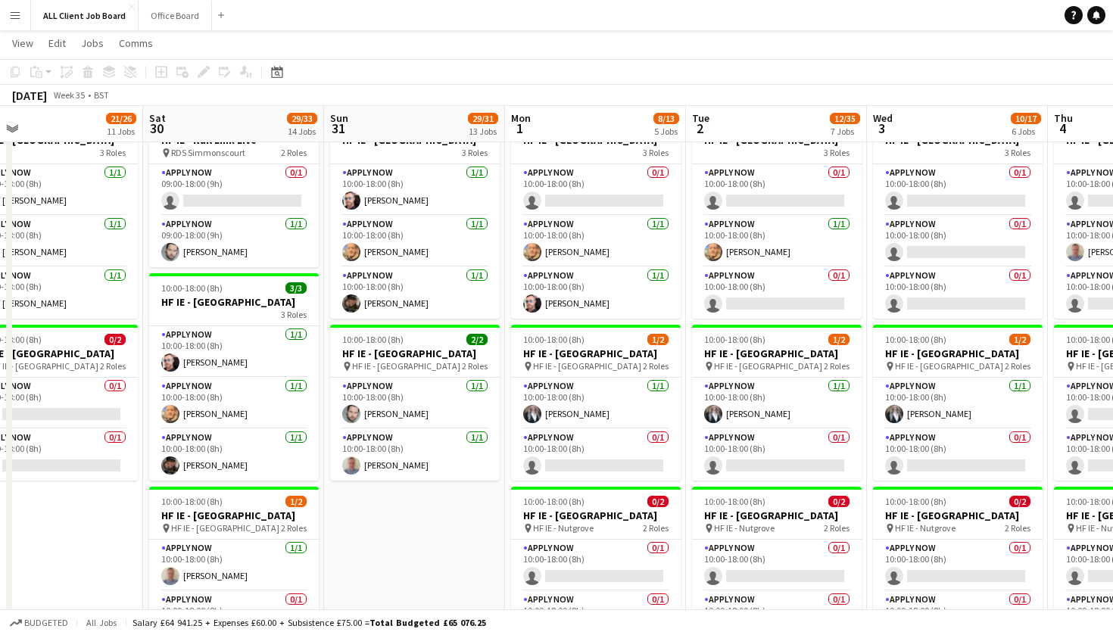
scroll to position [0, 0]
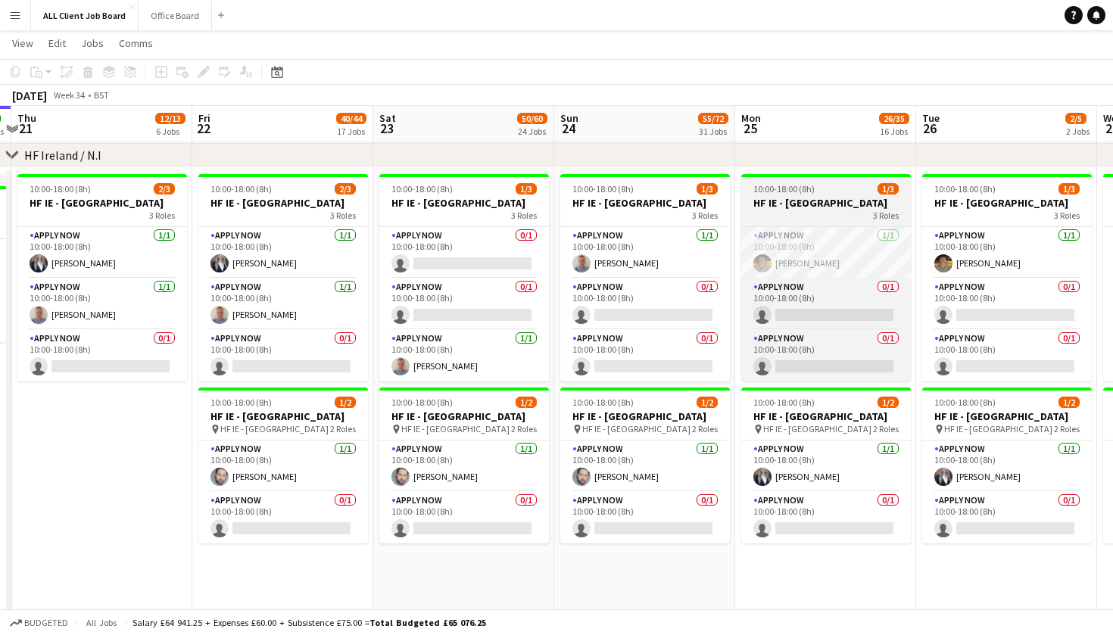
scroll to position [0, 351]
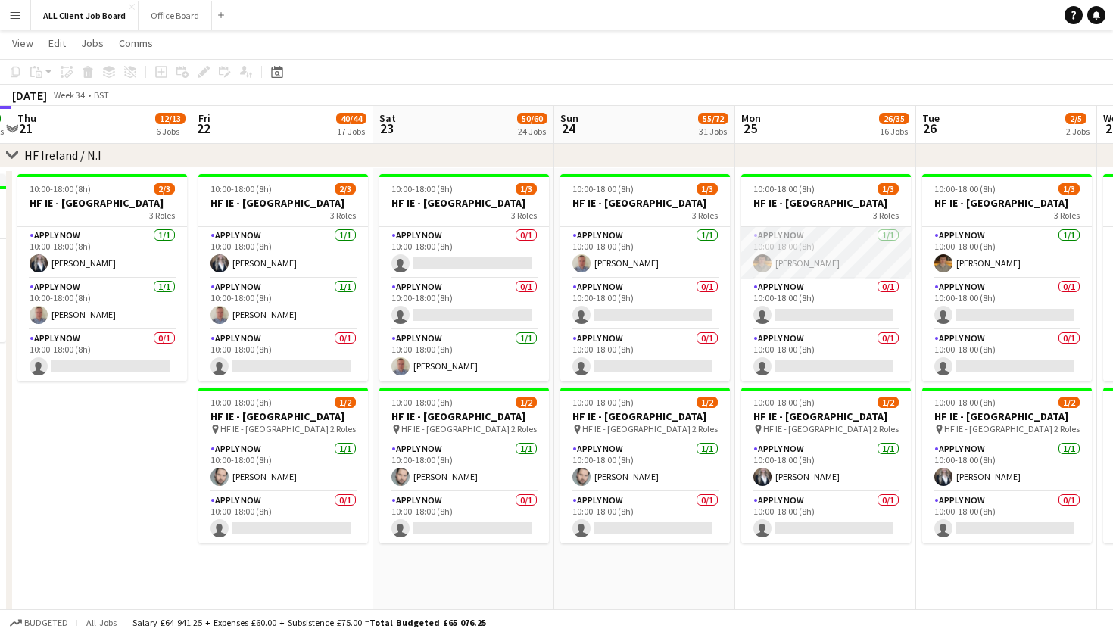
click at [830, 241] on app-card-role "APPLY NOW 1/1 10:00-18:00 (8h) Eric O'Leary" at bounding box center [827, 253] width 170 height 52
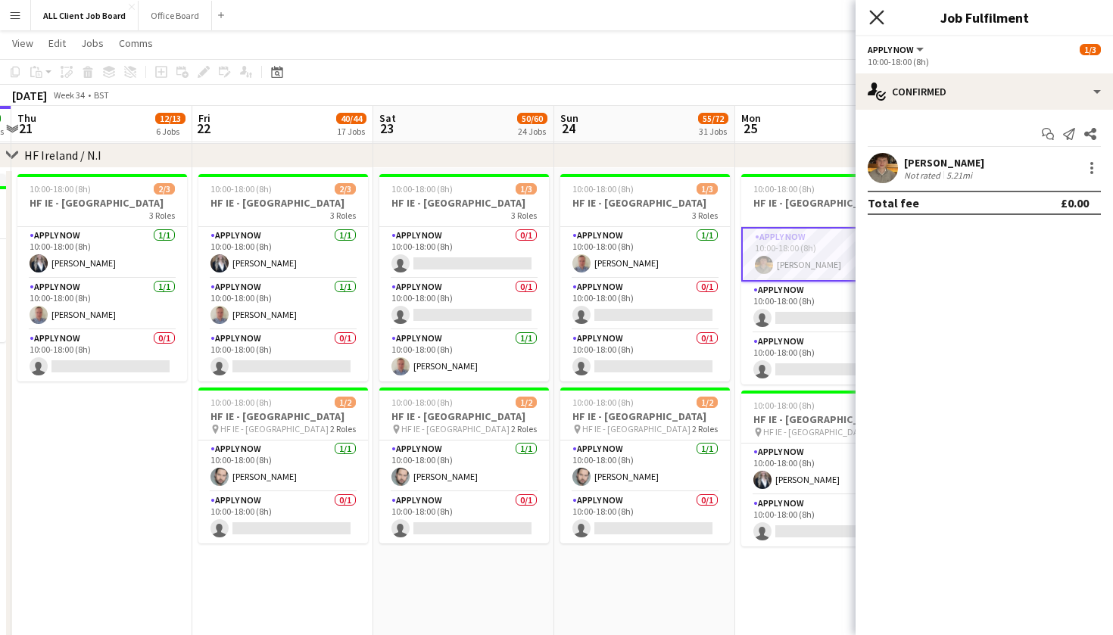
click at [879, 14] on icon "Close pop-in" at bounding box center [877, 17] width 14 height 14
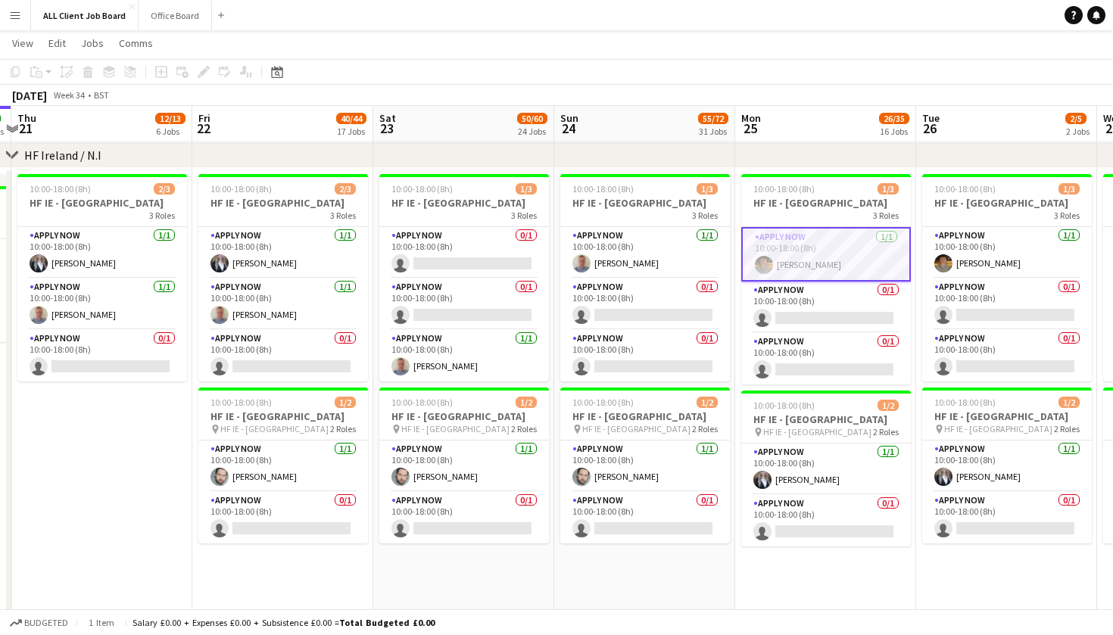
click at [580, 64] on app-toolbar "Copy Paste Paste Command V Paste with crew Command Shift V Paste linked Job Del…" at bounding box center [556, 72] width 1113 height 26
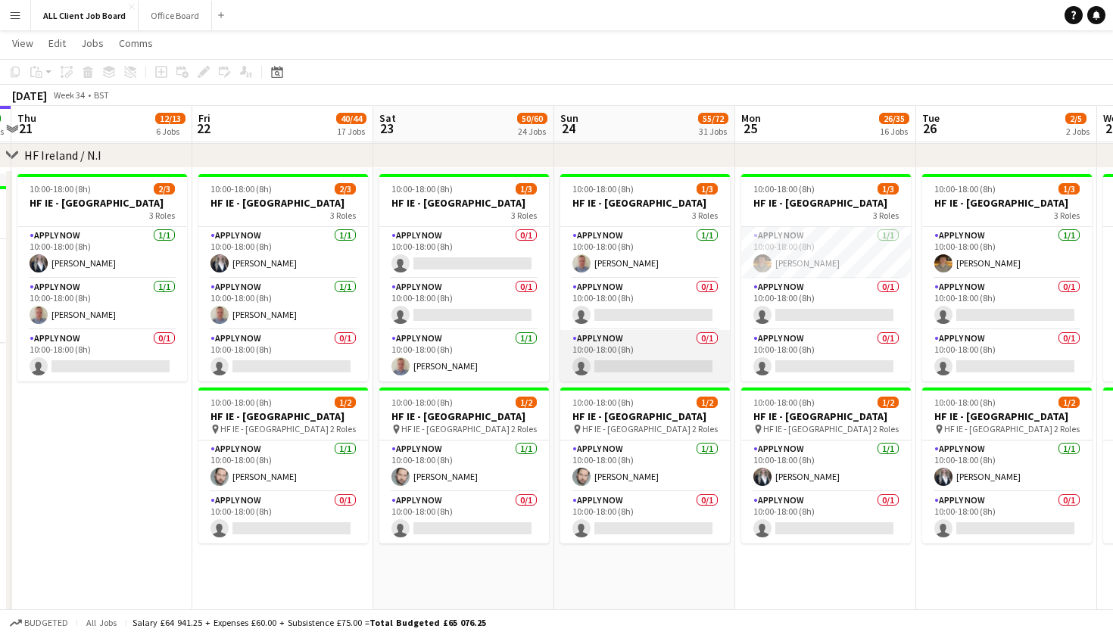
click at [627, 346] on app-card-role "APPLY NOW 0/1 10:00-18:00 (8h) single-neutral-actions" at bounding box center [646, 356] width 170 height 52
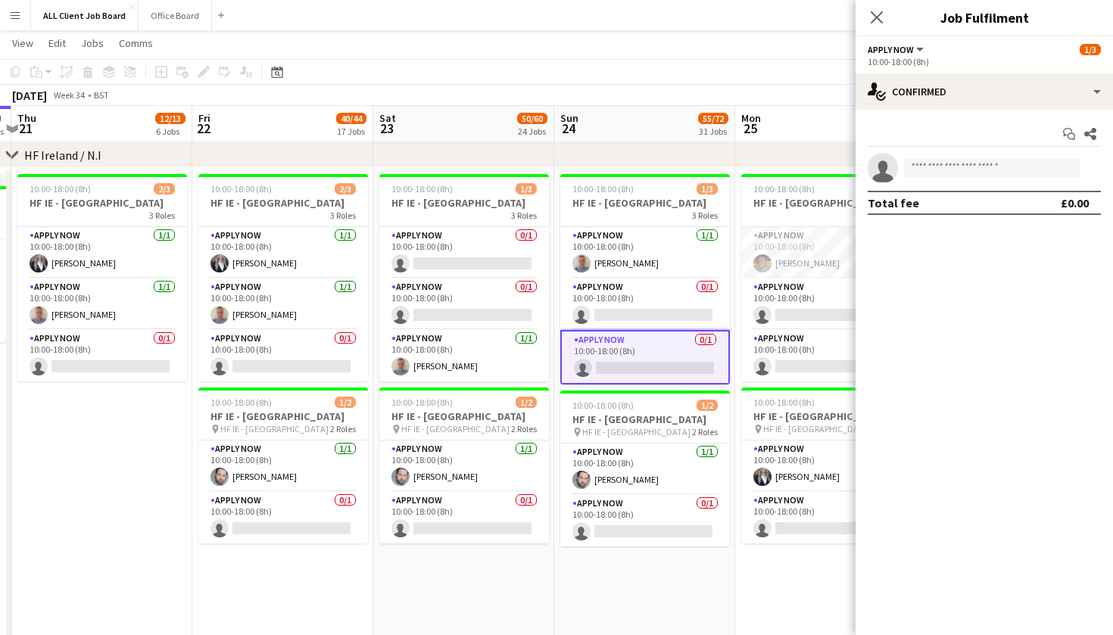
click at [681, 599] on app-date-cell "10:00-18:00 (8h) 1/3 HF IE - Dundrum Shopping Centre 3 Roles APPLY NOW 1/1 10:0…" at bounding box center [644, 526] width 181 height 716
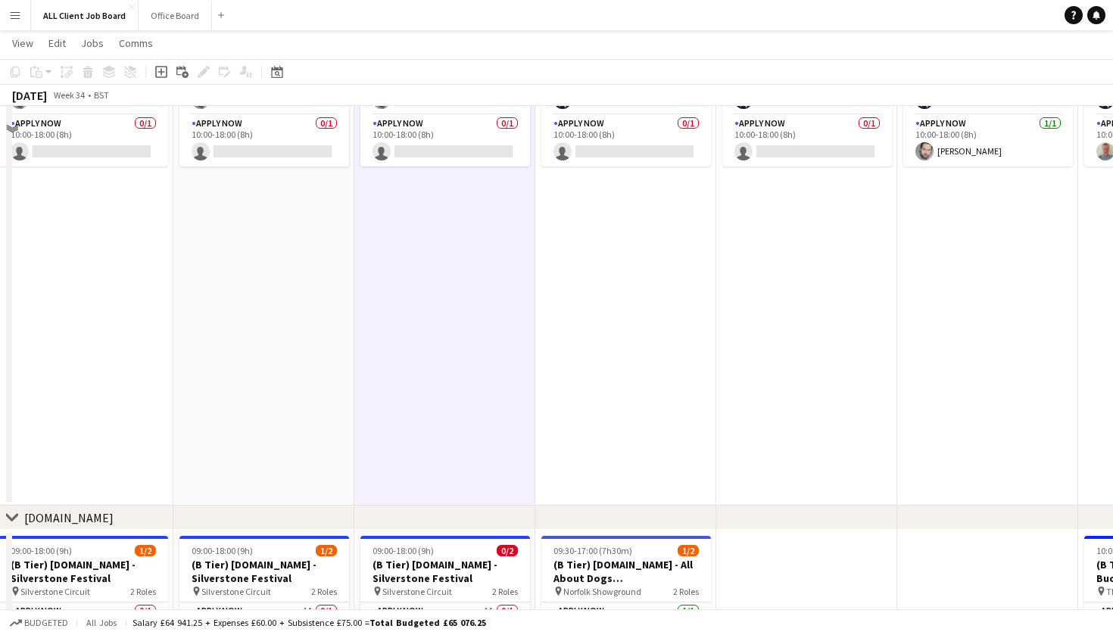
scroll to position [4989, 0]
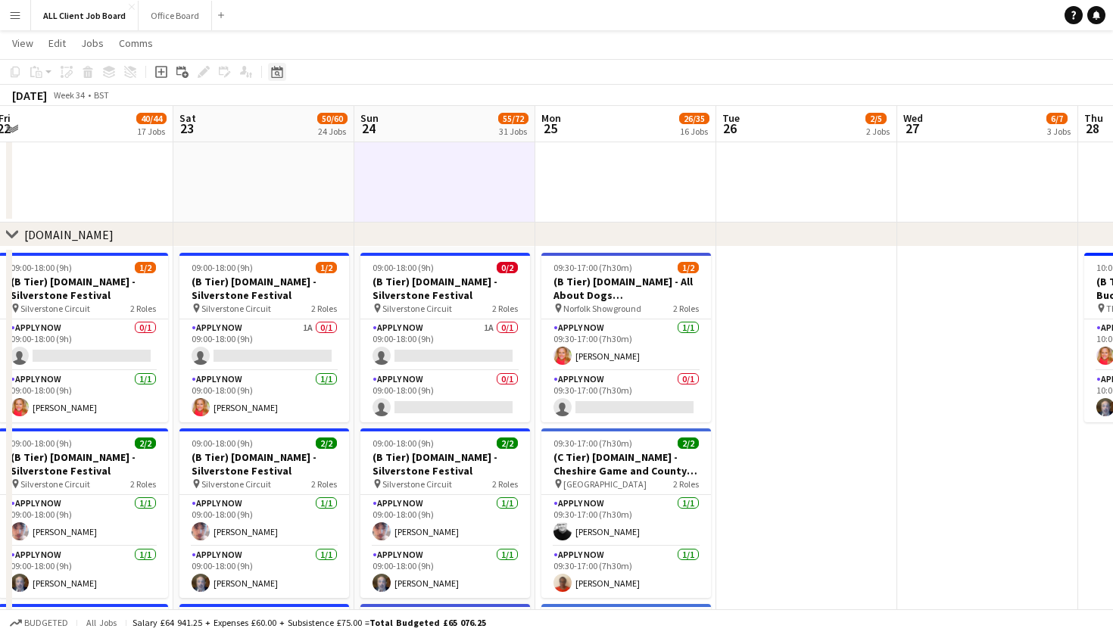
click at [277, 73] on icon "Date picker" at bounding box center [277, 72] width 12 height 12
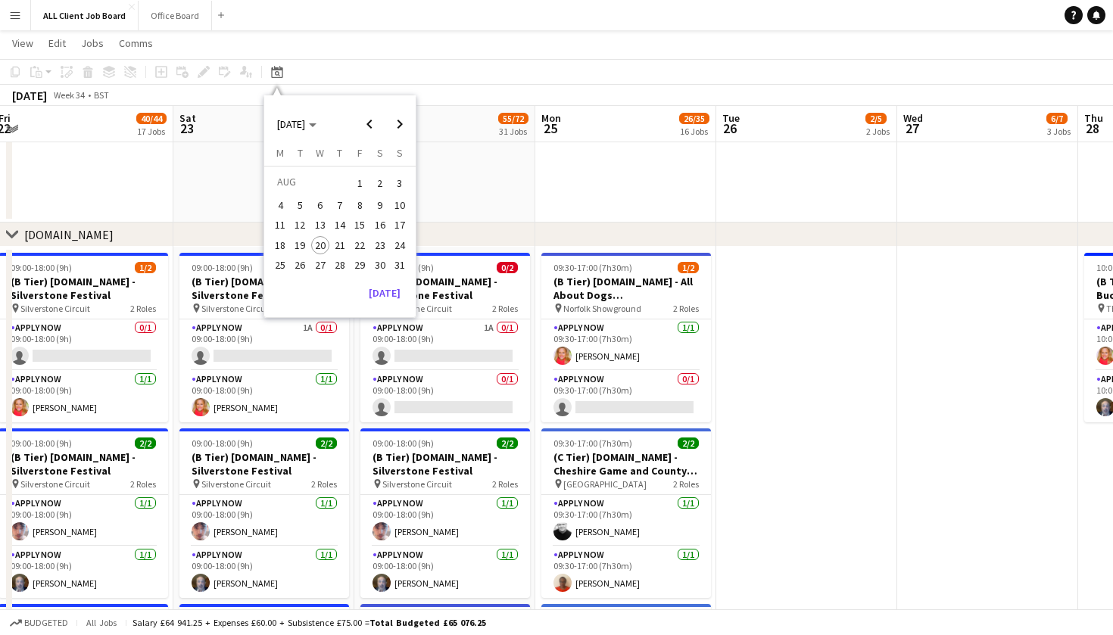
click at [376, 261] on span "30" at bounding box center [380, 265] width 18 height 18
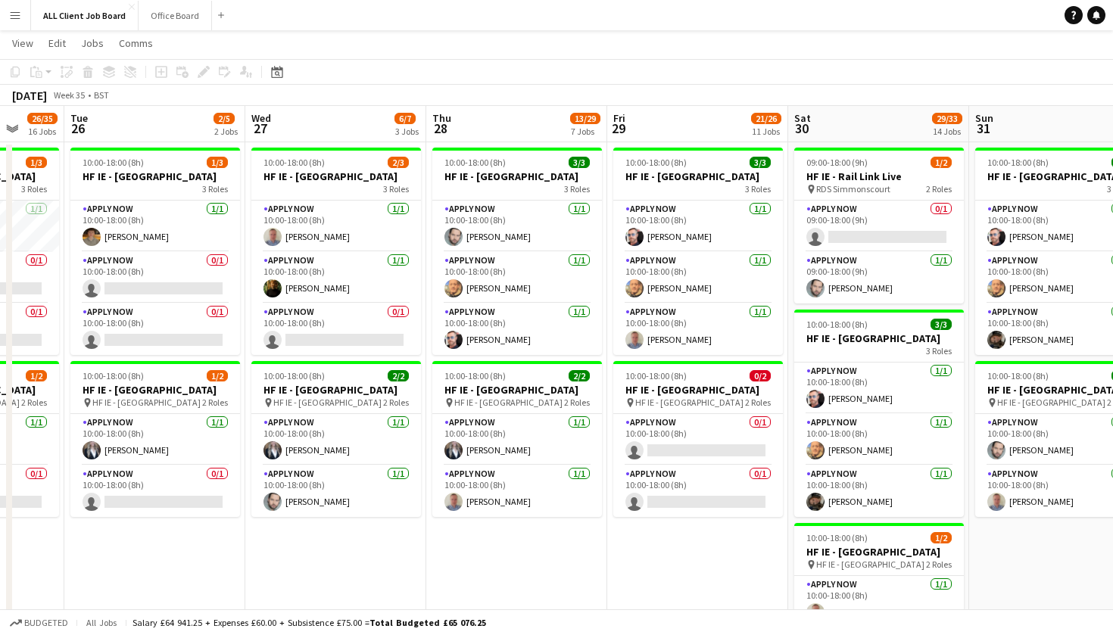
scroll to position [4620, 0]
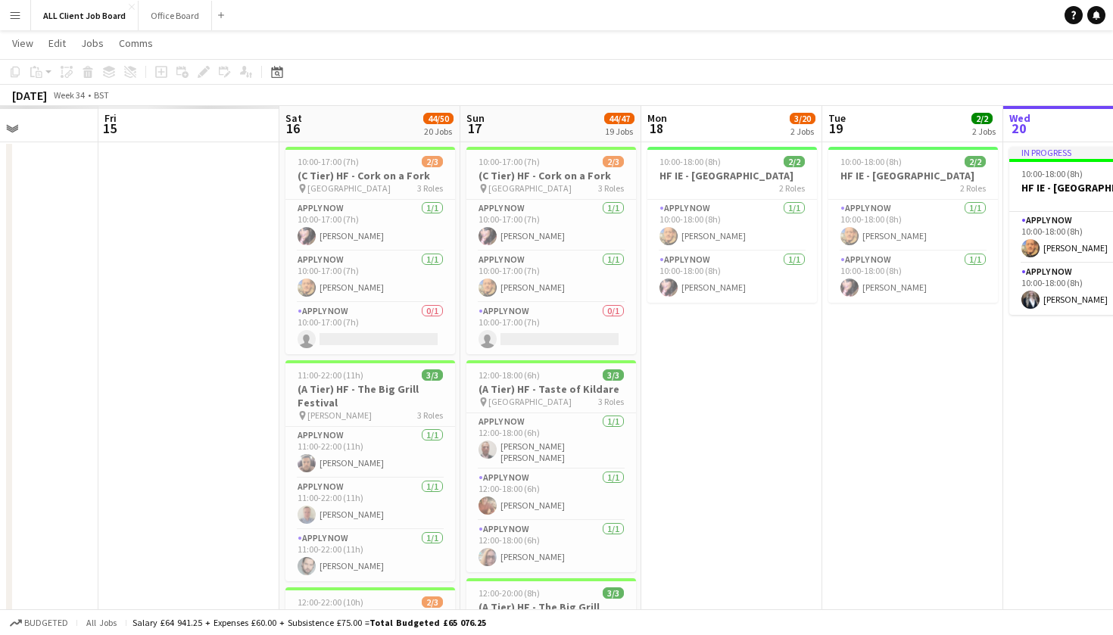
scroll to position [0, 410]
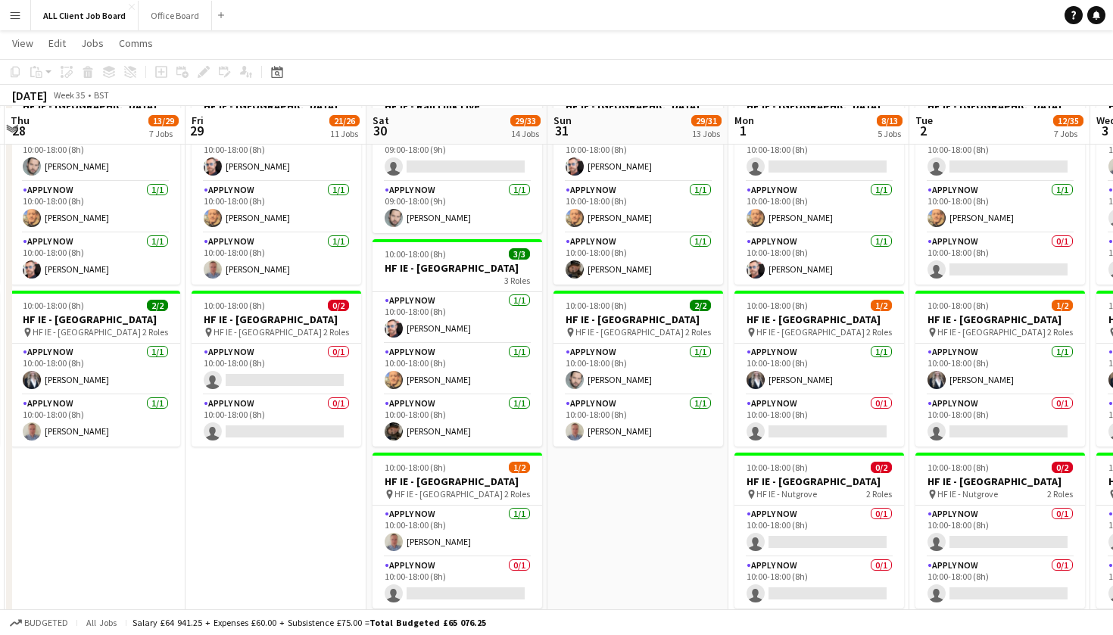
scroll to position [4691, 0]
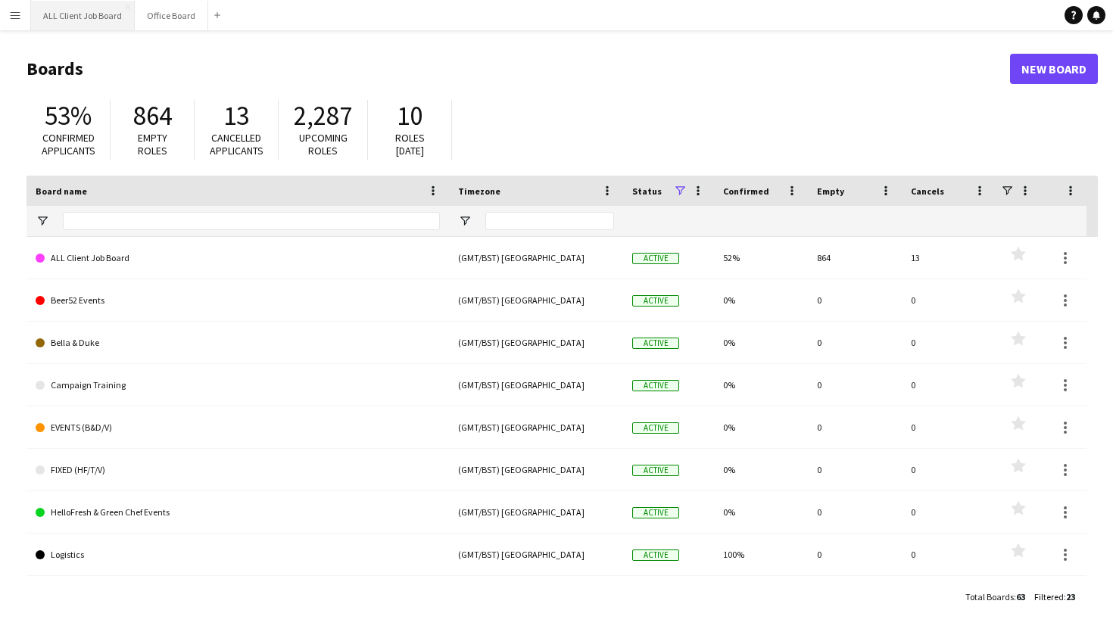
click at [75, 17] on button "ALL Client Job Board Close" at bounding box center [83, 16] width 104 height 30
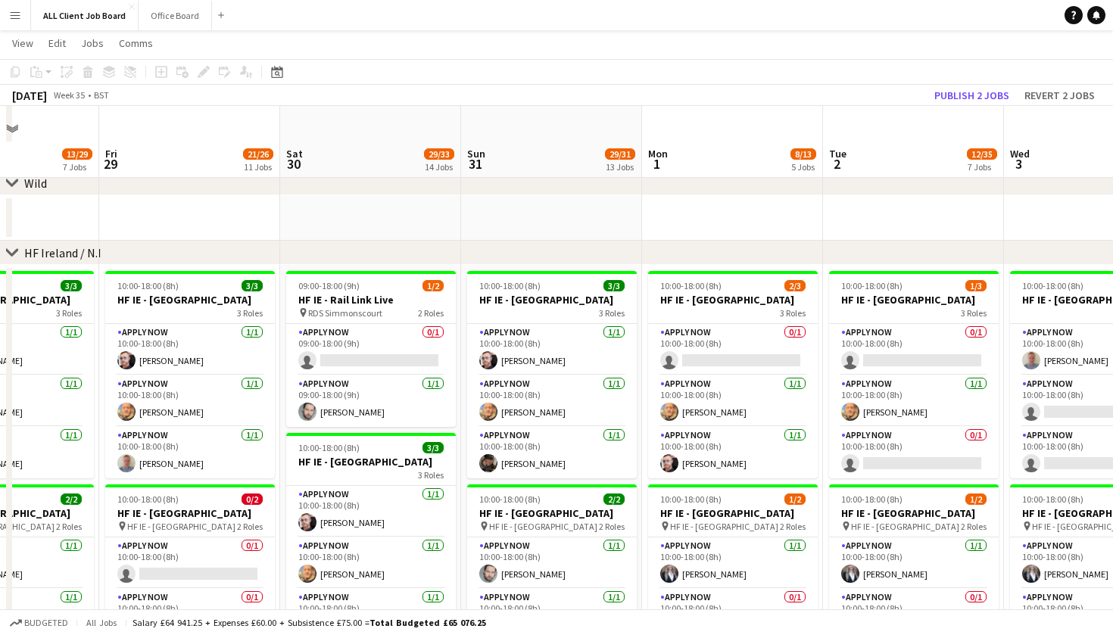
scroll to position [4397, 0]
